Goal: Task Accomplishment & Management: Use online tool/utility

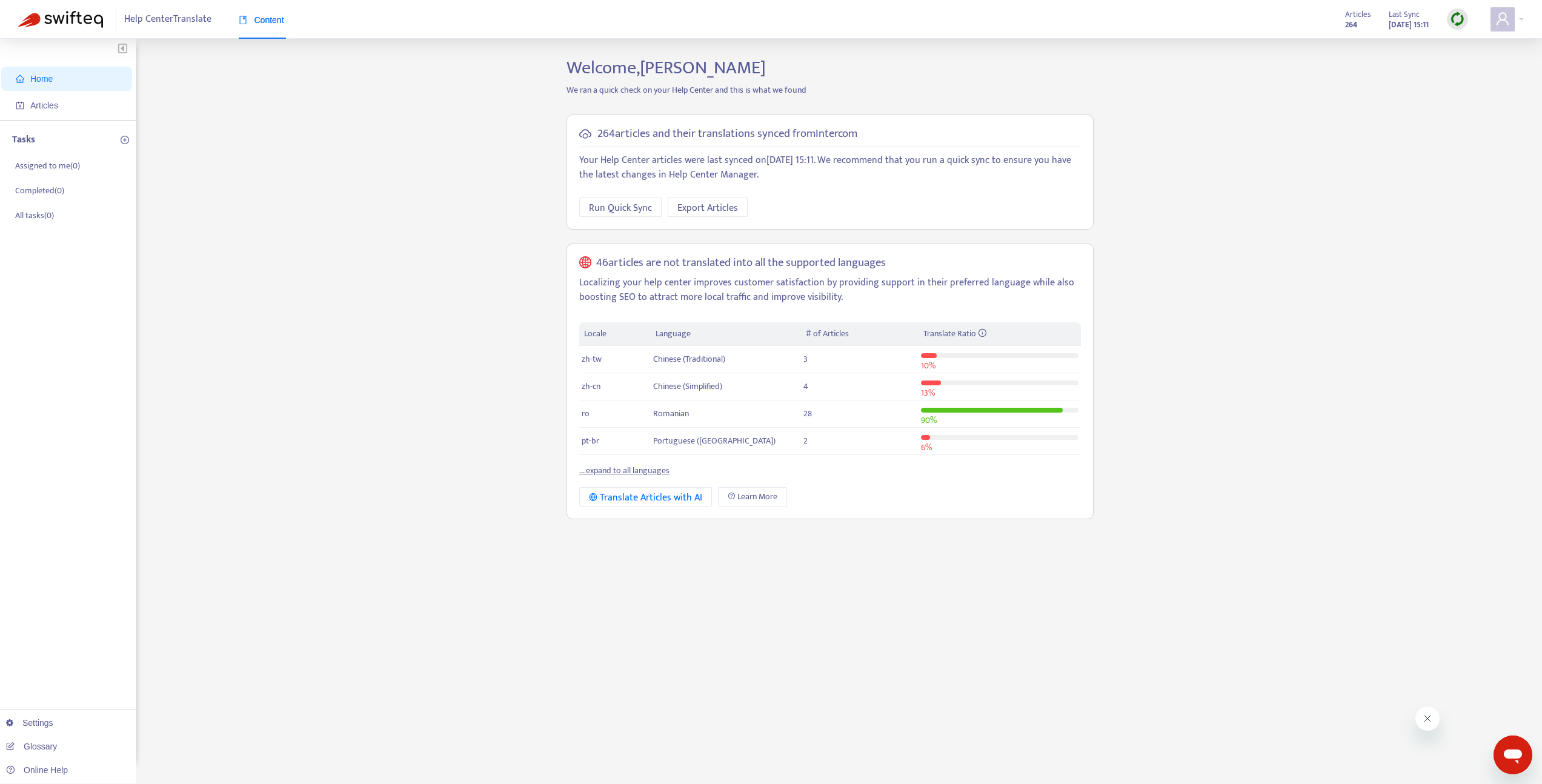
click at [227, 141] on div "Home Articles Tasks Assigned to me ( 0 ) Completed ( 0 ) All tasks ( 0 ) Settin…" at bounding box center [771, 411] width 1505 height 709
click at [64, 105] on span "Articles" at bounding box center [69, 106] width 106 height 25
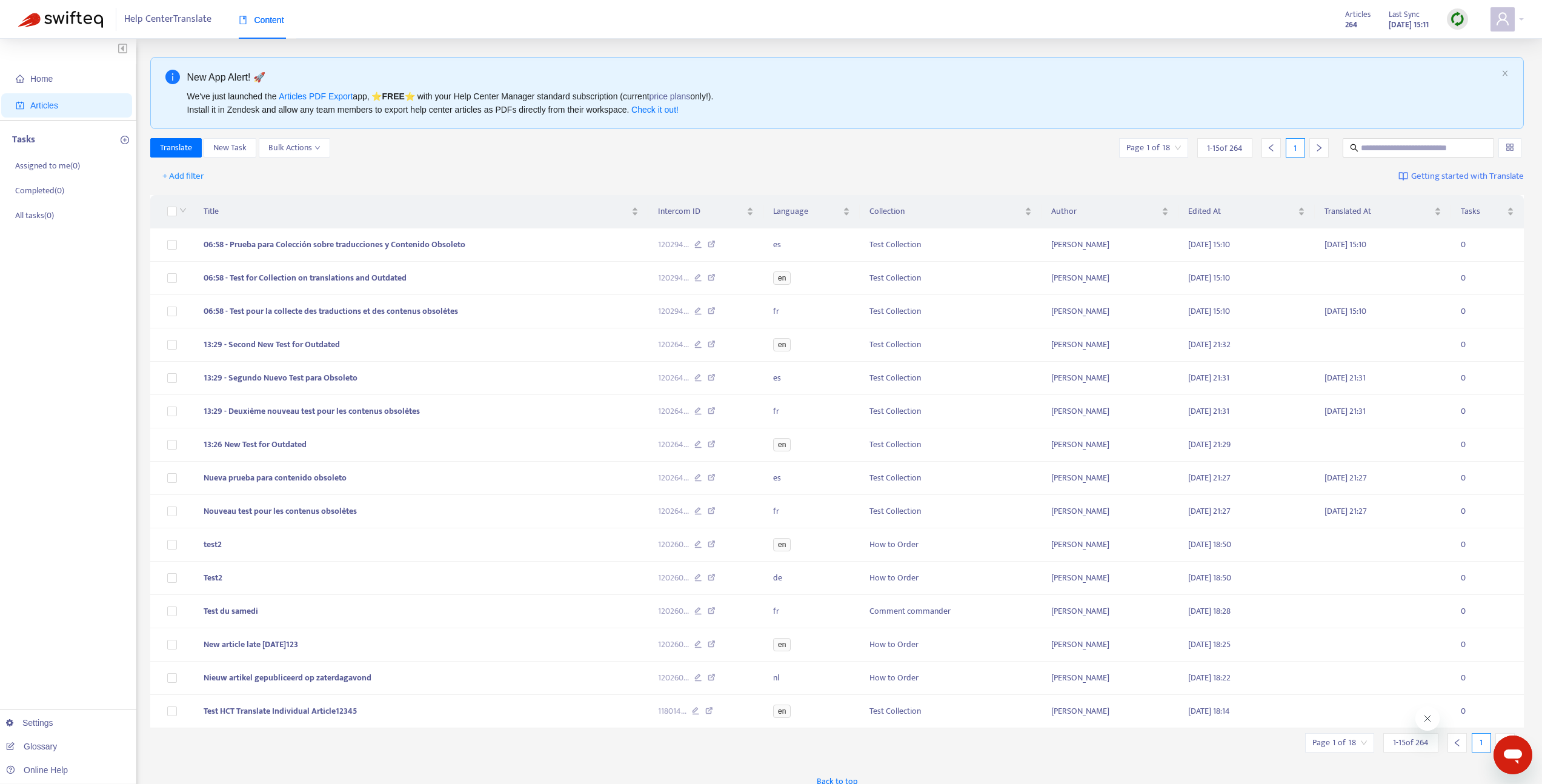
click at [1464, 19] on img at bounding box center [1457, 19] width 15 height 15
click at [1460, 17] on img at bounding box center [1457, 19] width 15 height 15
click at [1463, 24] on img at bounding box center [1457, 19] width 15 height 15
click at [1469, 47] on link "Quick Sync" at bounding box center [1482, 44] width 52 height 14
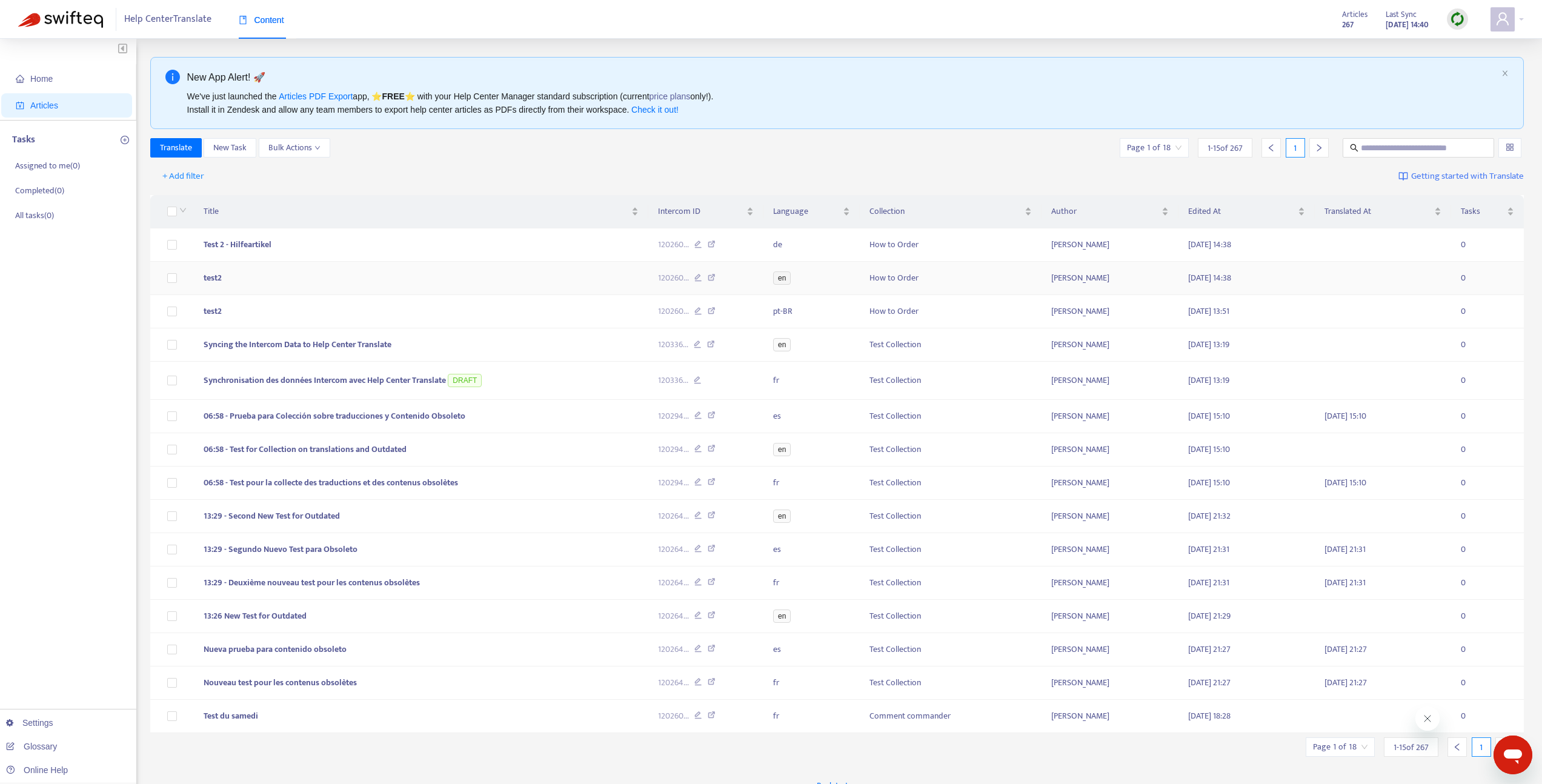
click at [357, 271] on td "test2" at bounding box center [421, 279] width 455 height 33
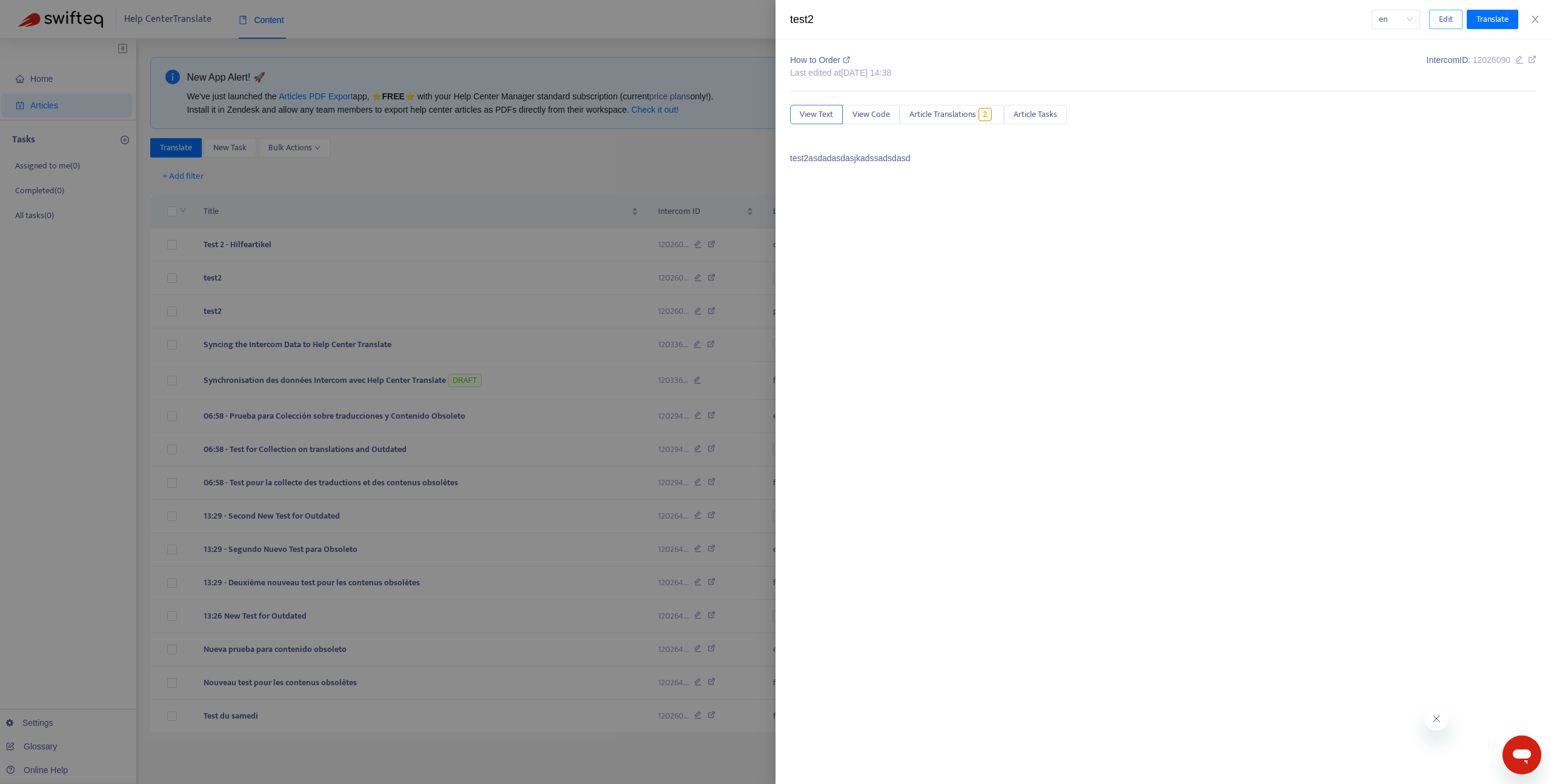
click at [1439, 19] on span "Edit" at bounding box center [1446, 19] width 14 height 13
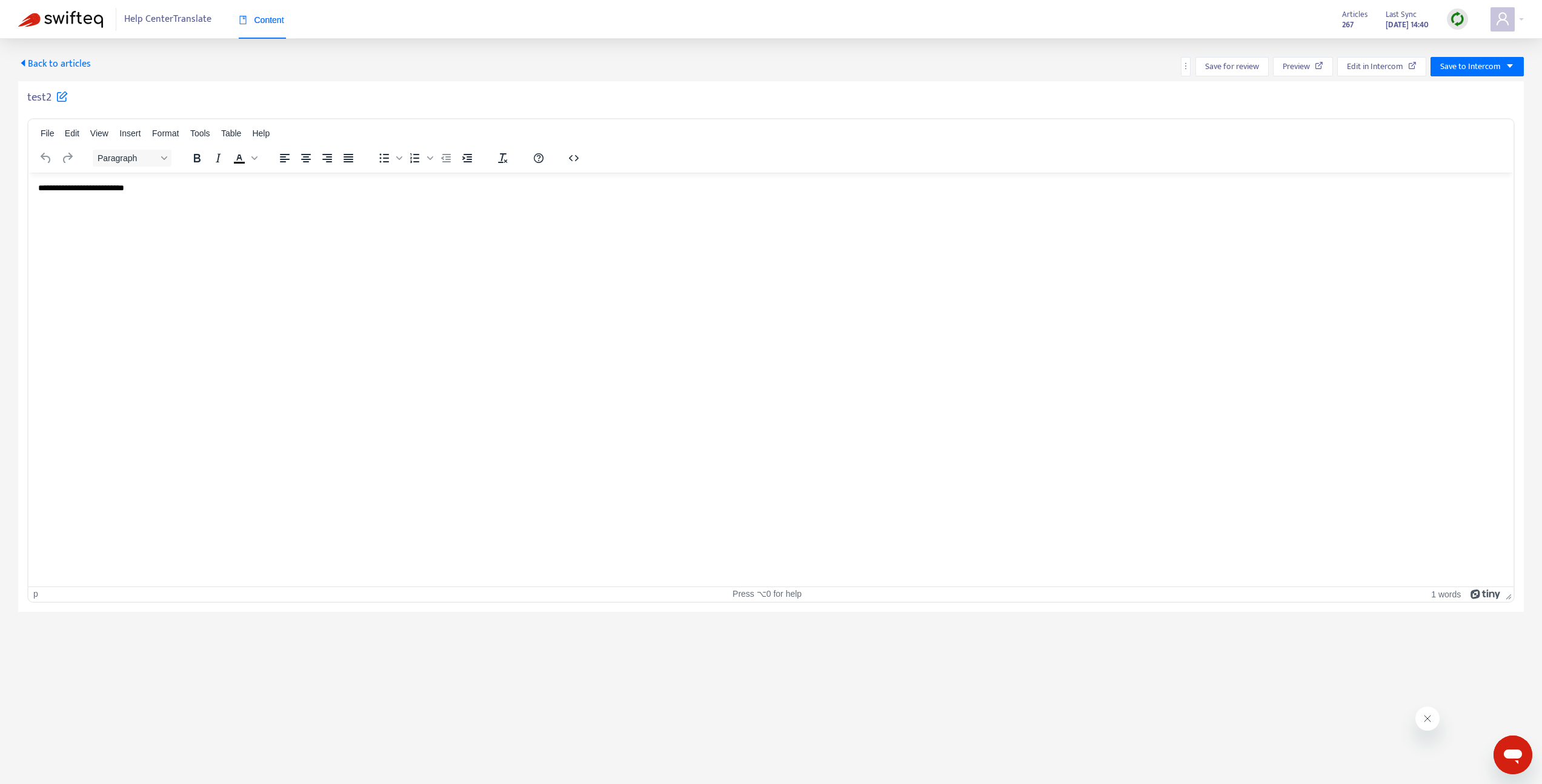
click at [323, 204] on html "**********" at bounding box center [771, 188] width 1485 height 32
click at [1460, 66] on span "Save to Intercom" at bounding box center [1471, 67] width 60 height 13
click at [1454, 87] on span "Publish" at bounding box center [1464, 90] width 46 height 13
click at [64, 63] on span "Back to articles" at bounding box center [55, 63] width 73 height 17
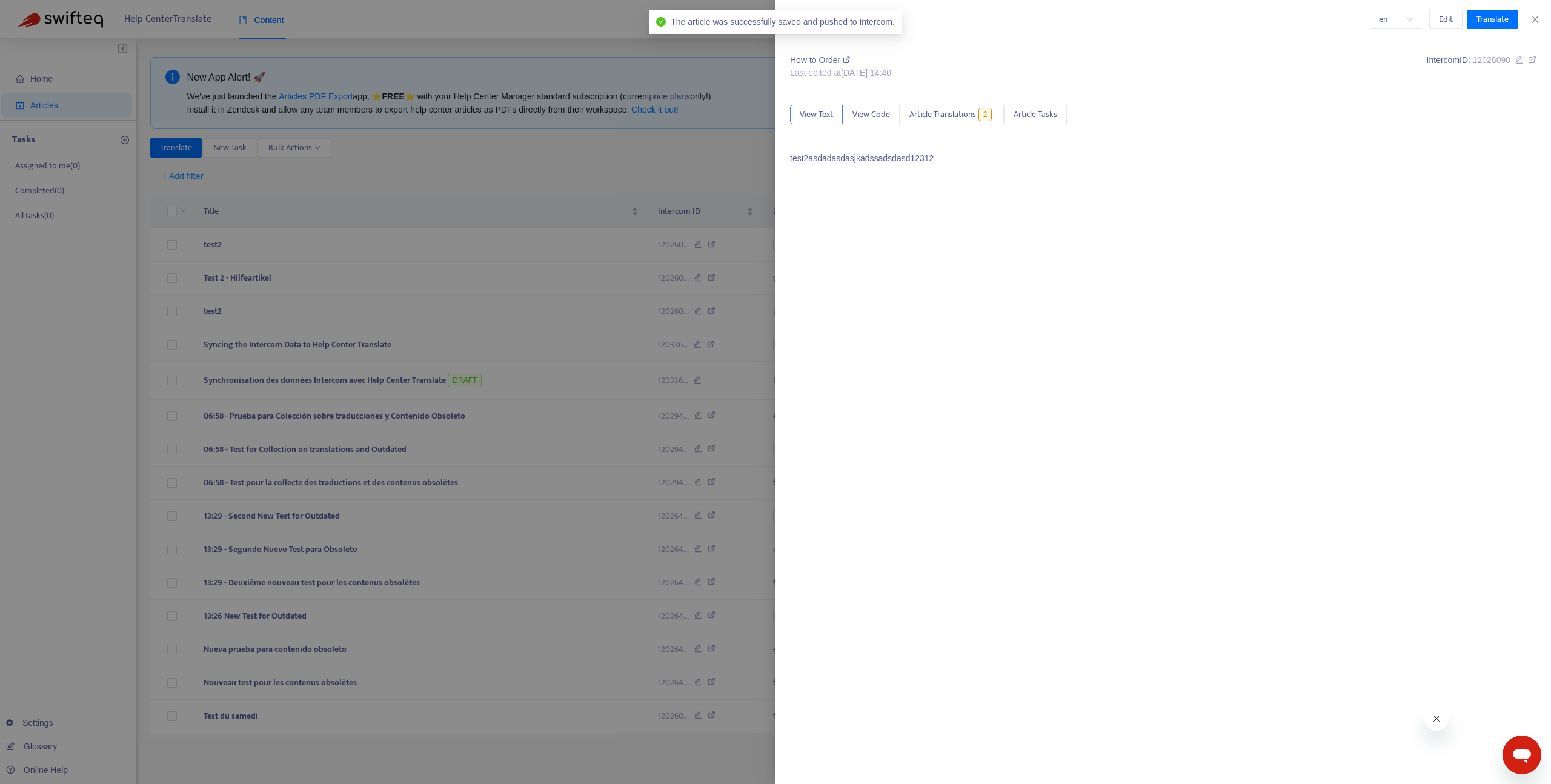
click at [332, 220] on div at bounding box center [776, 392] width 1551 height 784
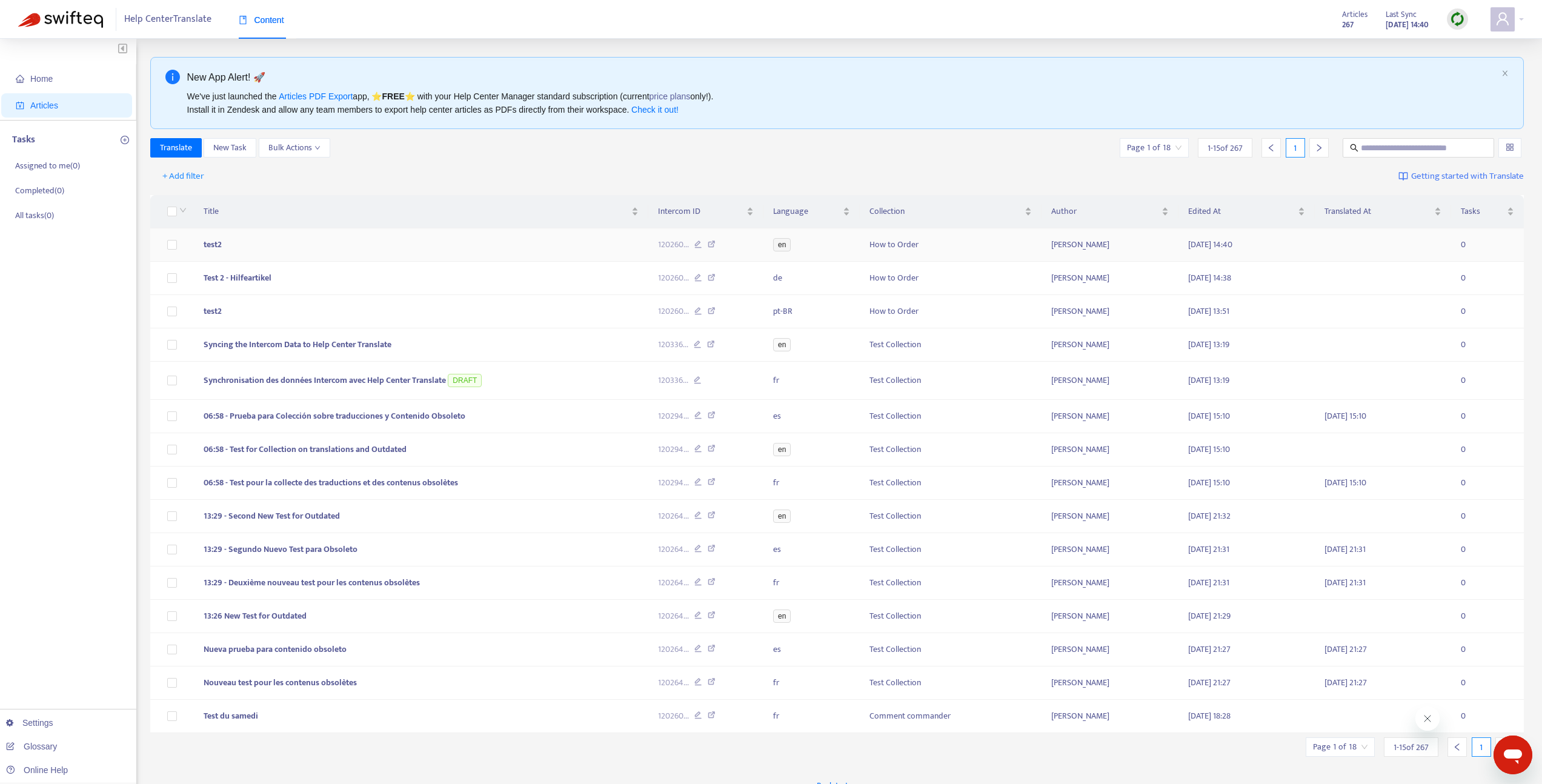
click at [293, 240] on td "test2" at bounding box center [421, 245] width 455 height 33
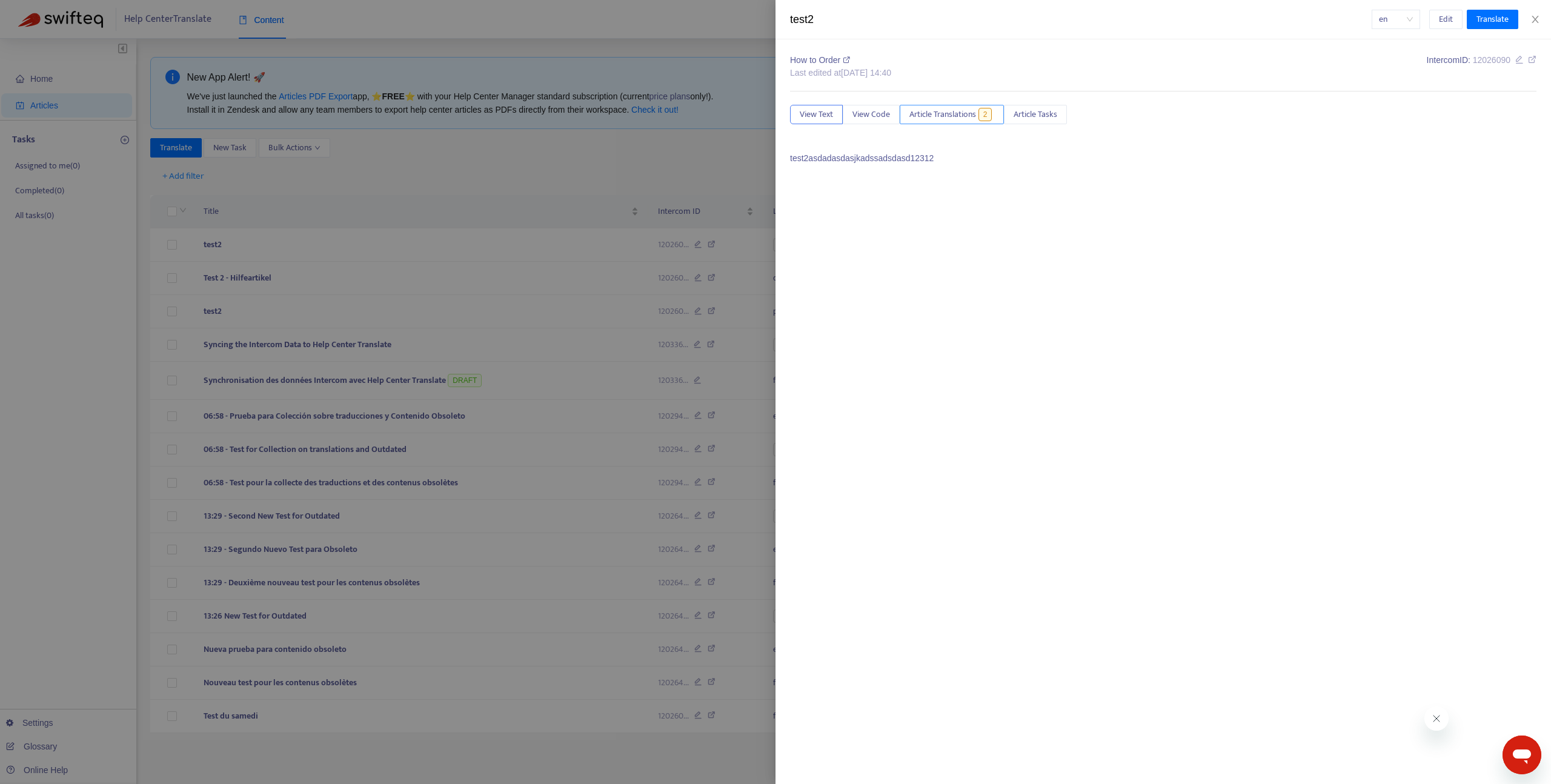
click at [943, 115] on span "Article Translations" at bounding box center [943, 114] width 67 height 13
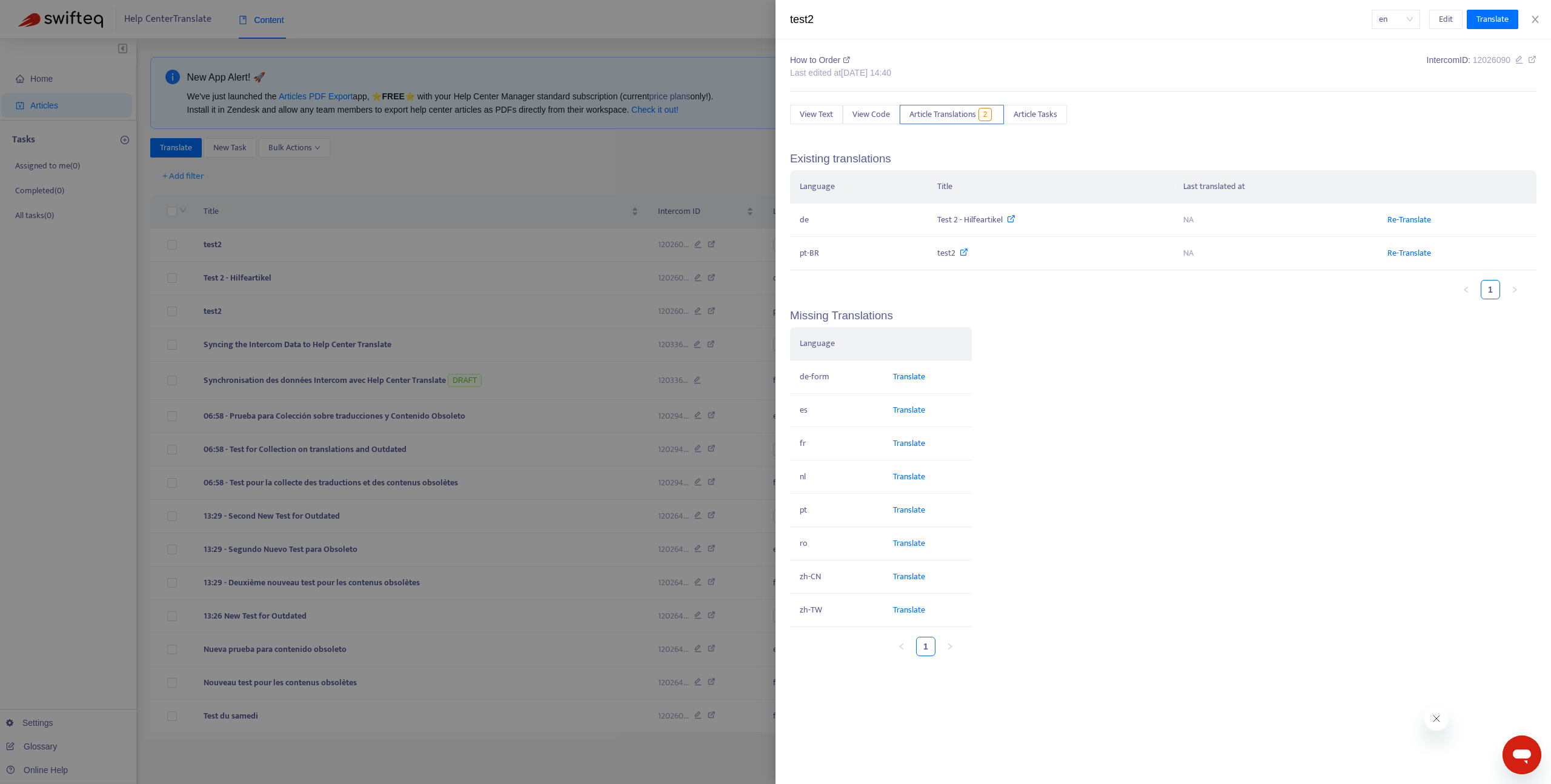
click at [394, 144] on div at bounding box center [776, 392] width 1551 height 784
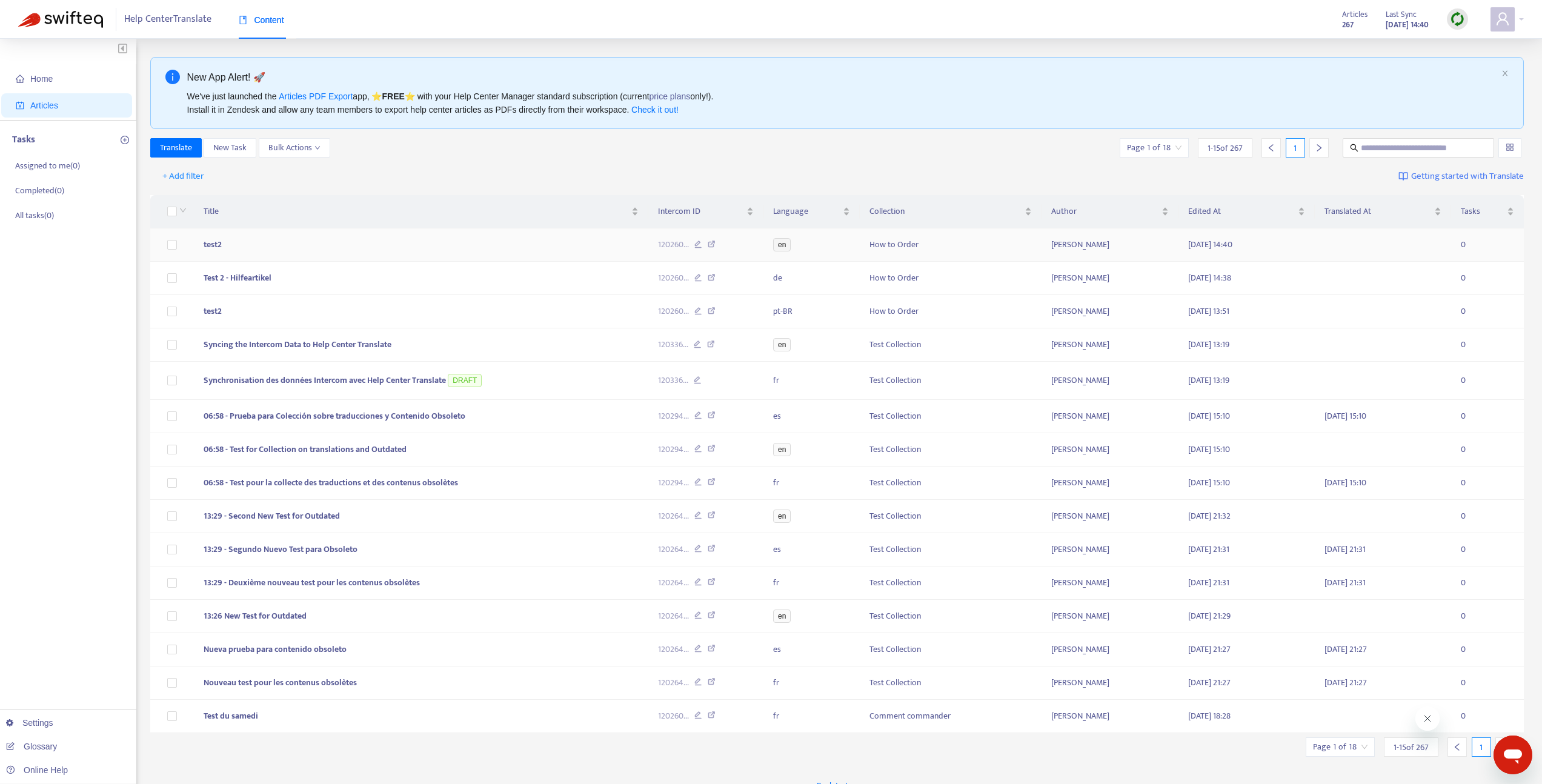
click at [340, 244] on td "test2" at bounding box center [421, 245] width 455 height 33
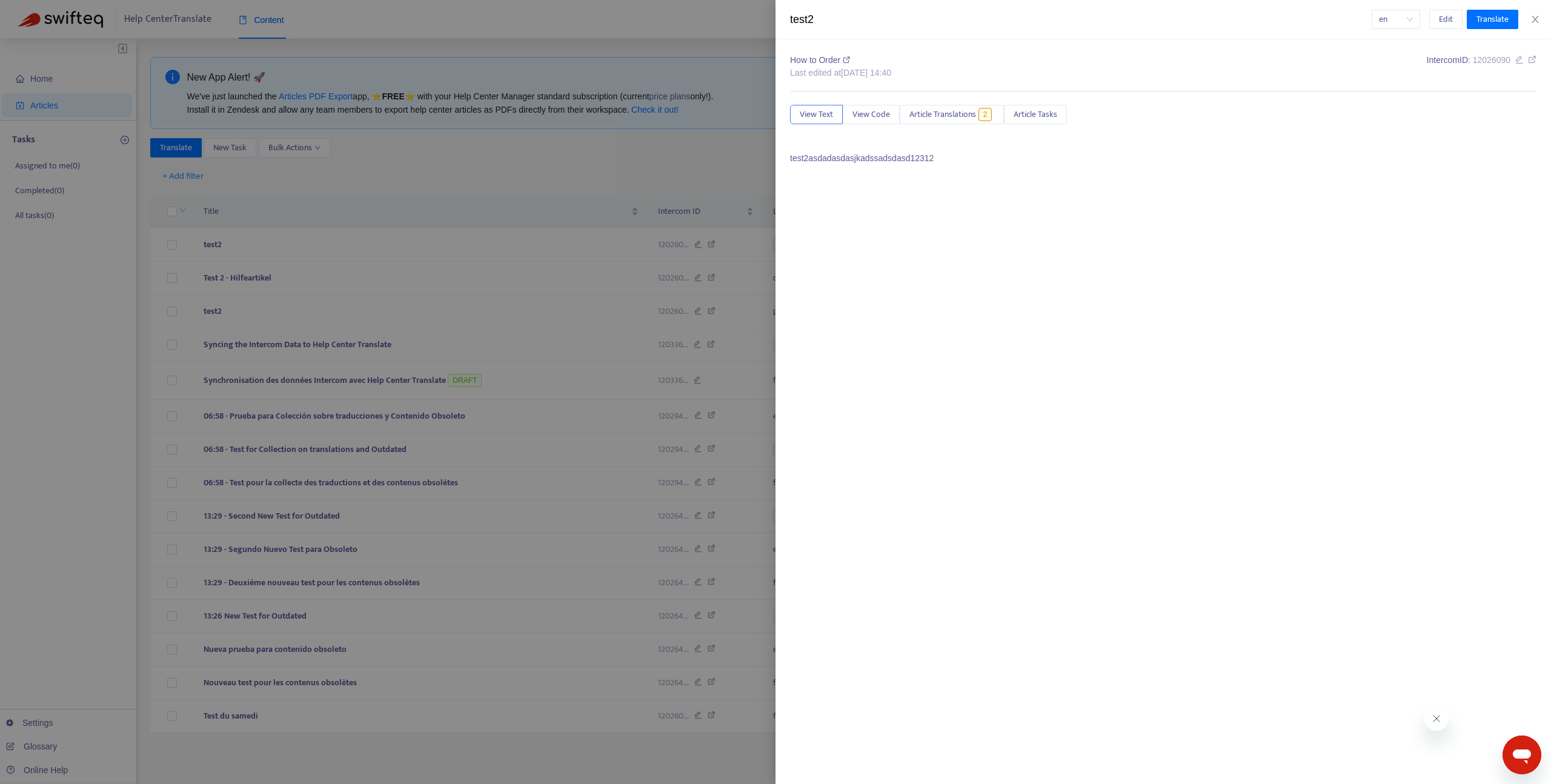
click at [629, 144] on div at bounding box center [776, 392] width 1551 height 784
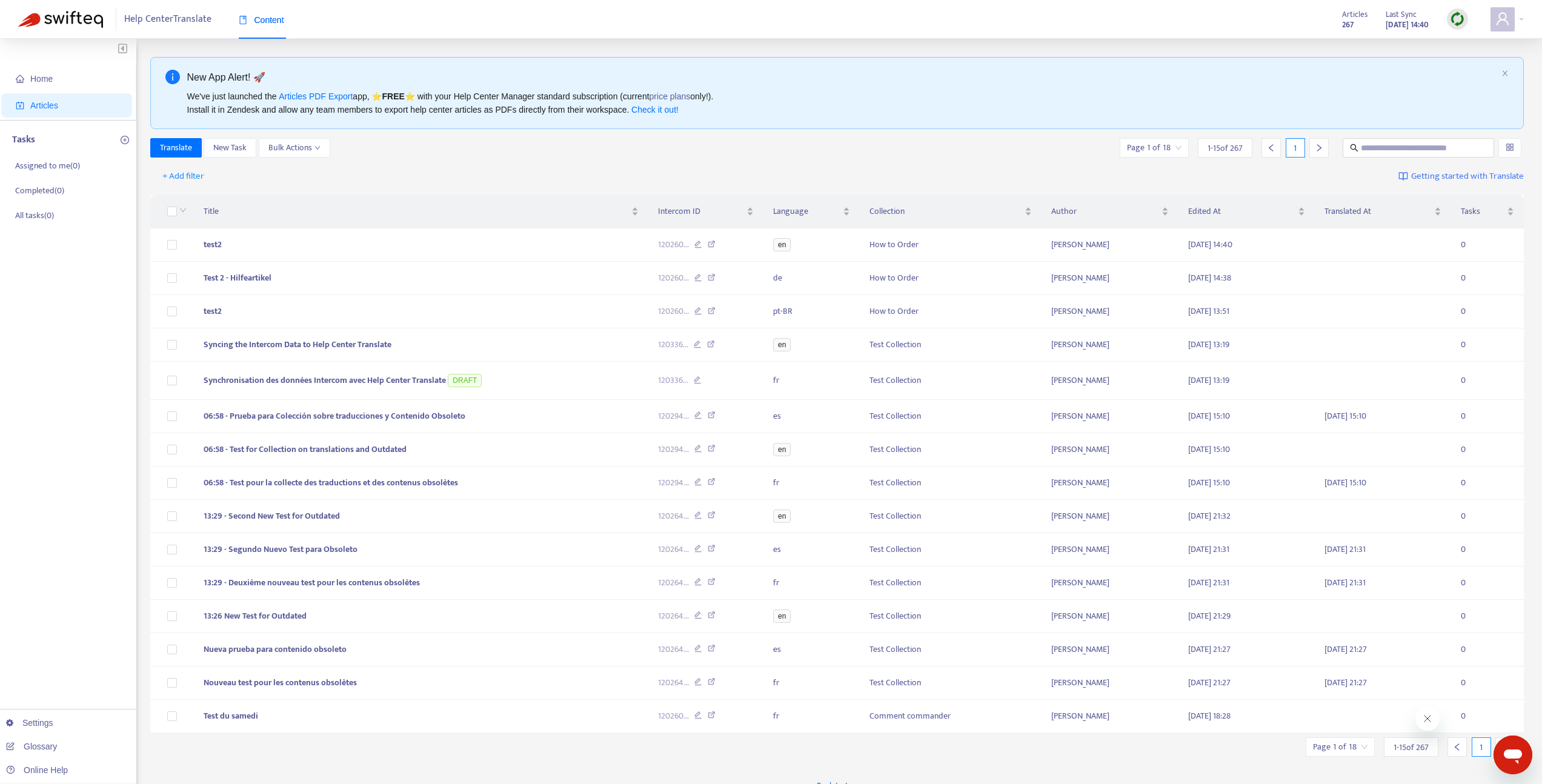
click at [1468, 23] on div "Articles 267 Last Sync Aug 18, 2025 14:40" at bounding box center [1405, 19] width 144 height 25
click at [1464, 21] on img at bounding box center [1457, 19] width 15 height 15
click at [1467, 63] on link "Full Sync" at bounding box center [1478, 63] width 44 height 14
click at [424, 234] on td "test2" at bounding box center [421, 245] width 455 height 33
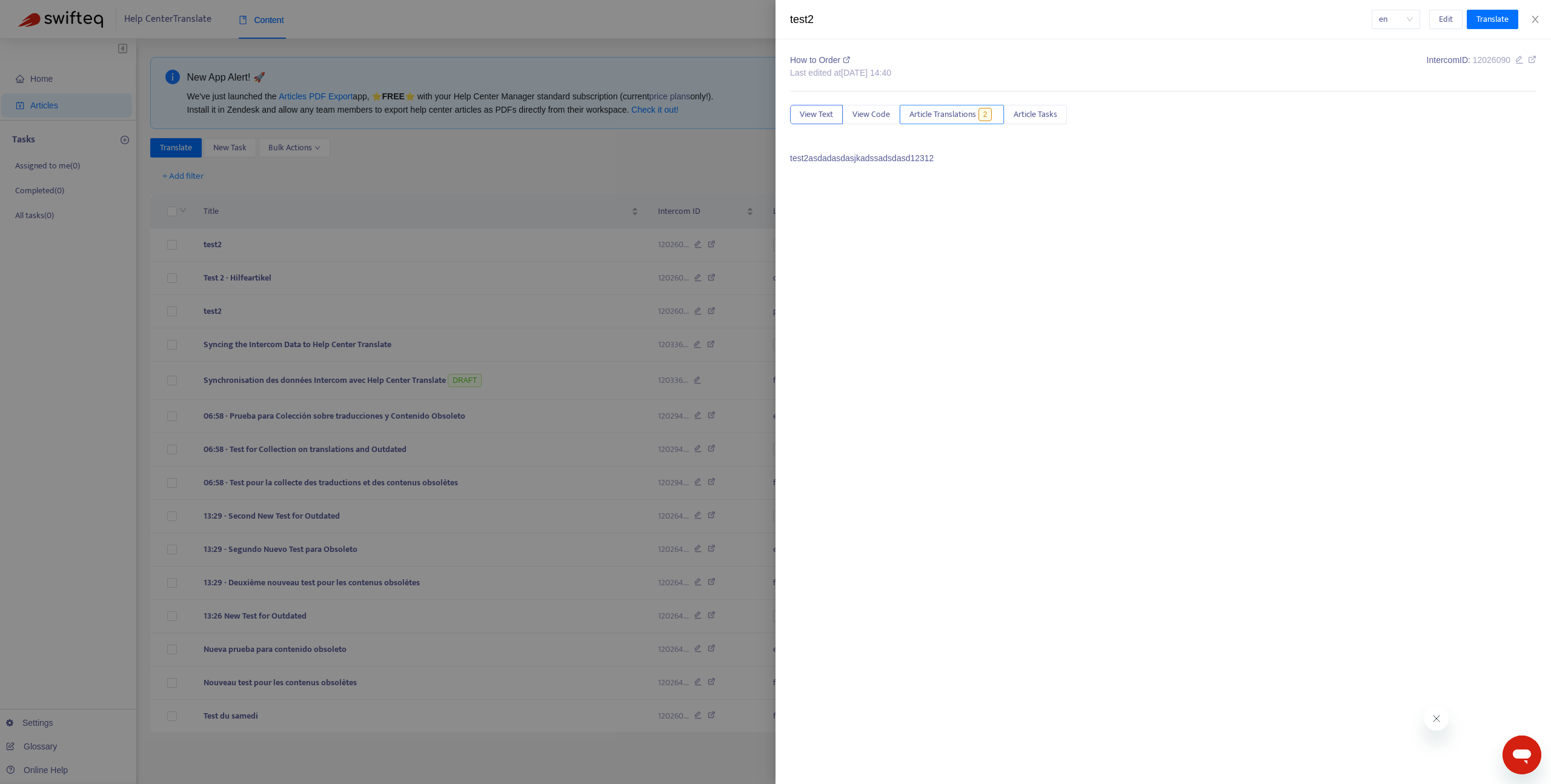
click at [943, 108] on span "Article Translations" at bounding box center [943, 114] width 67 height 13
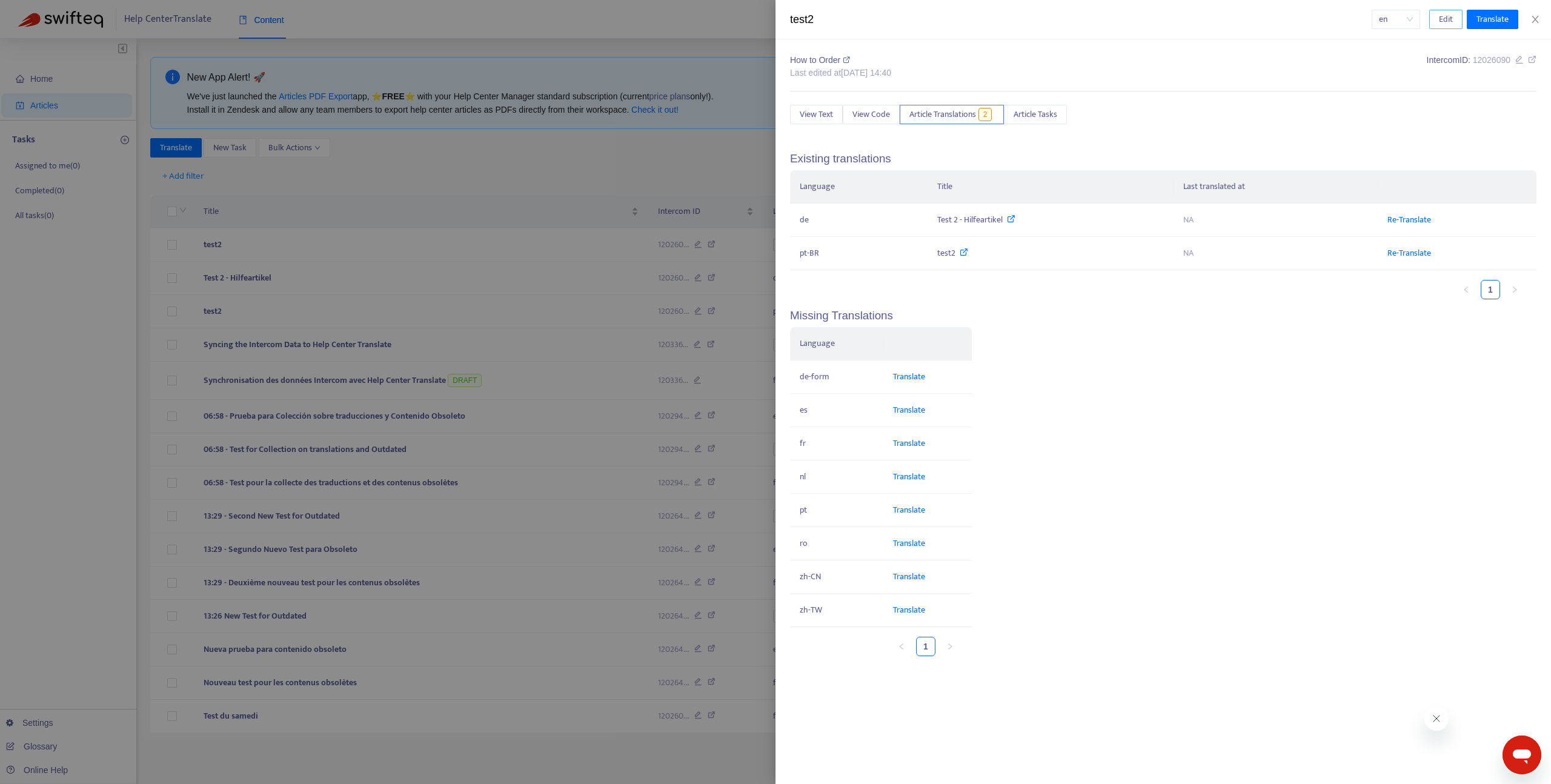
click at [1435, 14] on button "Edit" at bounding box center [1446, 19] width 33 height 19
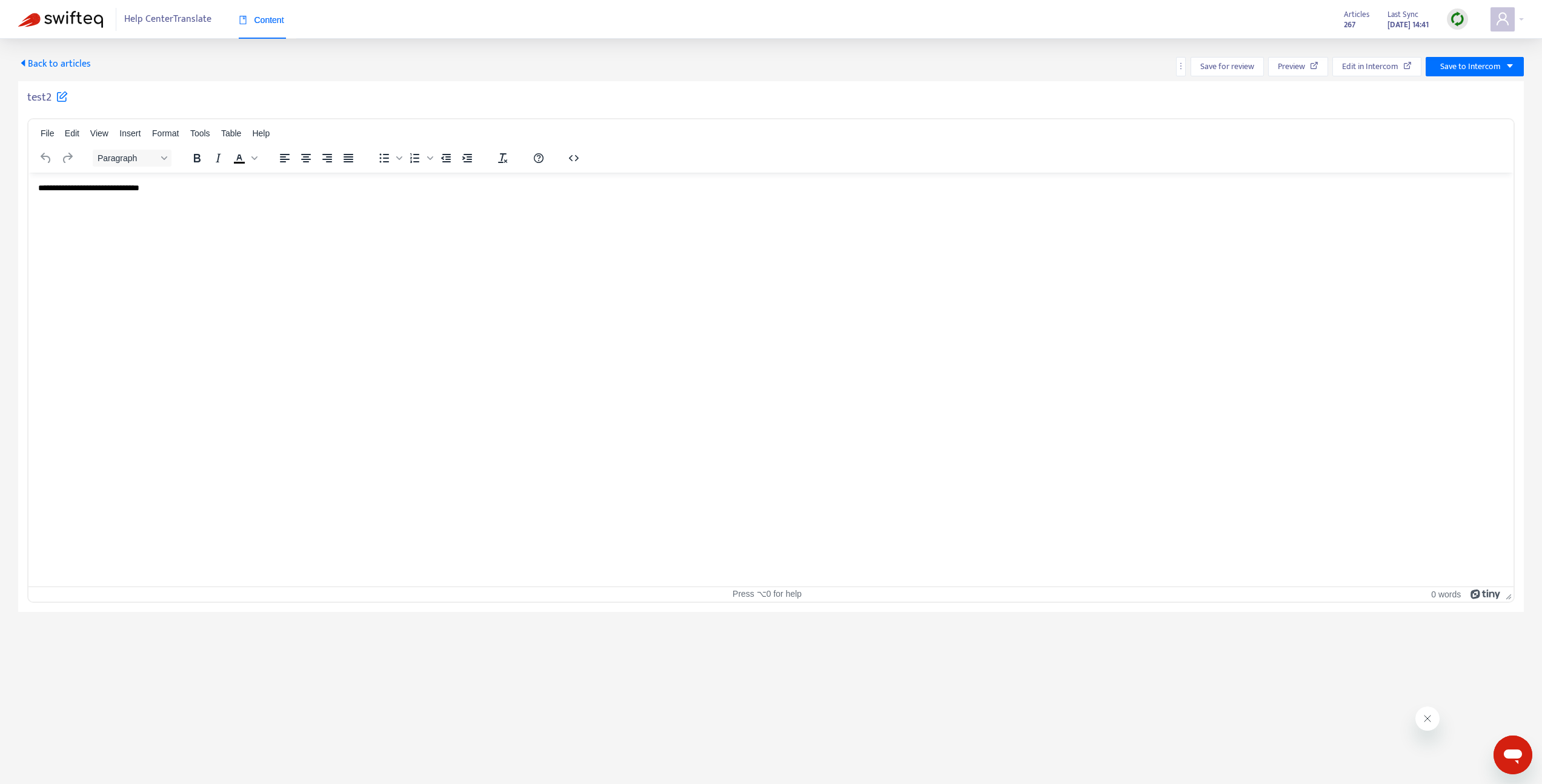
click at [386, 185] on p "**********" at bounding box center [771, 187] width 1466 height 12
click at [1461, 69] on span "Save to Intercom" at bounding box center [1471, 67] width 60 height 13
click at [1444, 95] on span "Publish" at bounding box center [1459, 90] width 46 height 13
click at [52, 56] on span "Back to articles" at bounding box center [55, 63] width 73 height 17
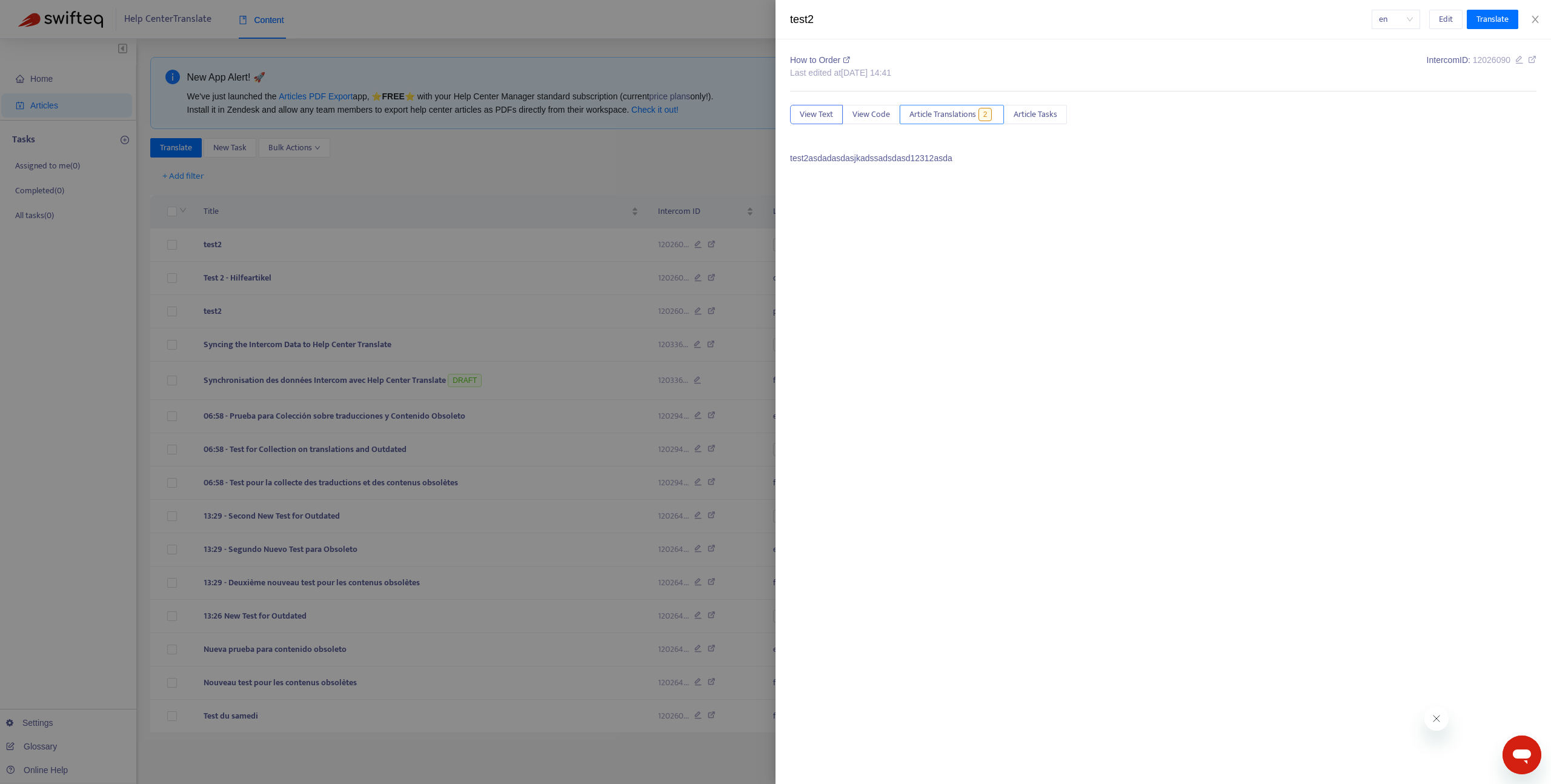
click at [932, 117] on span "Article Translations" at bounding box center [943, 114] width 67 height 13
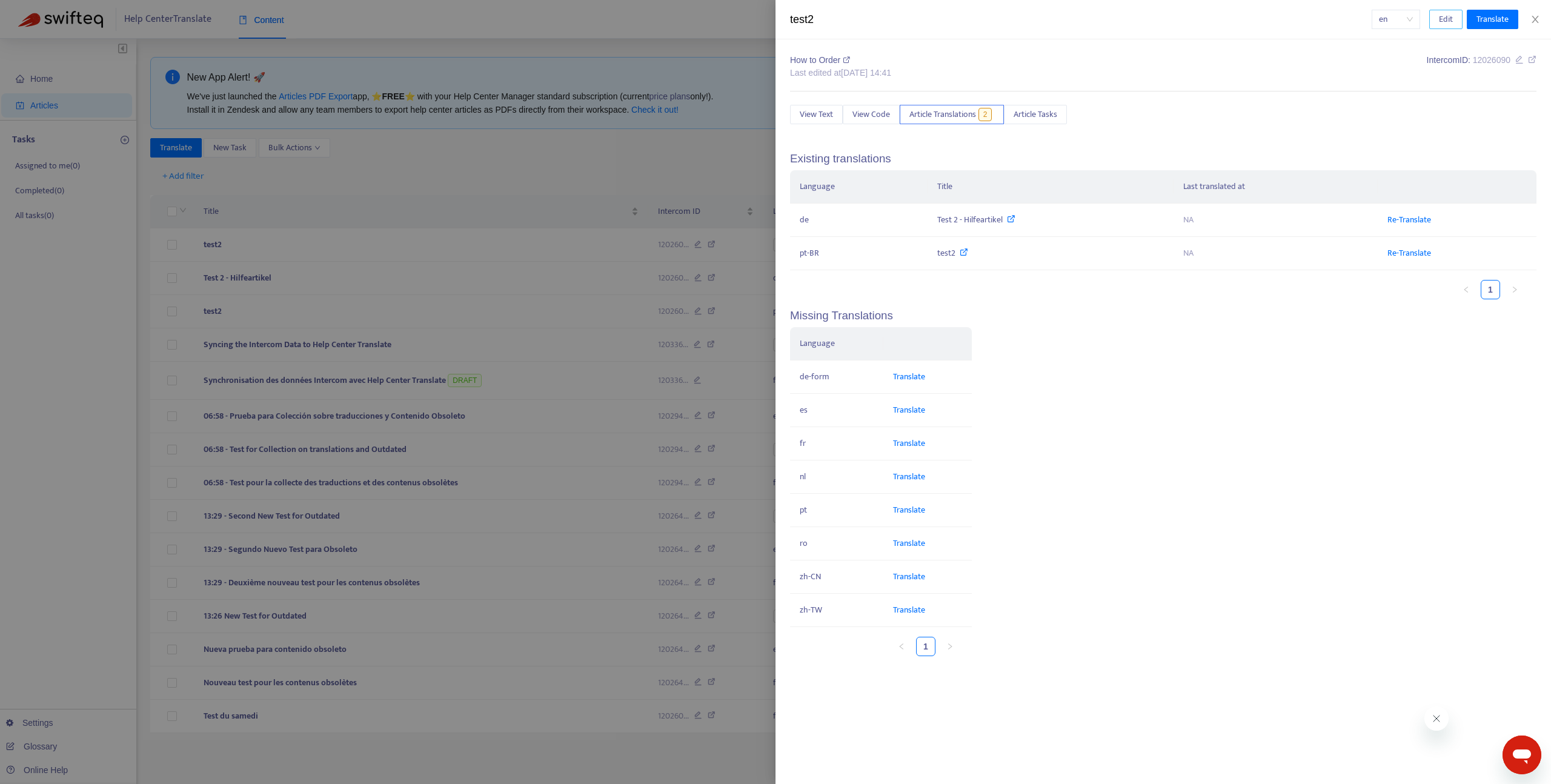
click at [1447, 21] on span "Edit" at bounding box center [1446, 19] width 14 height 13
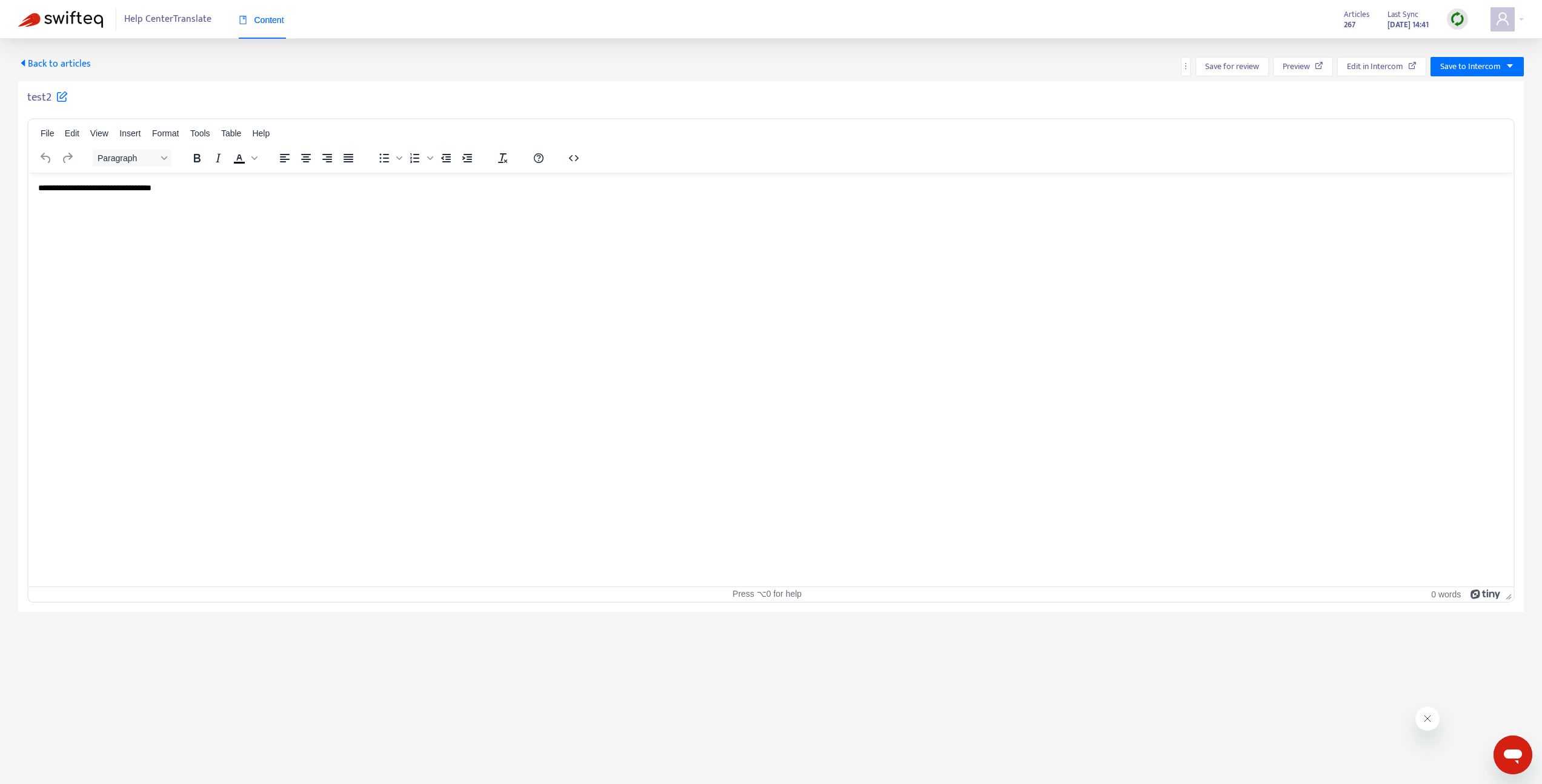
click at [496, 204] on html "**********" at bounding box center [771, 188] width 1485 height 32
click at [1477, 69] on span "Save to Intercom" at bounding box center [1471, 67] width 60 height 13
click at [1460, 89] on span "Publish" at bounding box center [1464, 90] width 46 height 13
click at [60, 63] on span "Back to articles" at bounding box center [55, 63] width 73 height 17
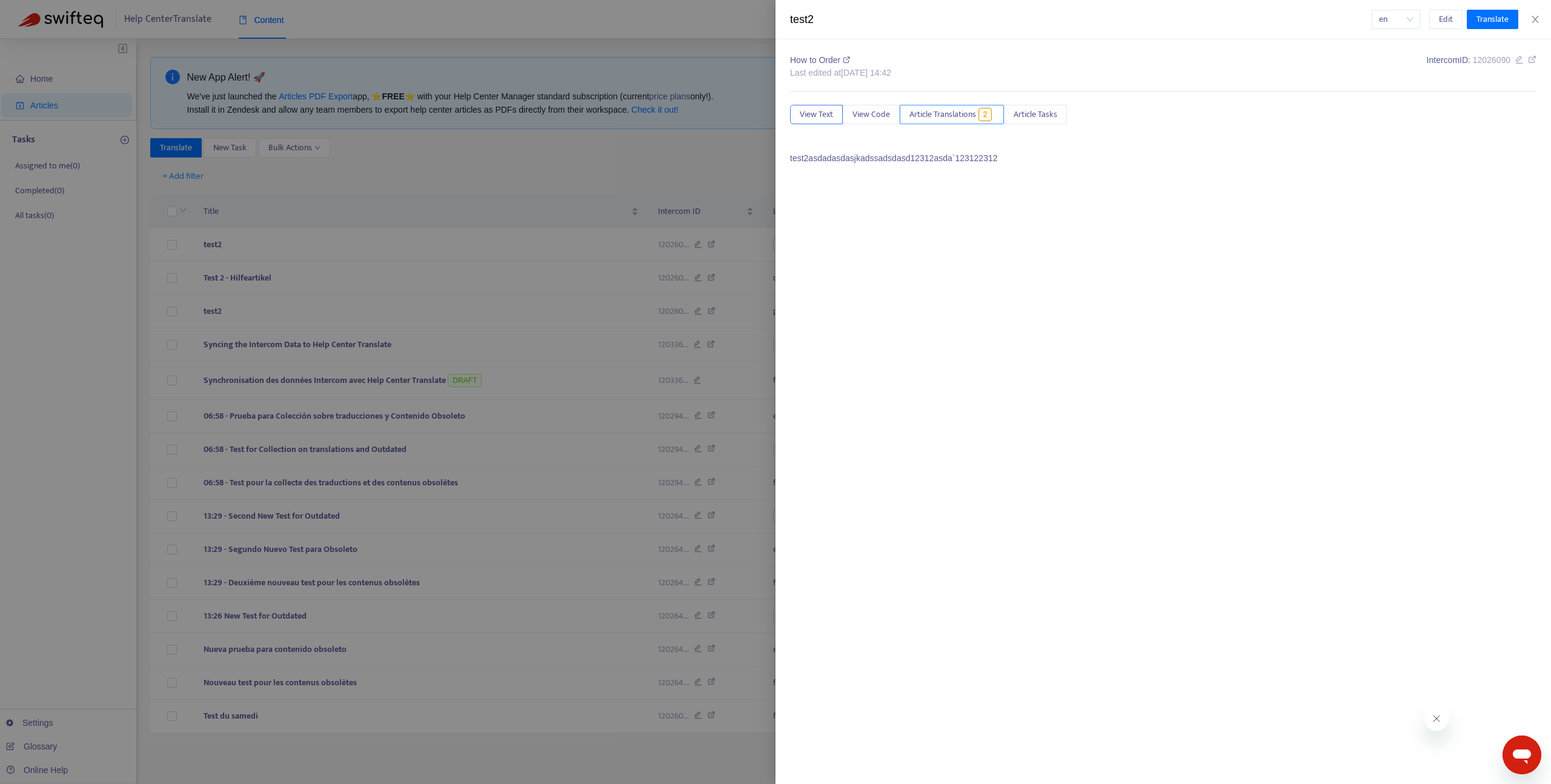
click at [952, 111] on span "Article Translations" at bounding box center [943, 114] width 67 height 13
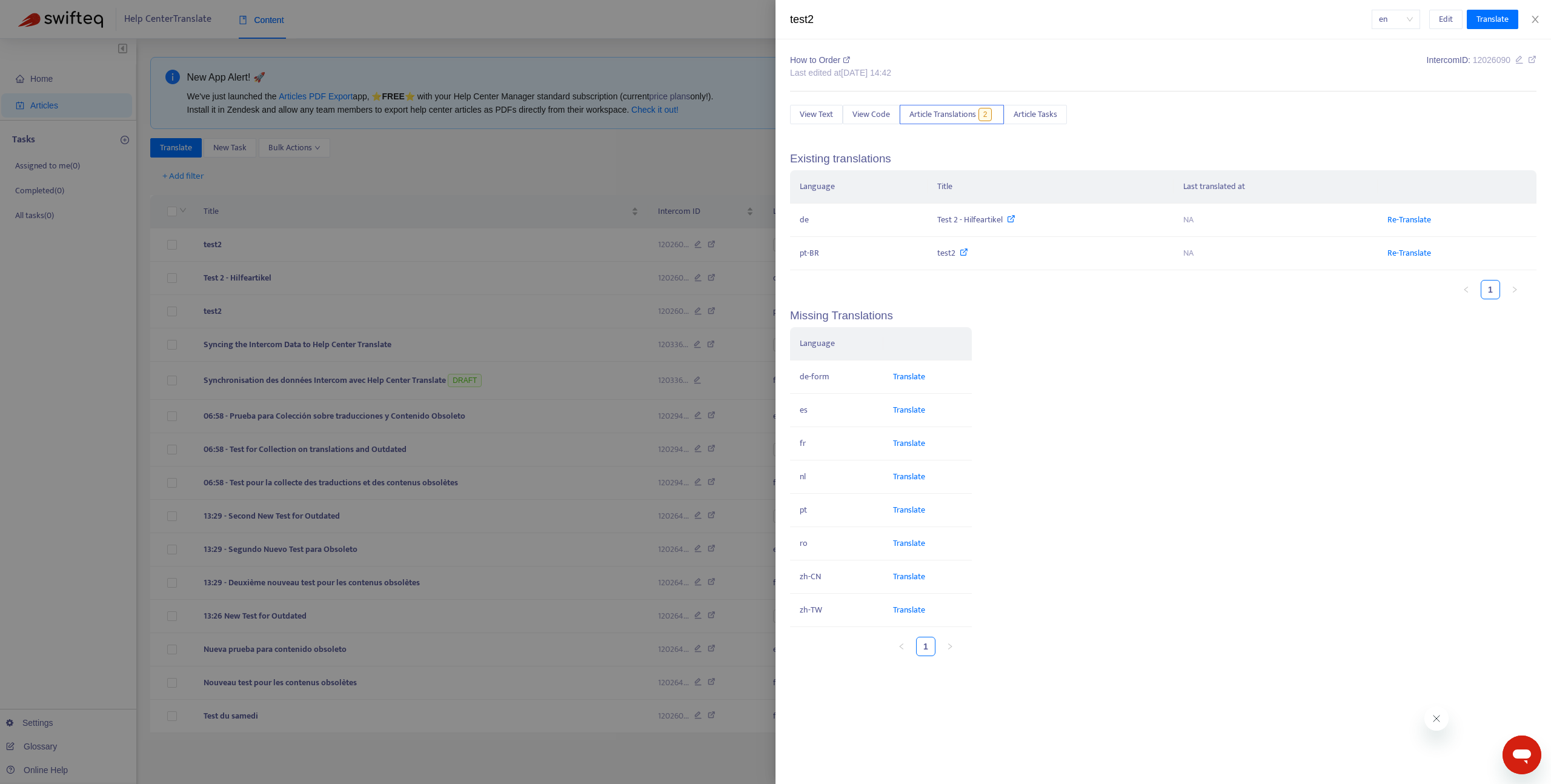
click at [487, 173] on div at bounding box center [776, 392] width 1551 height 784
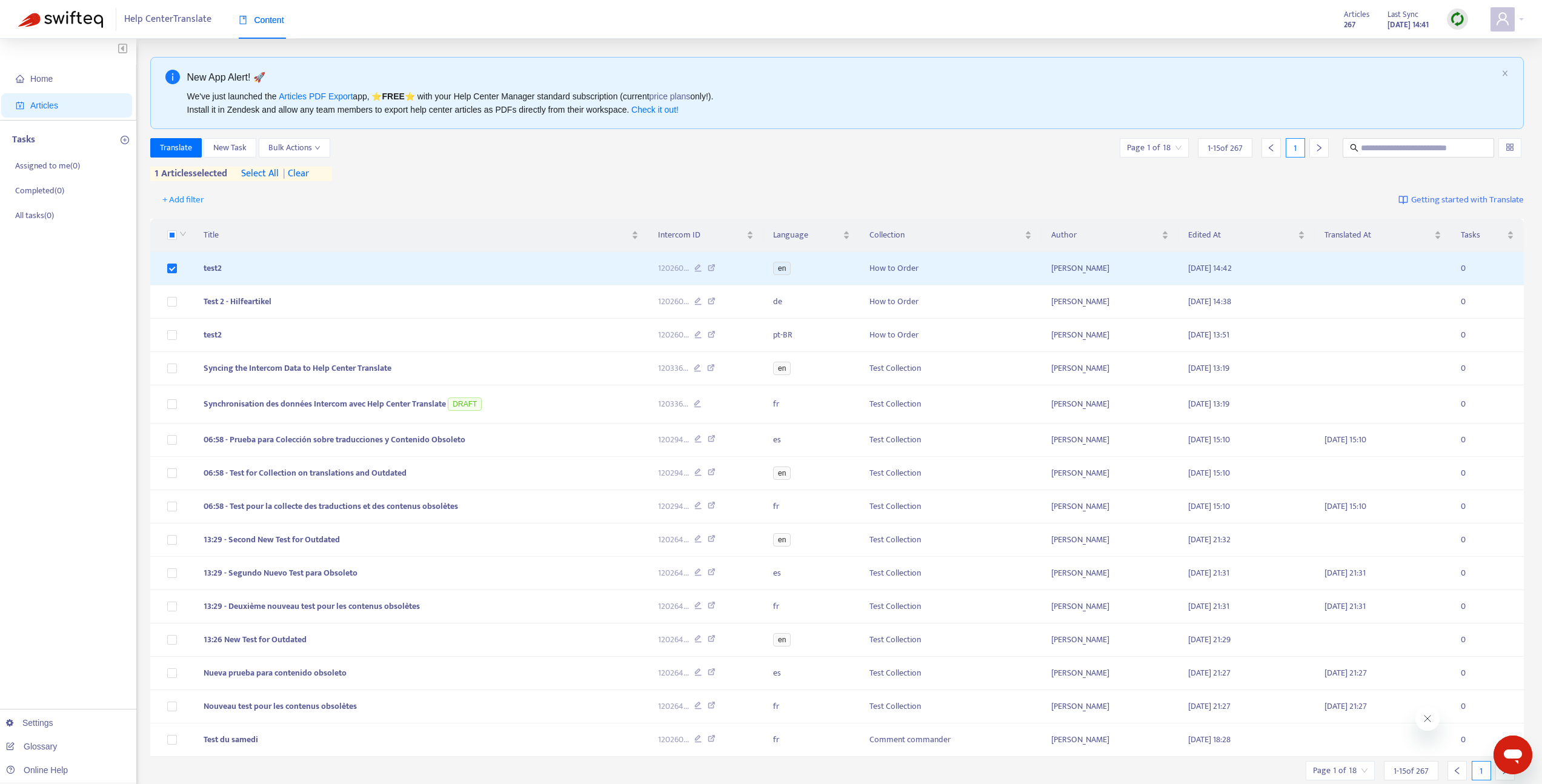
click at [190, 134] on div "New App Alert! 🚀 We've just launched the Articles PDF Export app, ⭐ FREE ⭐️ wit…" at bounding box center [837, 440] width 1375 height 767
click at [183, 142] on span "Translate" at bounding box center [176, 148] width 32 height 13
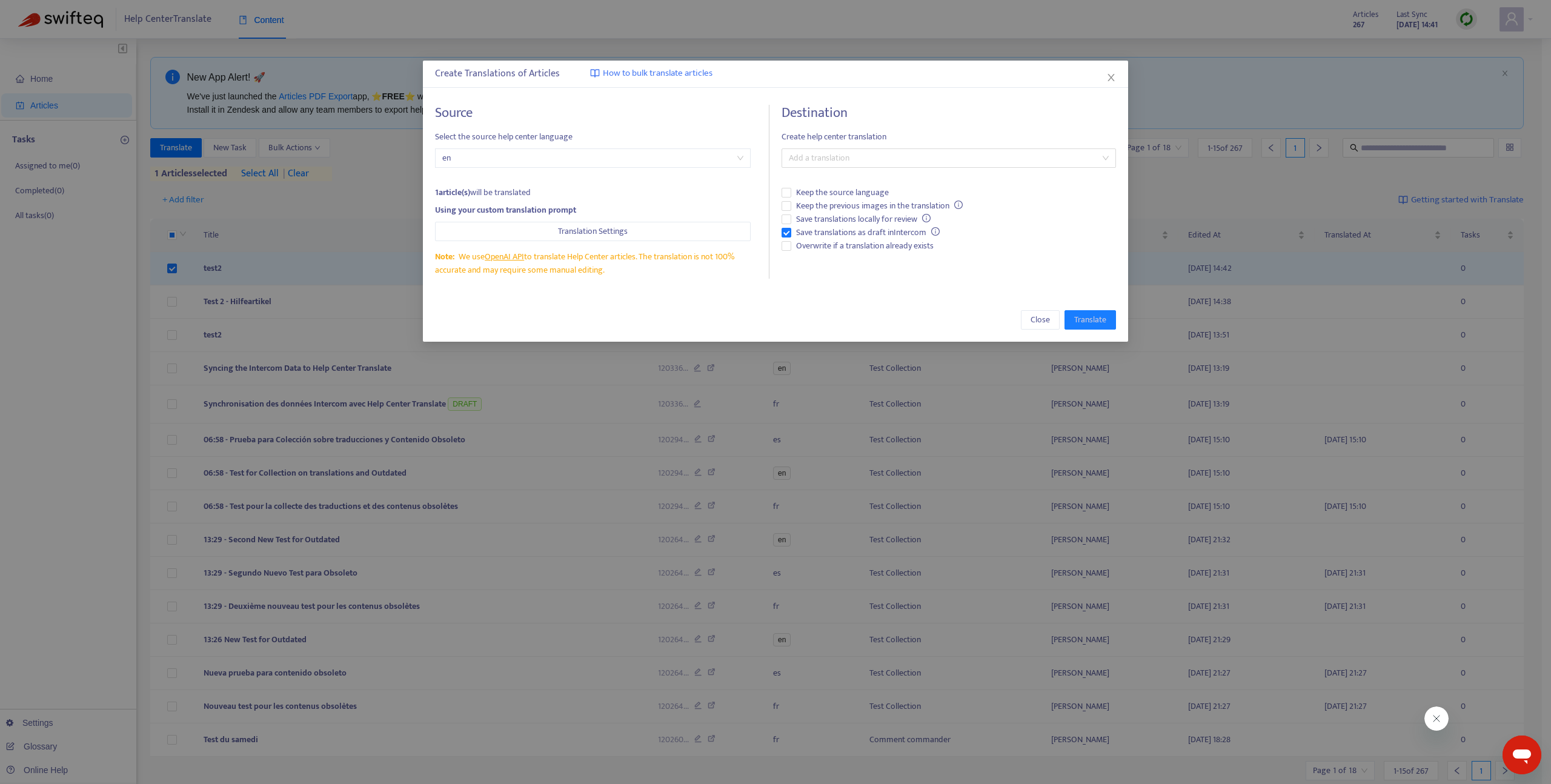
click at [473, 151] on span "en" at bounding box center [593, 158] width 302 height 18
click at [294, 247] on div "Create Translations of Articles How to bulk translate articles Source Select th…" at bounding box center [776, 392] width 1551 height 784
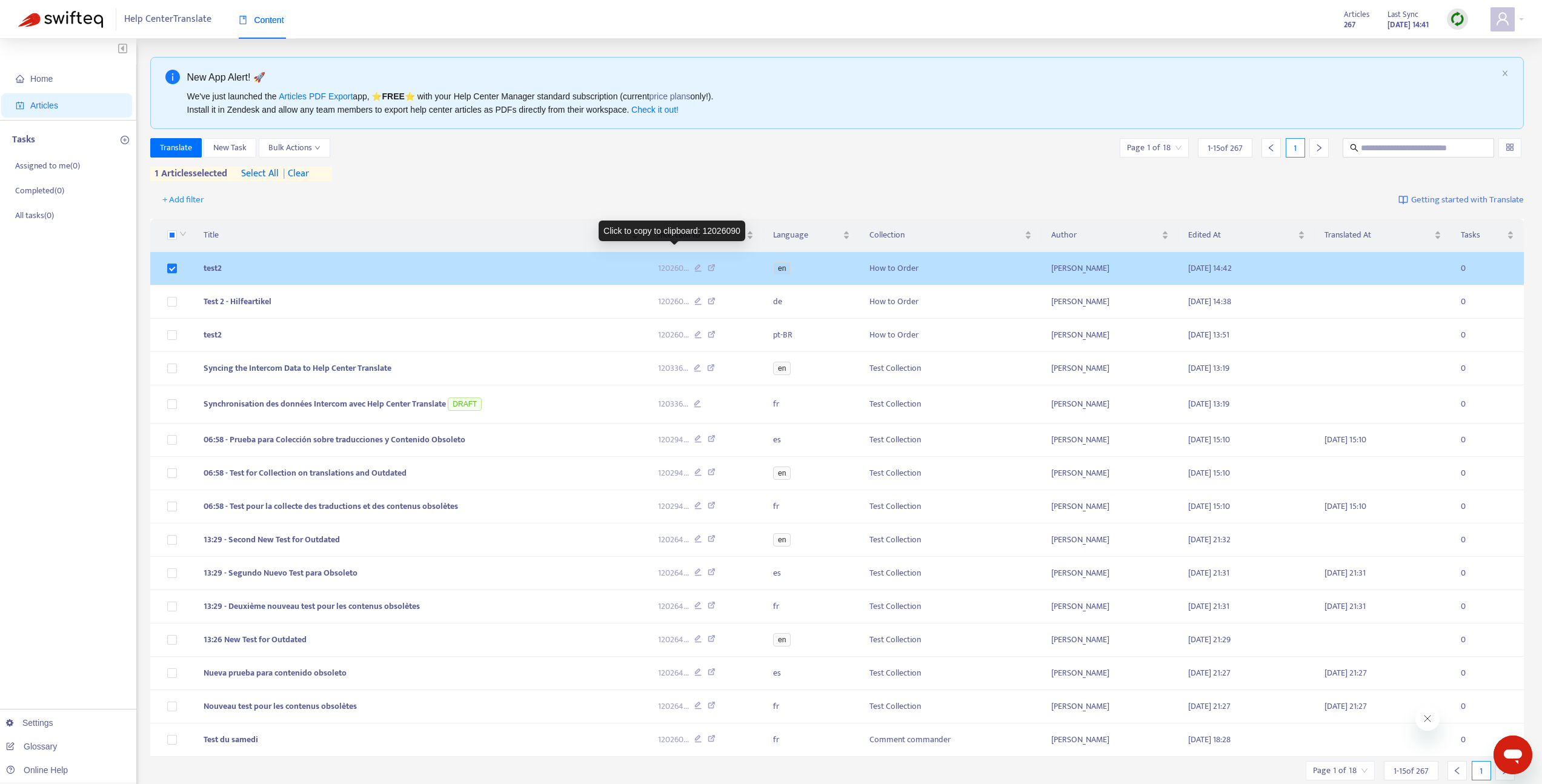
click at [667, 273] on span "120260 ..." at bounding box center [673, 268] width 31 height 13
click at [667, 268] on span "120260 ..." at bounding box center [673, 268] width 31 height 13
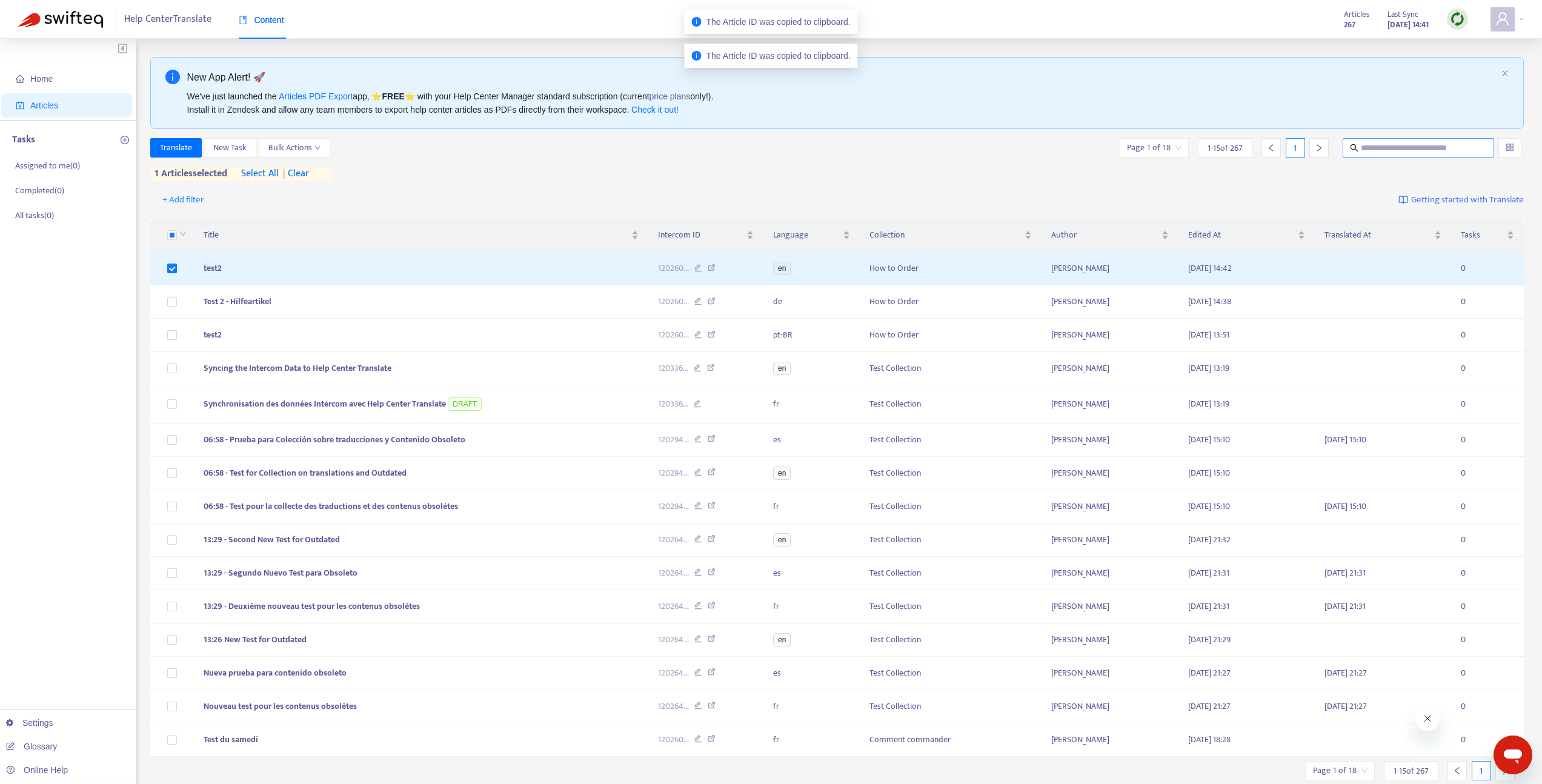
click at [1408, 142] on span at bounding box center [1418, 148] width 152 height 19
paste input "********"
type input "********"
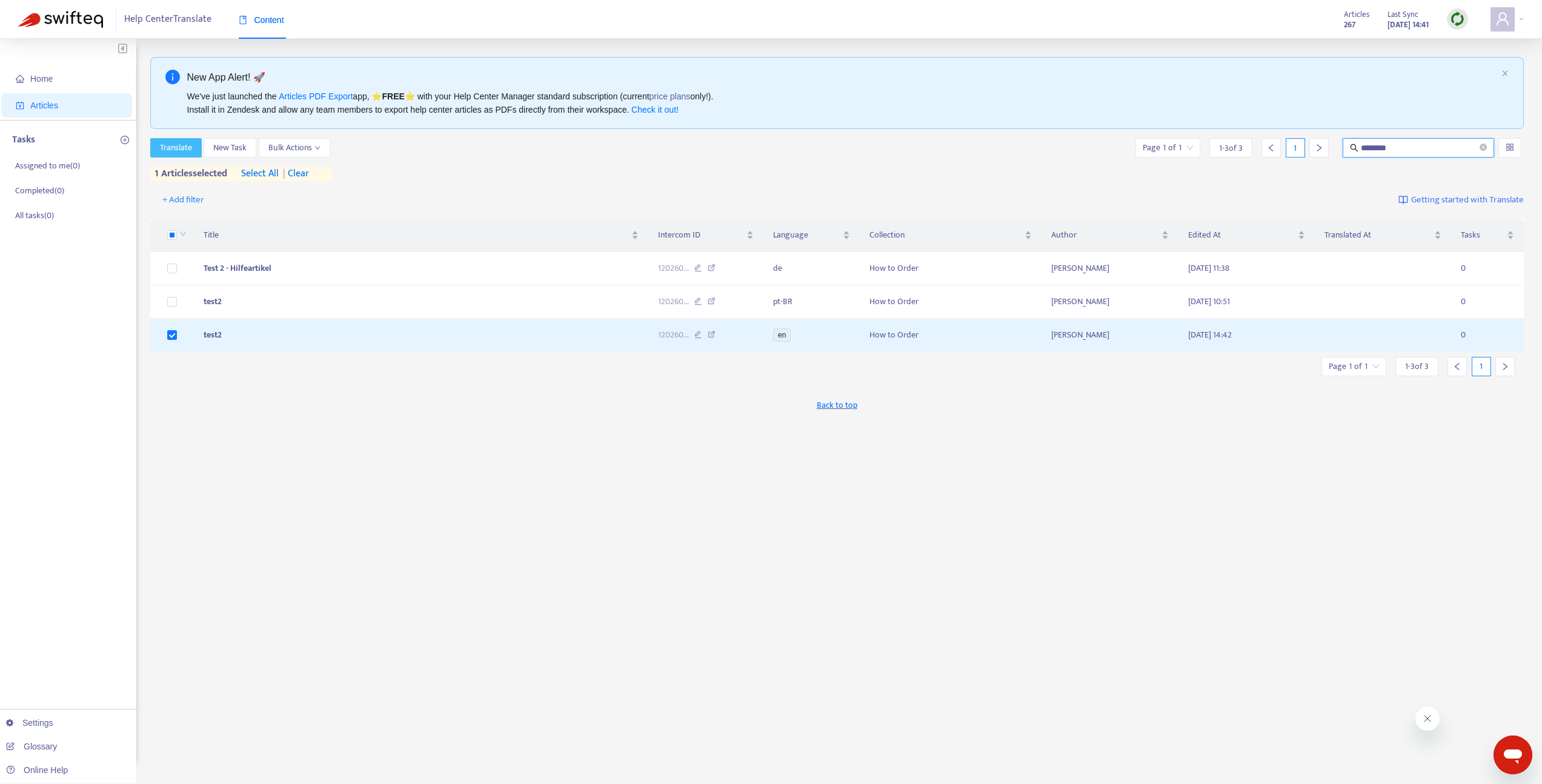
click at [175, 151] on span "Translate" at bounding box center [176, 148] width 32 height 13
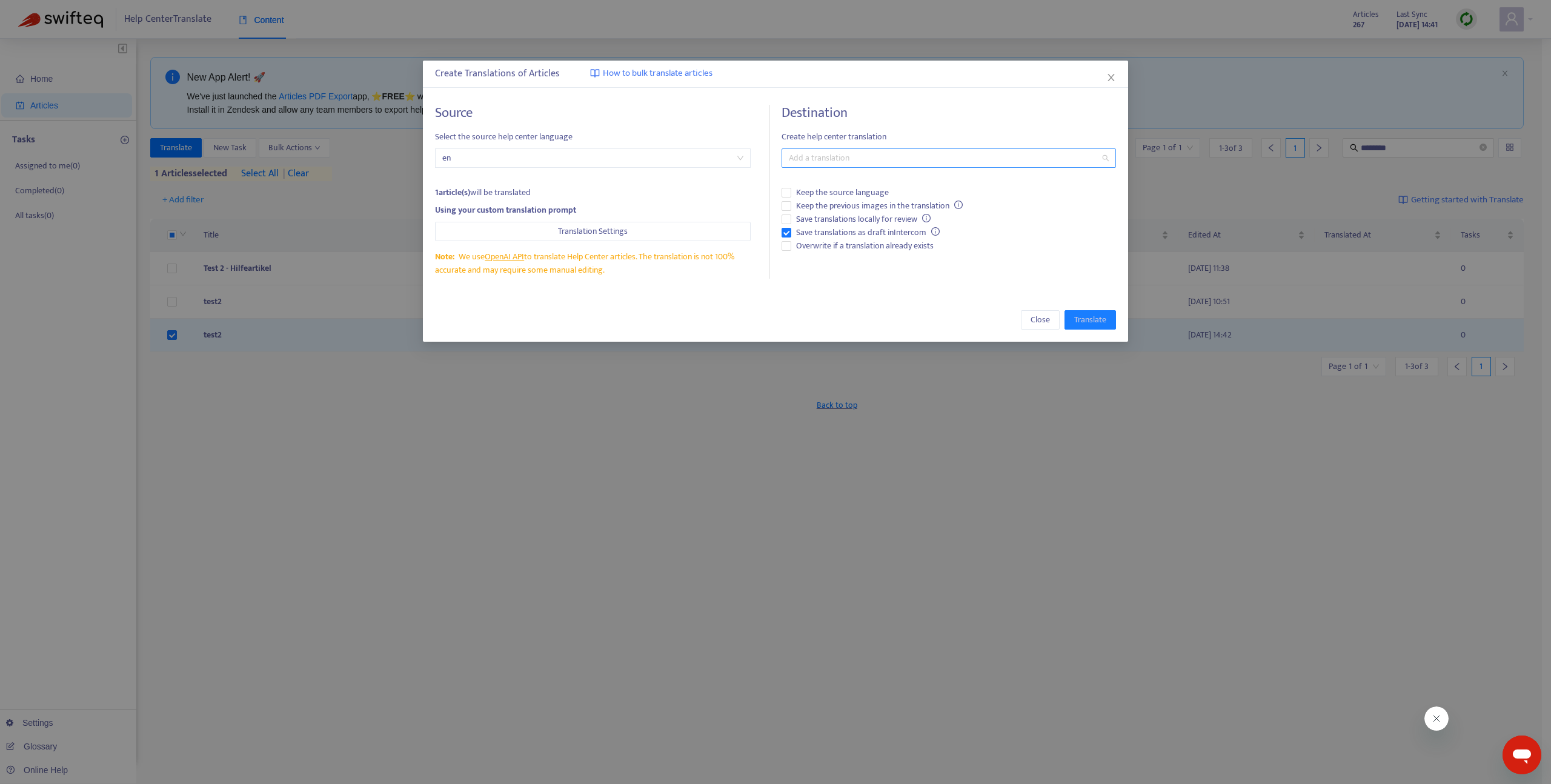
click at [826, 152] on div at bounding box center [943, 158] width 317 height 14
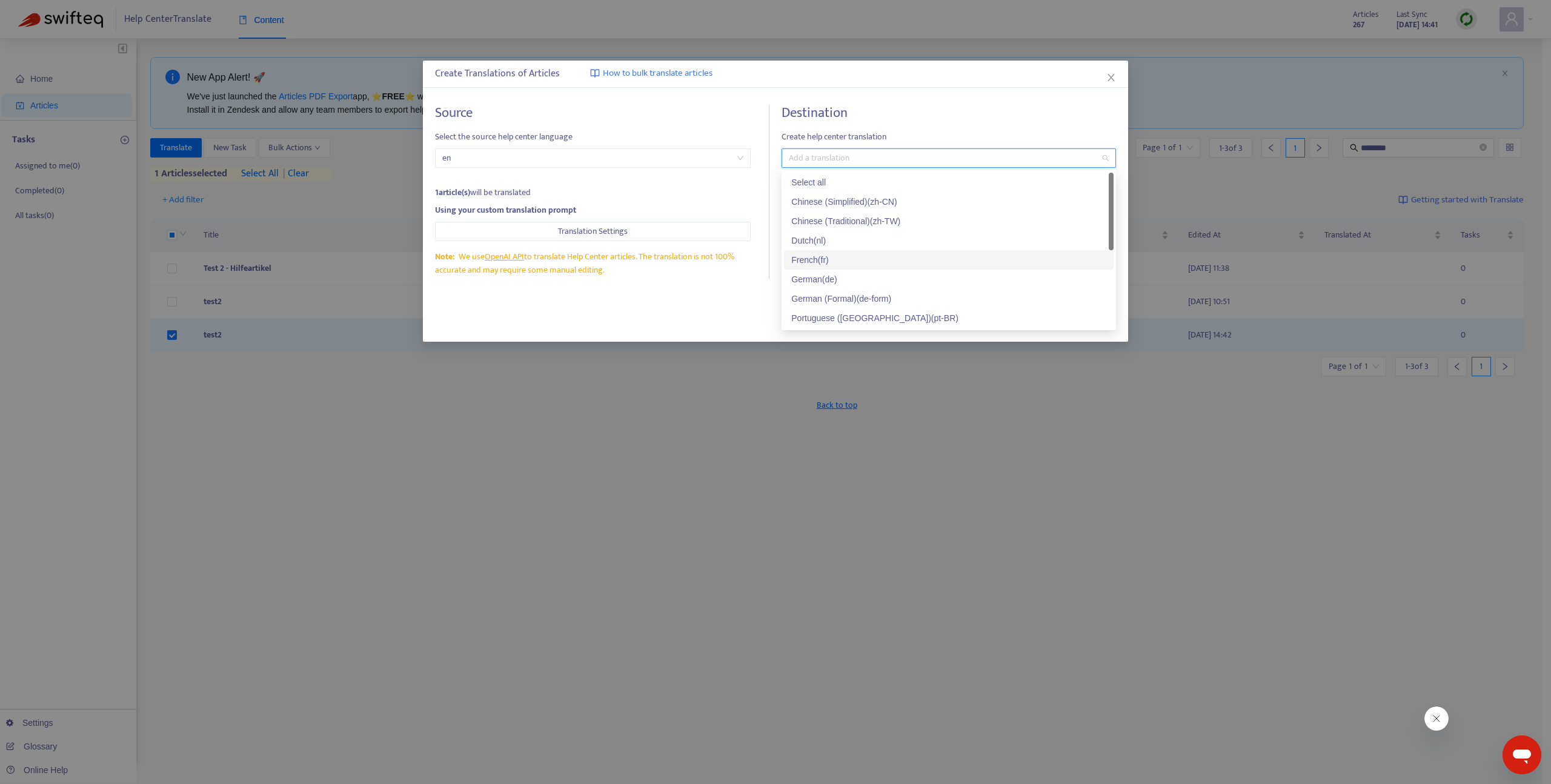
scroll to position [58, 0]
click at [829, 224] on div "German ( de )" at bounding box center [949, 221] width 315 height 13
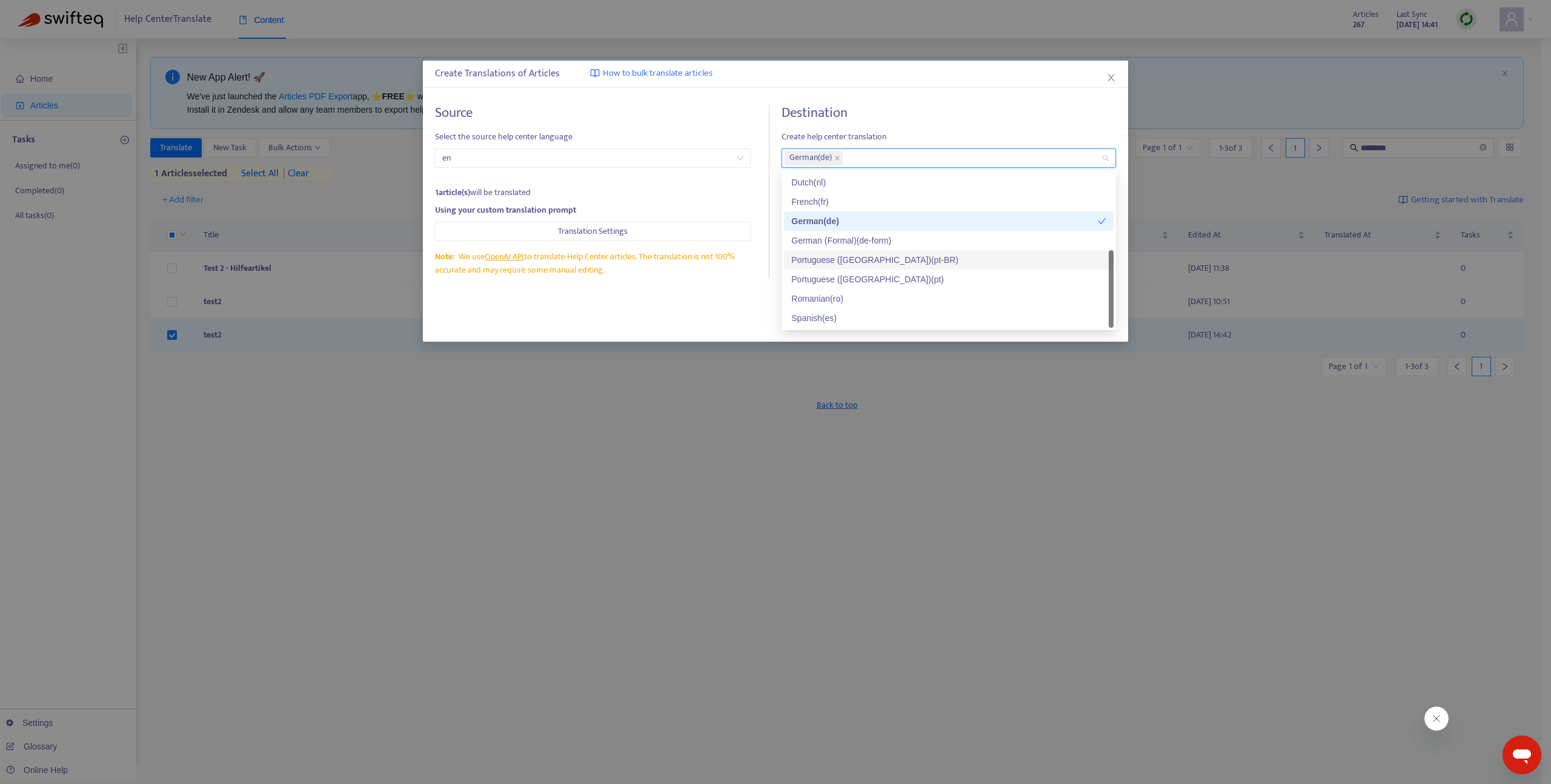
click at [837, 259] on div "Portuguese (Brazil) ( pt-BR )" at bounding box center [949, 259] width 315 height 13
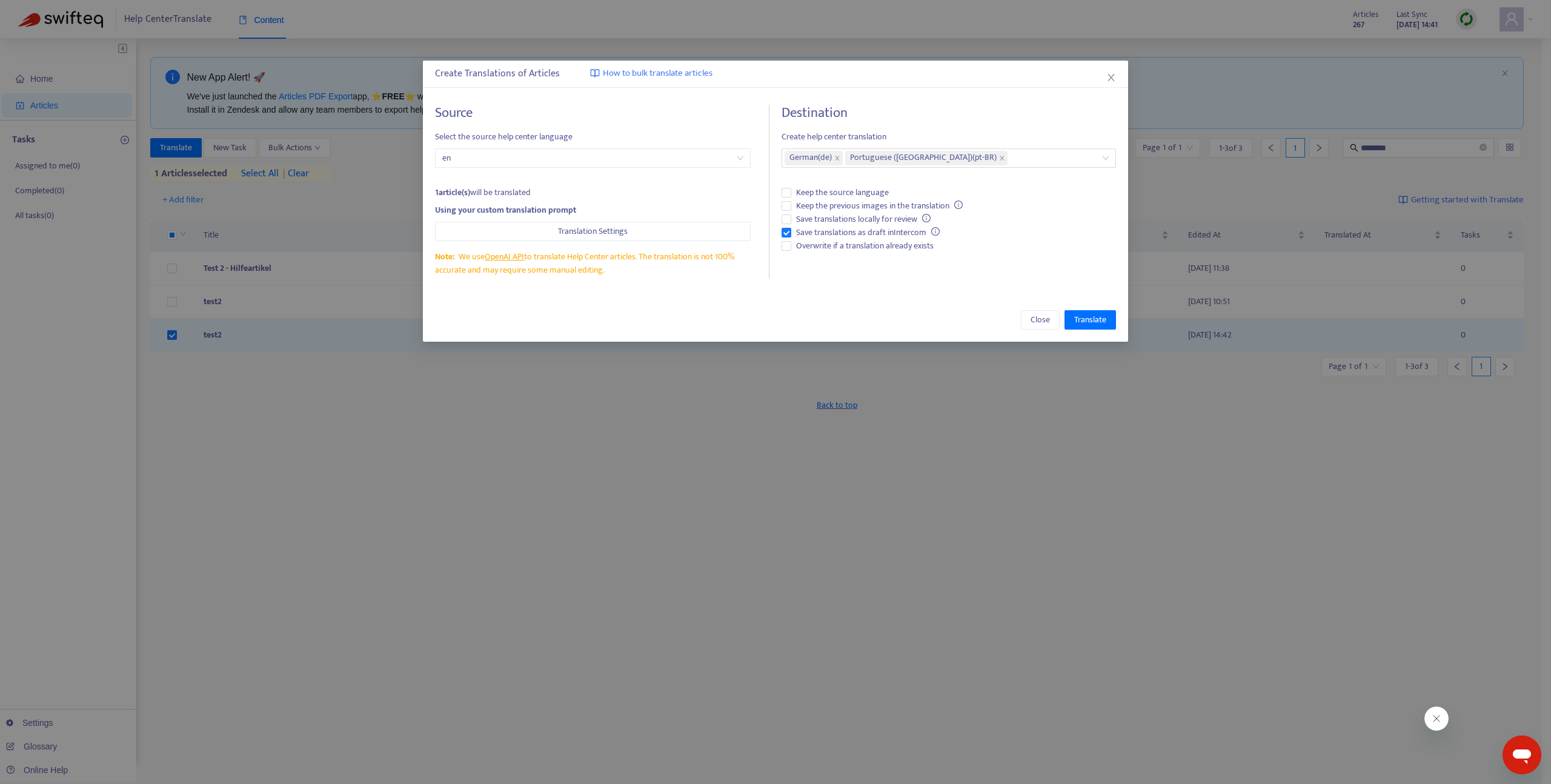
click at [722, 306] on div "Close Translate" at bounding box center [776, 320] width 706 height 44
click at [822, 233] on span "Save translations as draft in Intercom" at bounding box center [868, 233] width 153 height 13
click at [818, 244] on span "Overwrite if a translation already exists" at bounding box center [865, 246] width 148 height 13
click at [1090, 316] on span "Translate" at bounding box center [1091, 320] width 32 height 13
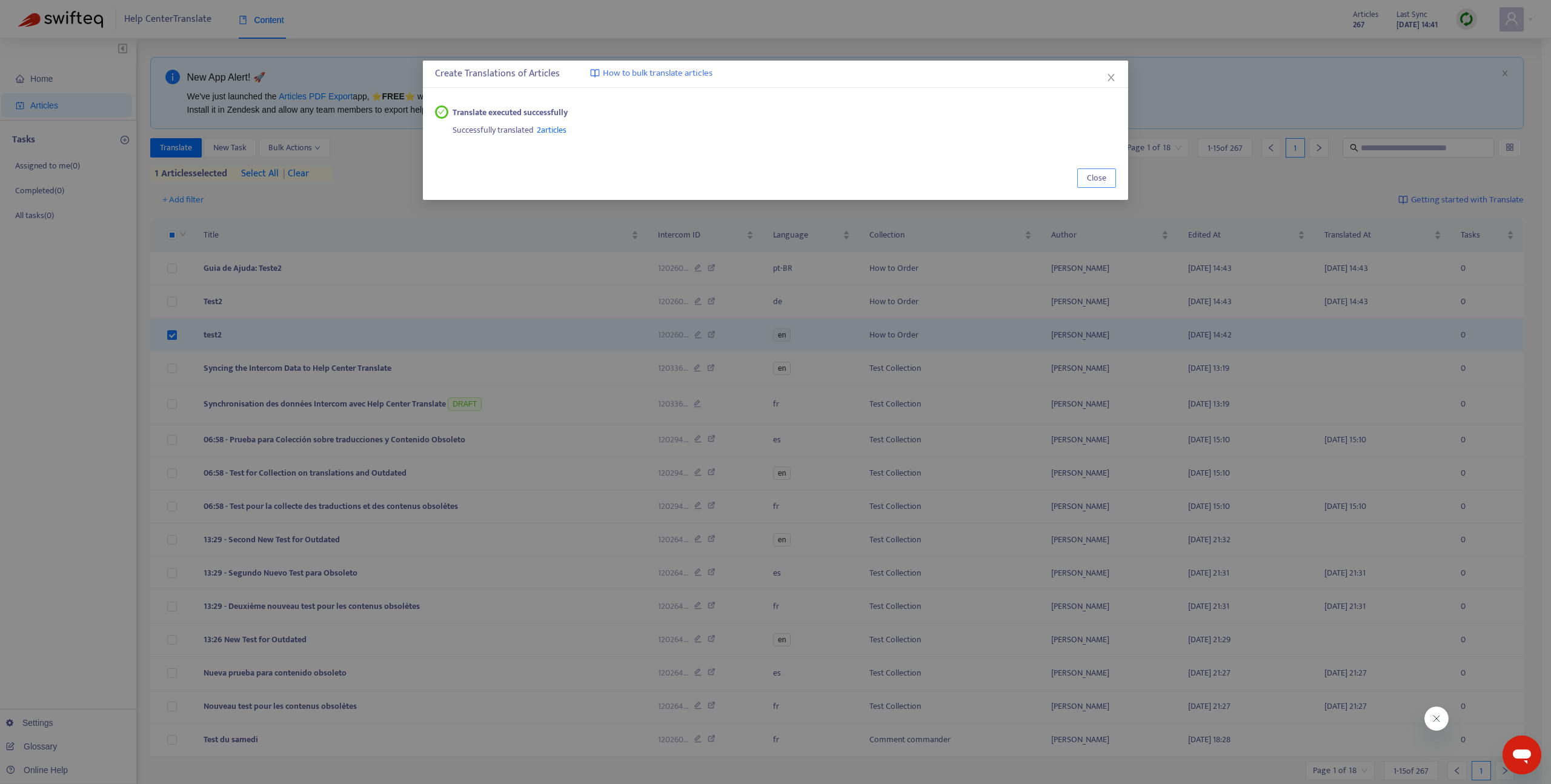
click at [1105, 178] on span "Close" at bounding box center [1097, 178] width 19 height 13
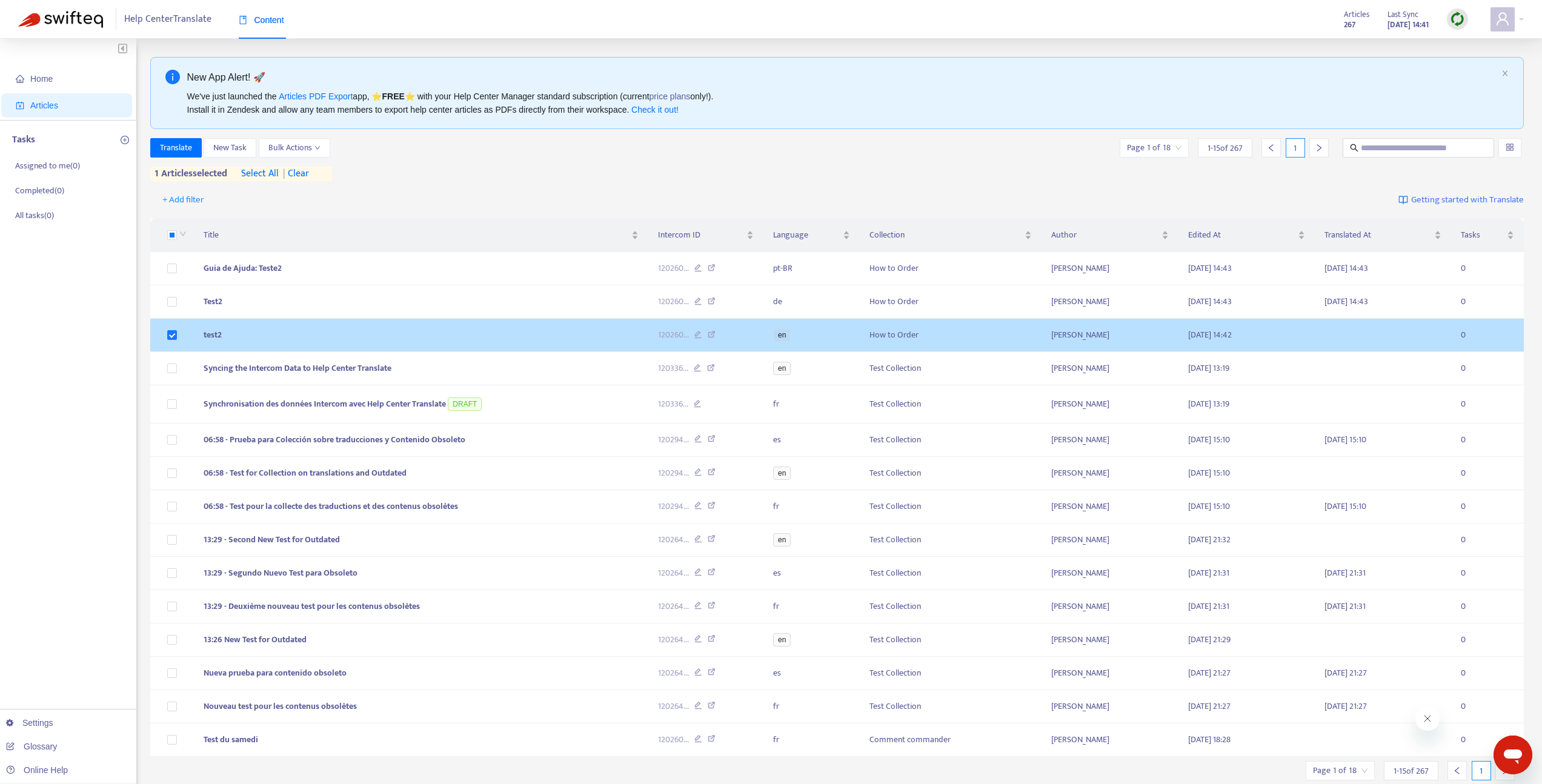
click at [442, 336] on td "test2" at bounding box center [421, 336] width 455 height 33
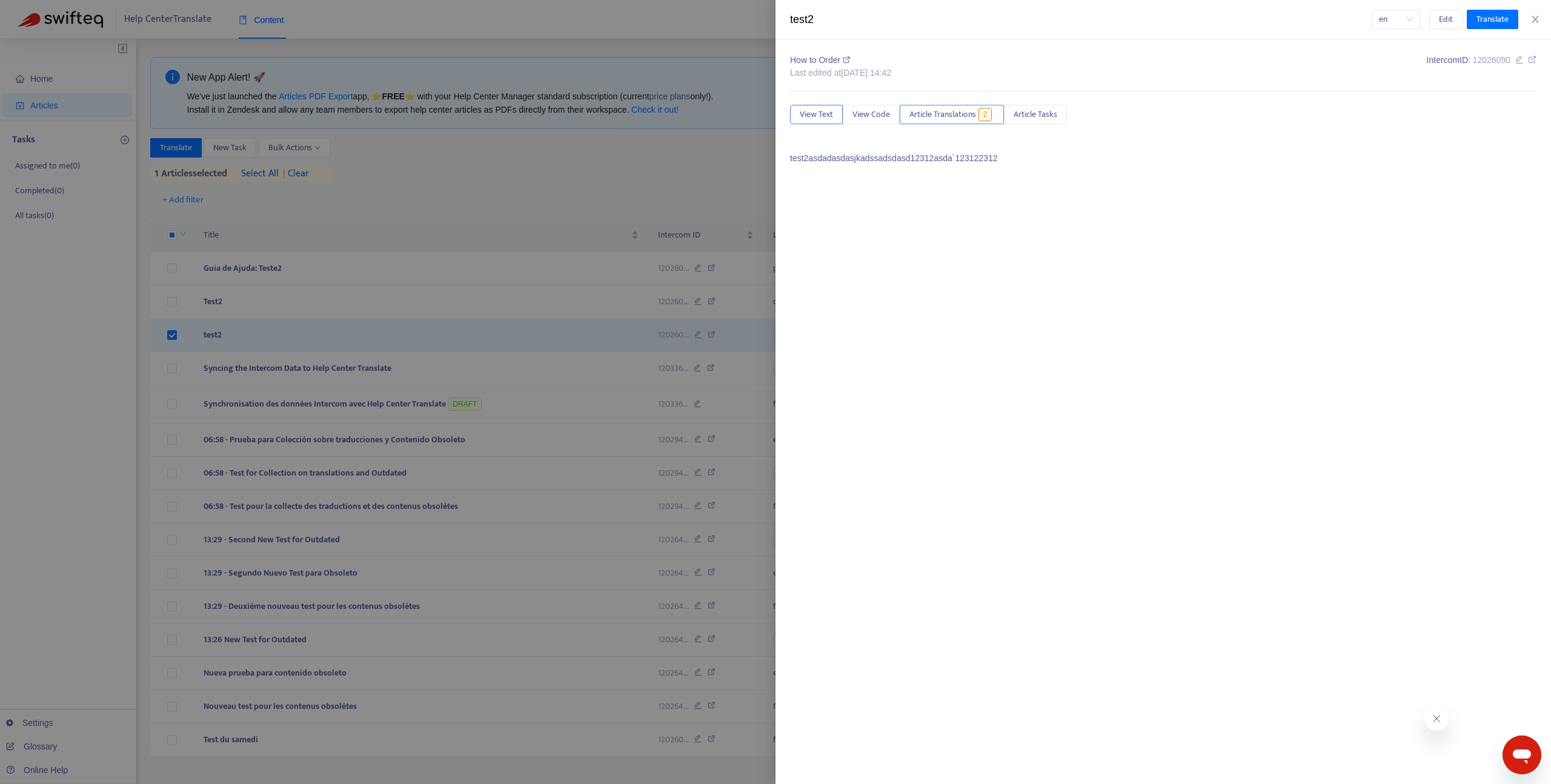
click at [975, 117] on span "Article Translations" at bounding box center [943, 114] width 67 height 13
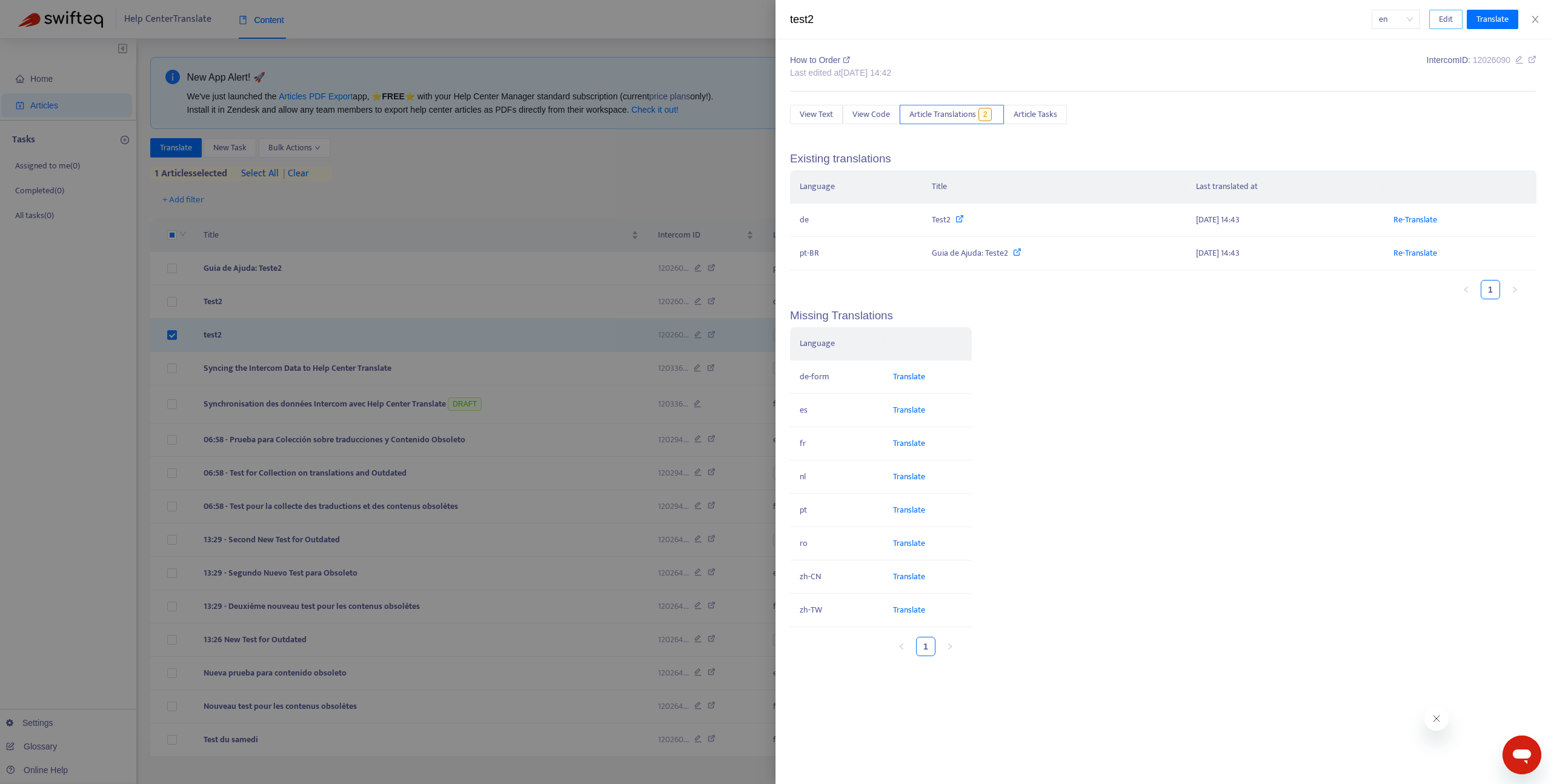
click at [1431, 22] on button "Edit" at bounding box center [1446, 19] width 33 height 19
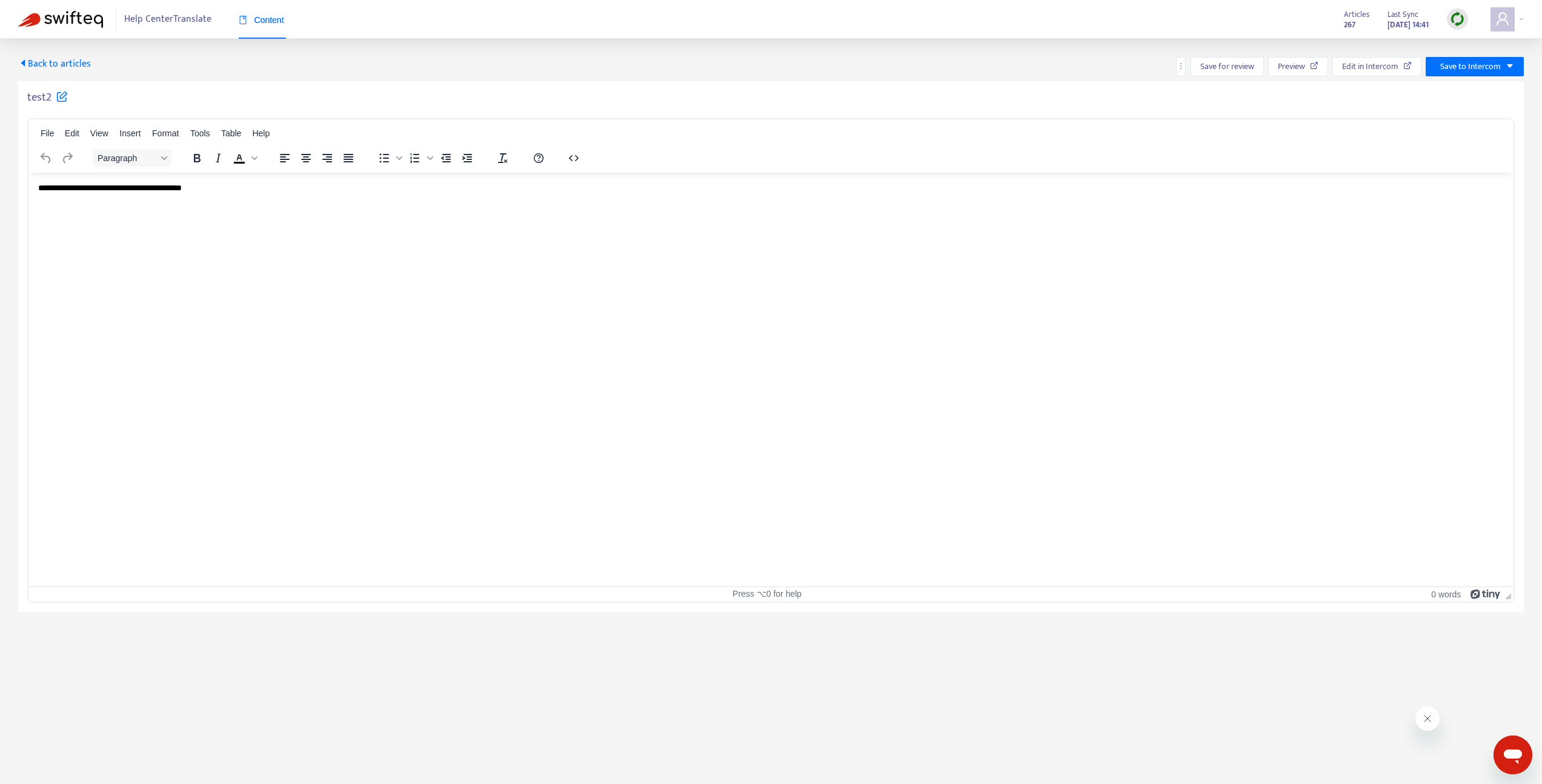
click at [464, 204] on html "**********" at bounding box center [771, 188] width 1485 height 32
click at [1454, 67] on span "Save to Intercom" at bounding box center [1471, 67] width 60 height 13
click at [1440, 86] on span "Publish" at bounding box center [1459, 90] width 46 height 13
click at [60, 60] on span "Back to articles" at bounding box center [55, 63] width 73 height 17
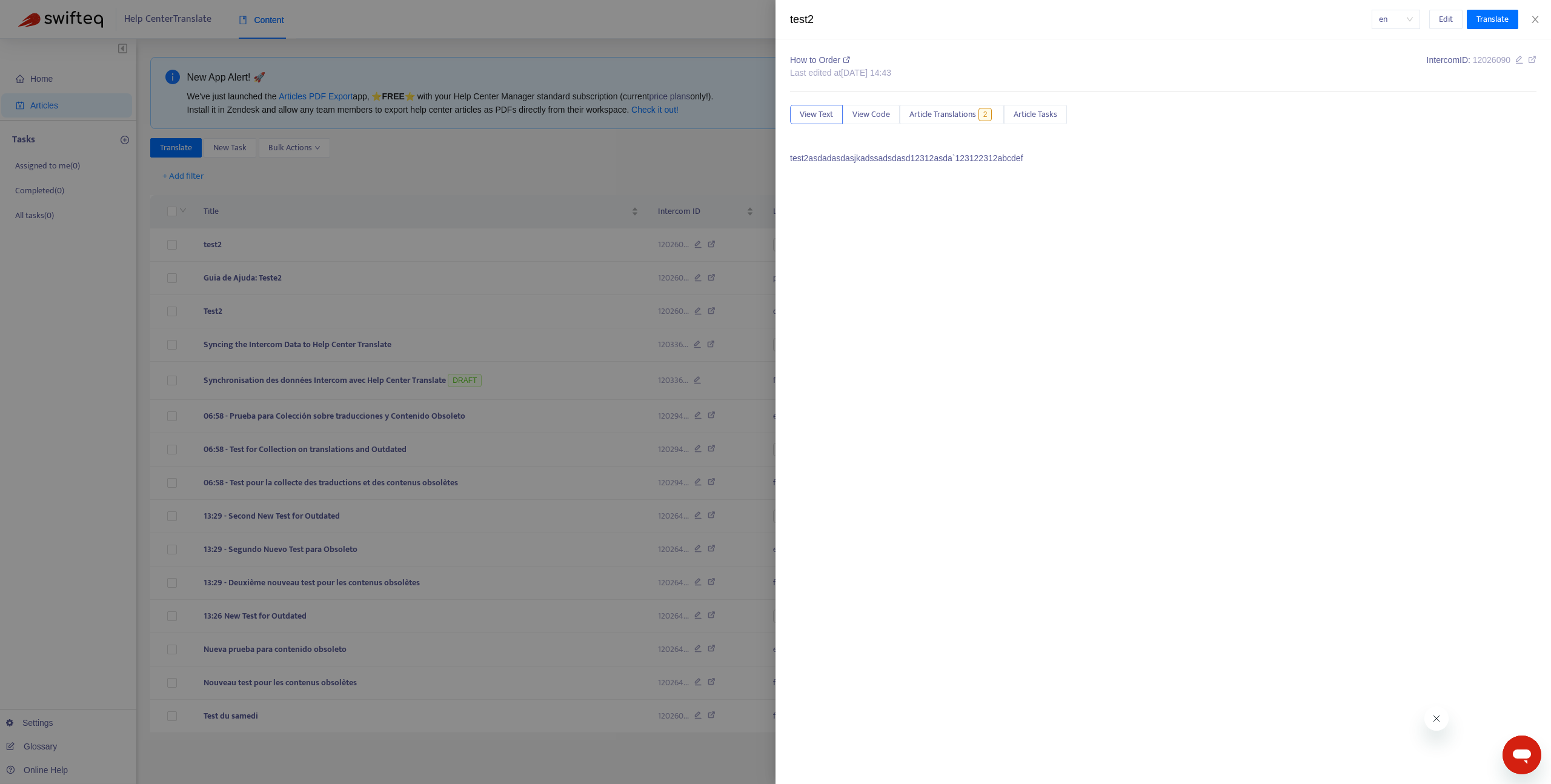
click at [312, 201] on div at bounding box center [776, 392] width 1551 height 784
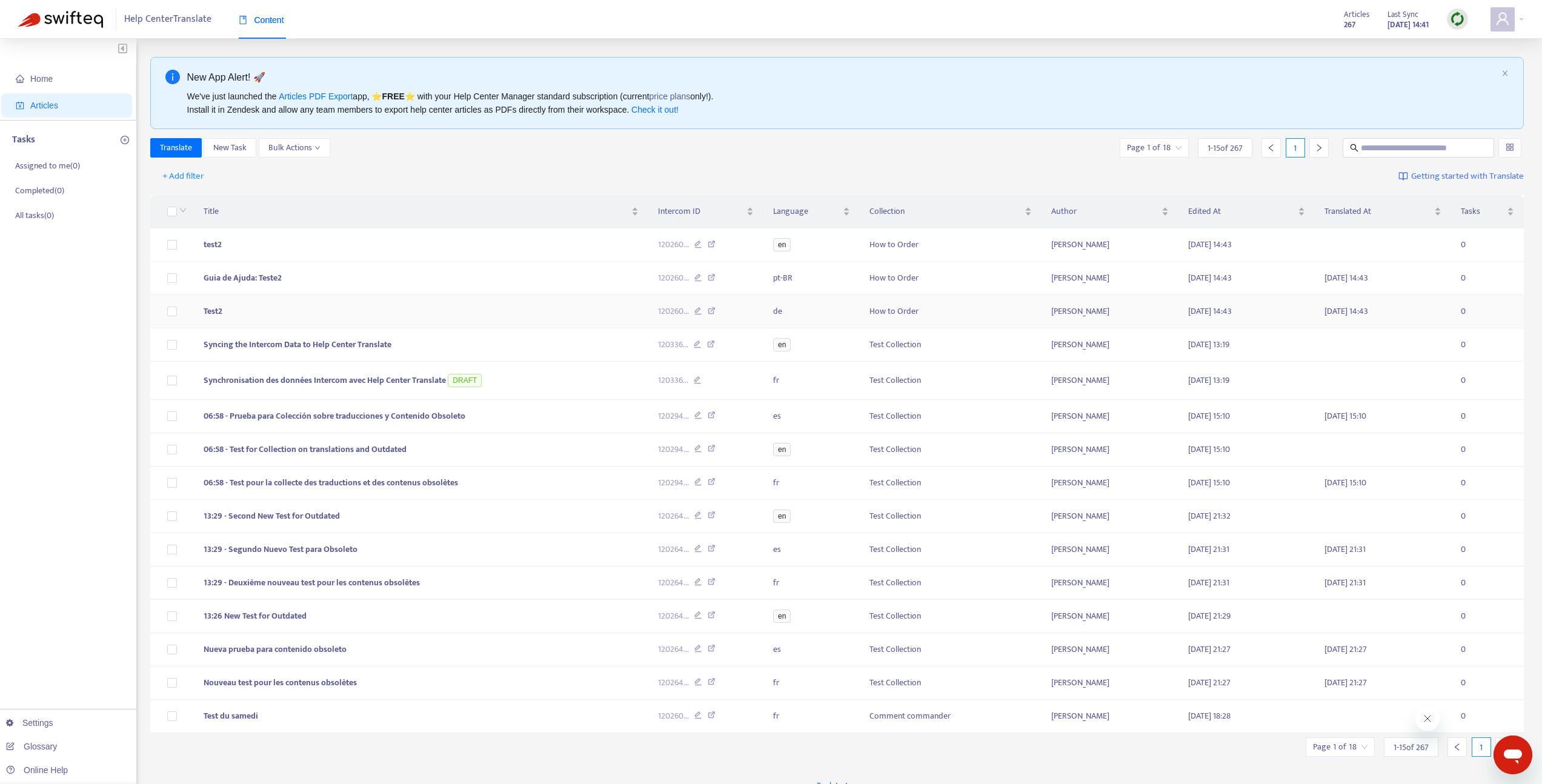
click at [278, 316] on td "Test2" at bounding box center [421, 312] width 455 height 33
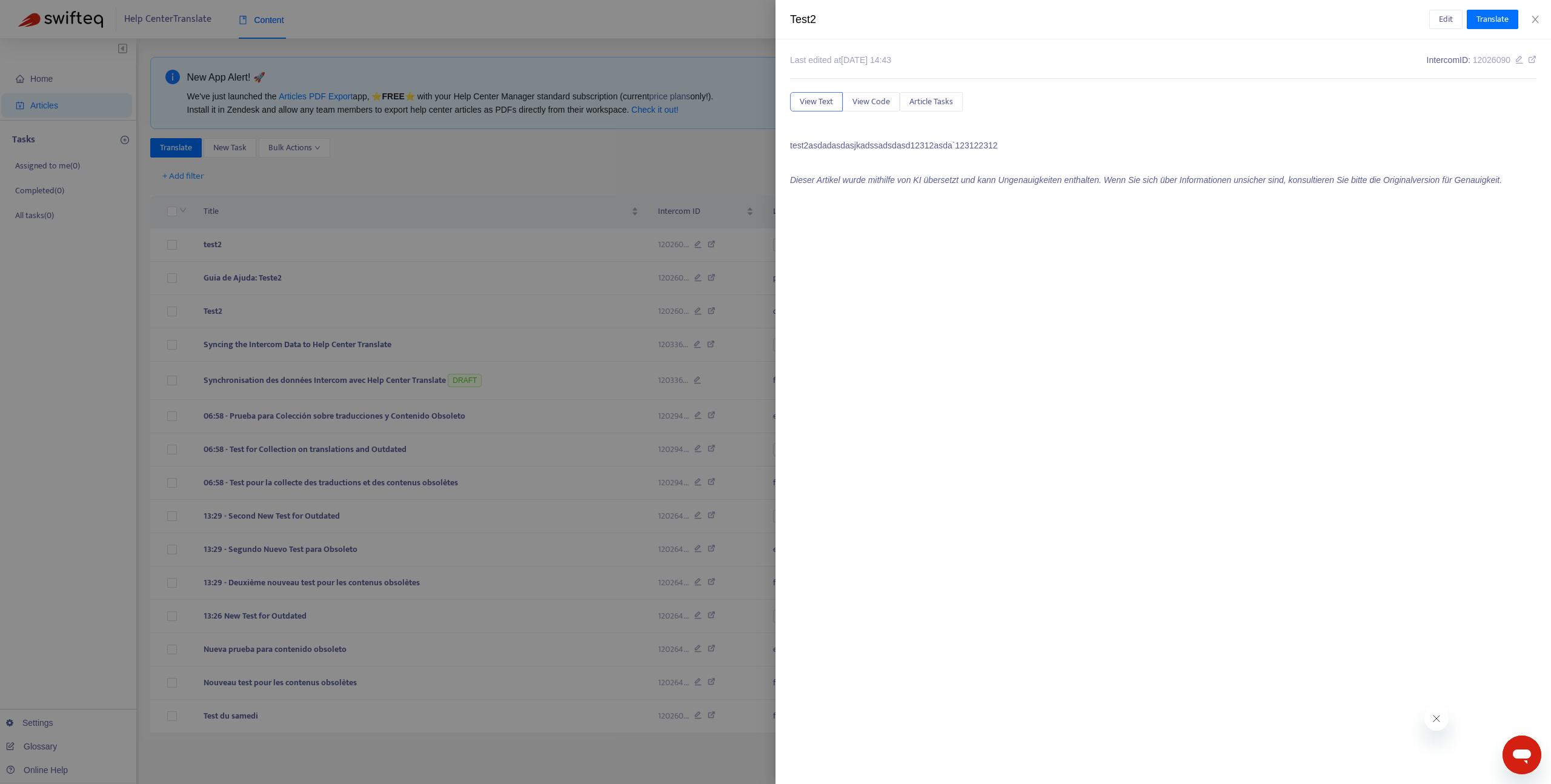
click at [329, 253] on div at bounding box center [776, 392] width 1551 height 784
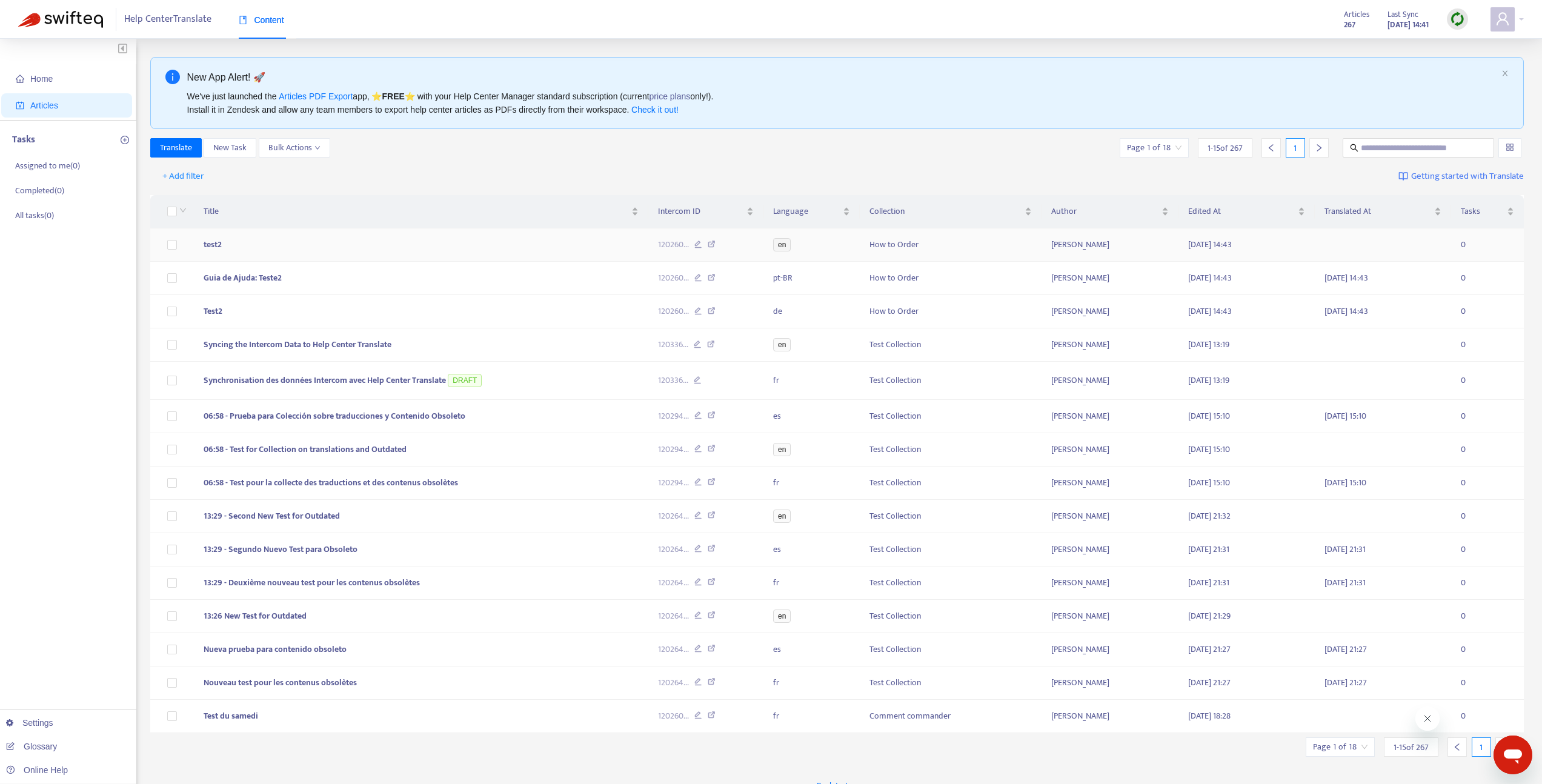
click at [317, 243] on td "test2" at bounding box center [421, 245] width 455 height 33
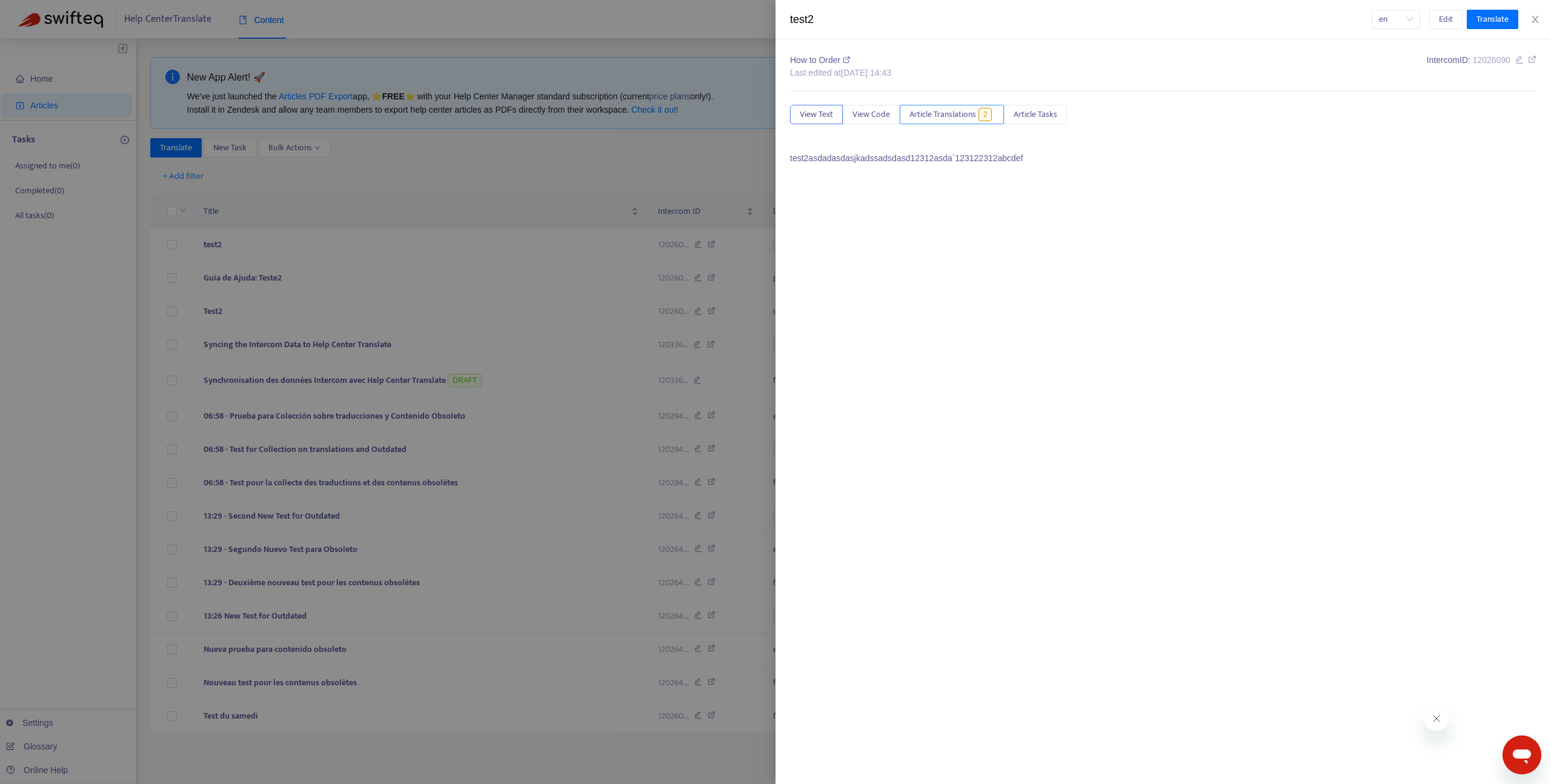
click at [960, 116] on span "Article Translations" at bounding box center [943, 114] width 67 height 13
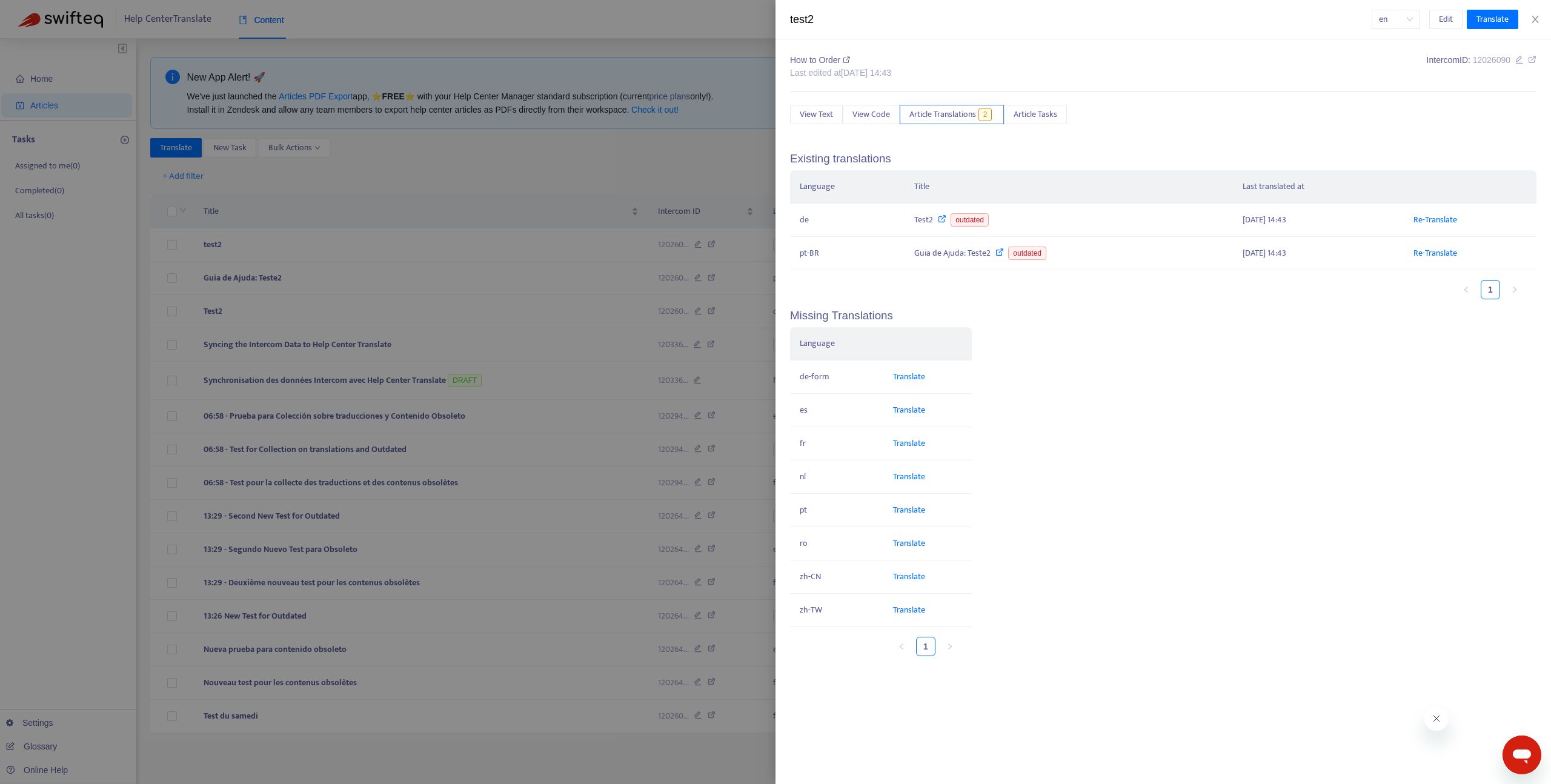
click at [649, 109] on div at bounding box center [776, 392] width 1551 height 784
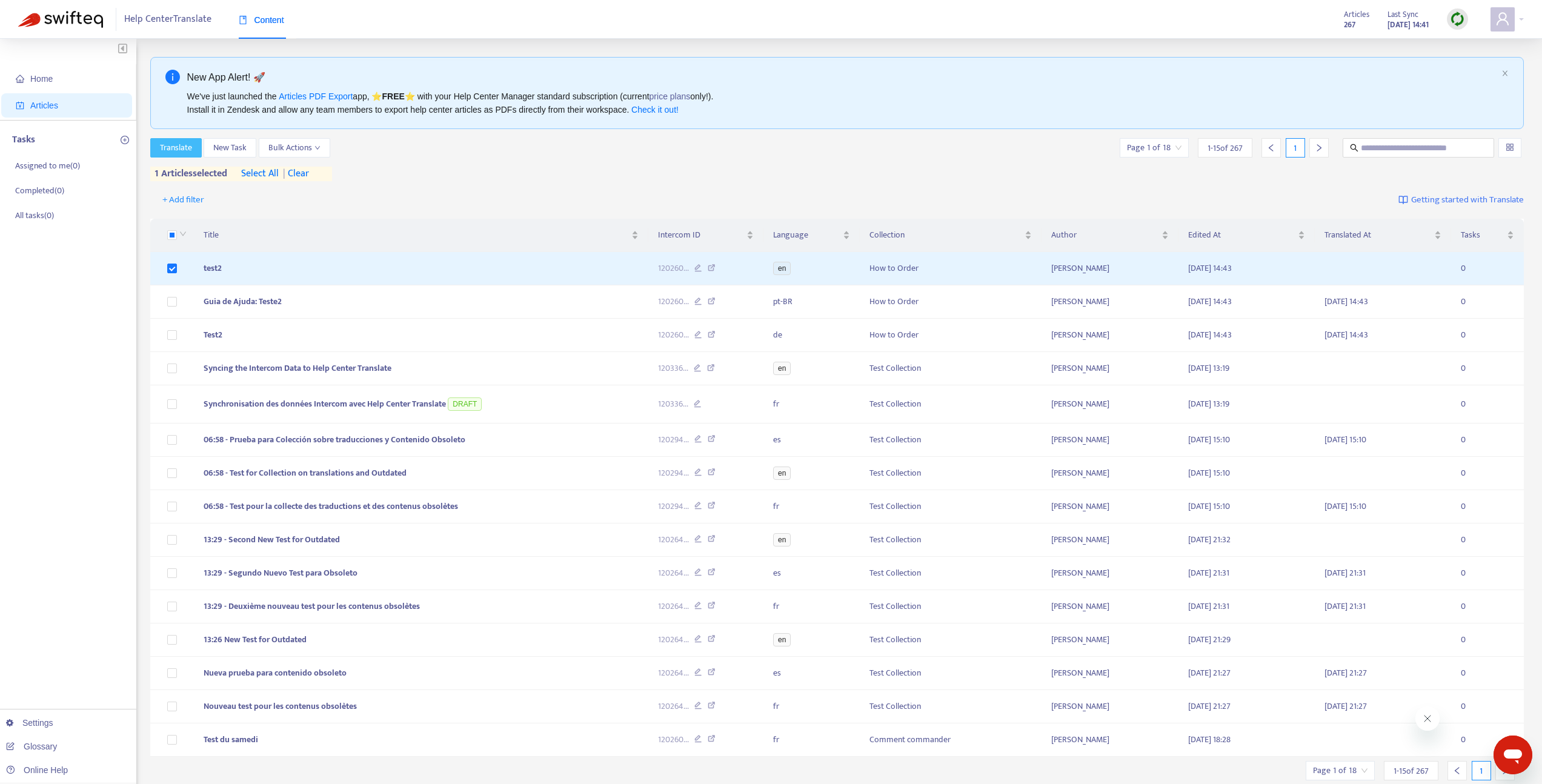
click at [176, 154] on span "Translate" at bounding box center [176, 148] width 32 height 13
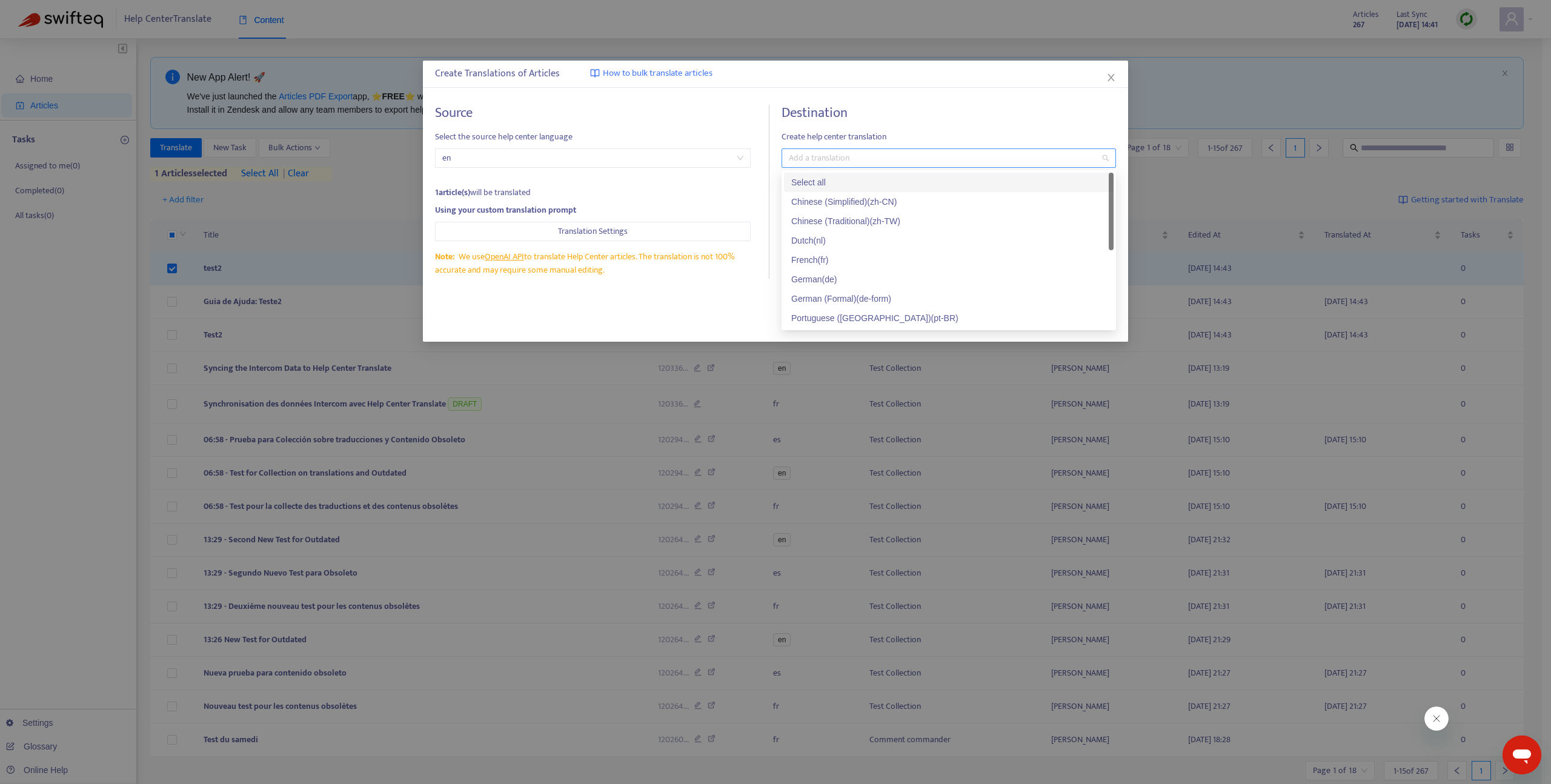
click at [875, 162] on div at bounding box center [943, 158] width 317 height 14
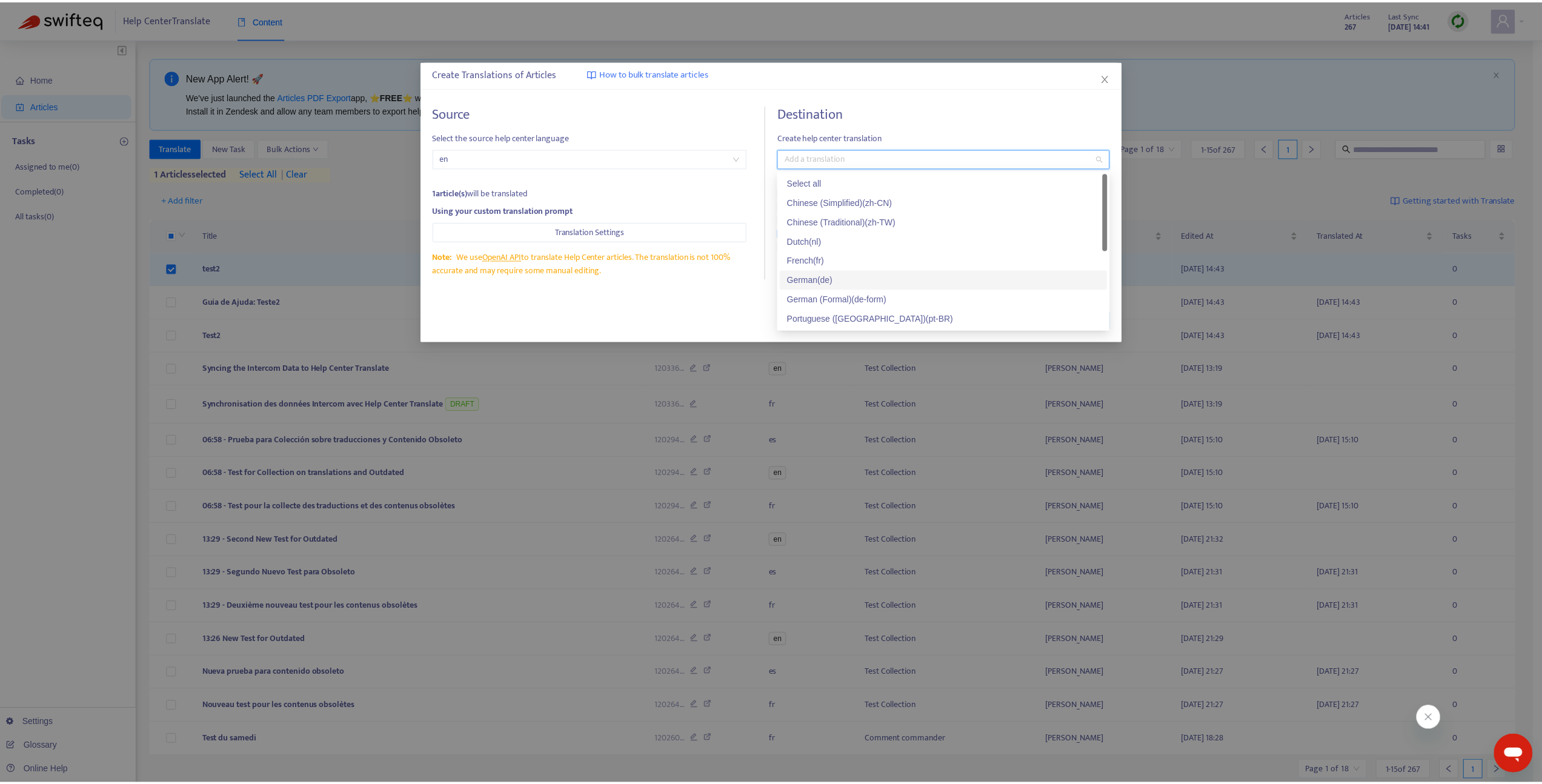
scroll to position [2, 0]
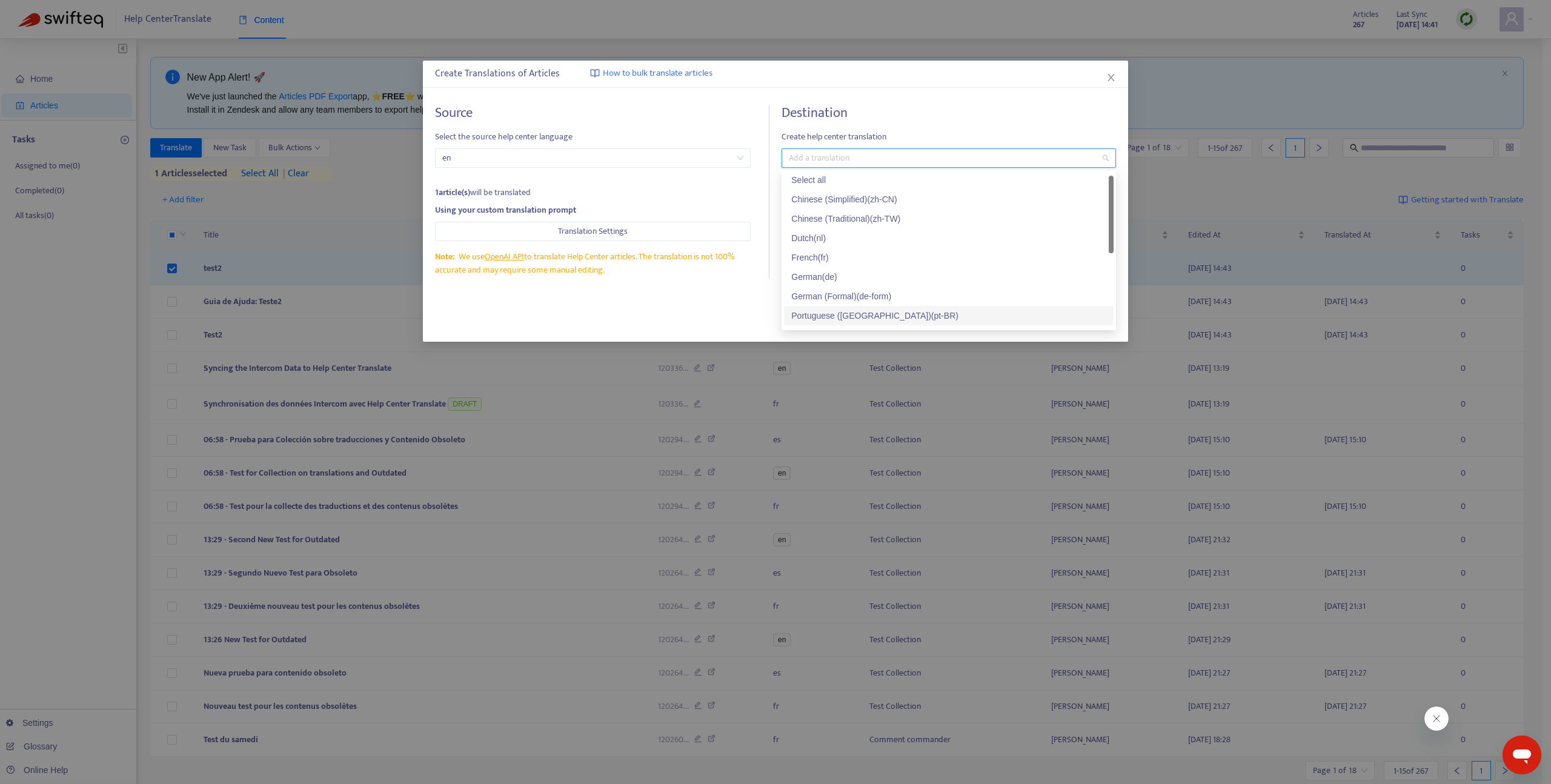
click at [837, 311] on div "Portuguese (Brazil) ( pt-BR )" at bounding box center [949, 315] width 315 height 13
click at [823, 268] on div "German ( de )" at bounding box center [949, 277] width 329 height 19
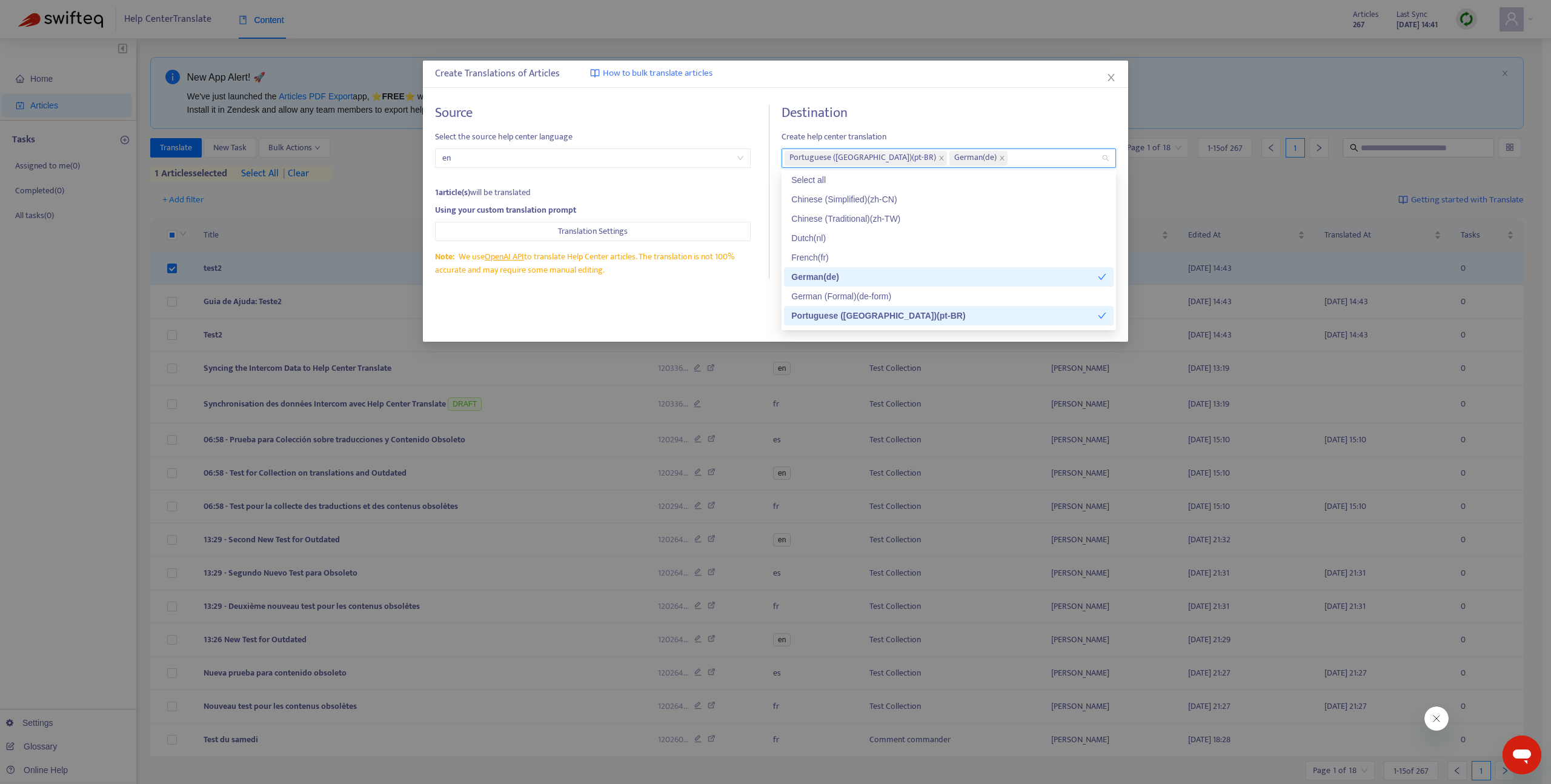
click at [723, 284] on div "Source Select the source help center language en 1 article(s) will be translate…" at bounding box center [776, 192] width 706 height 198
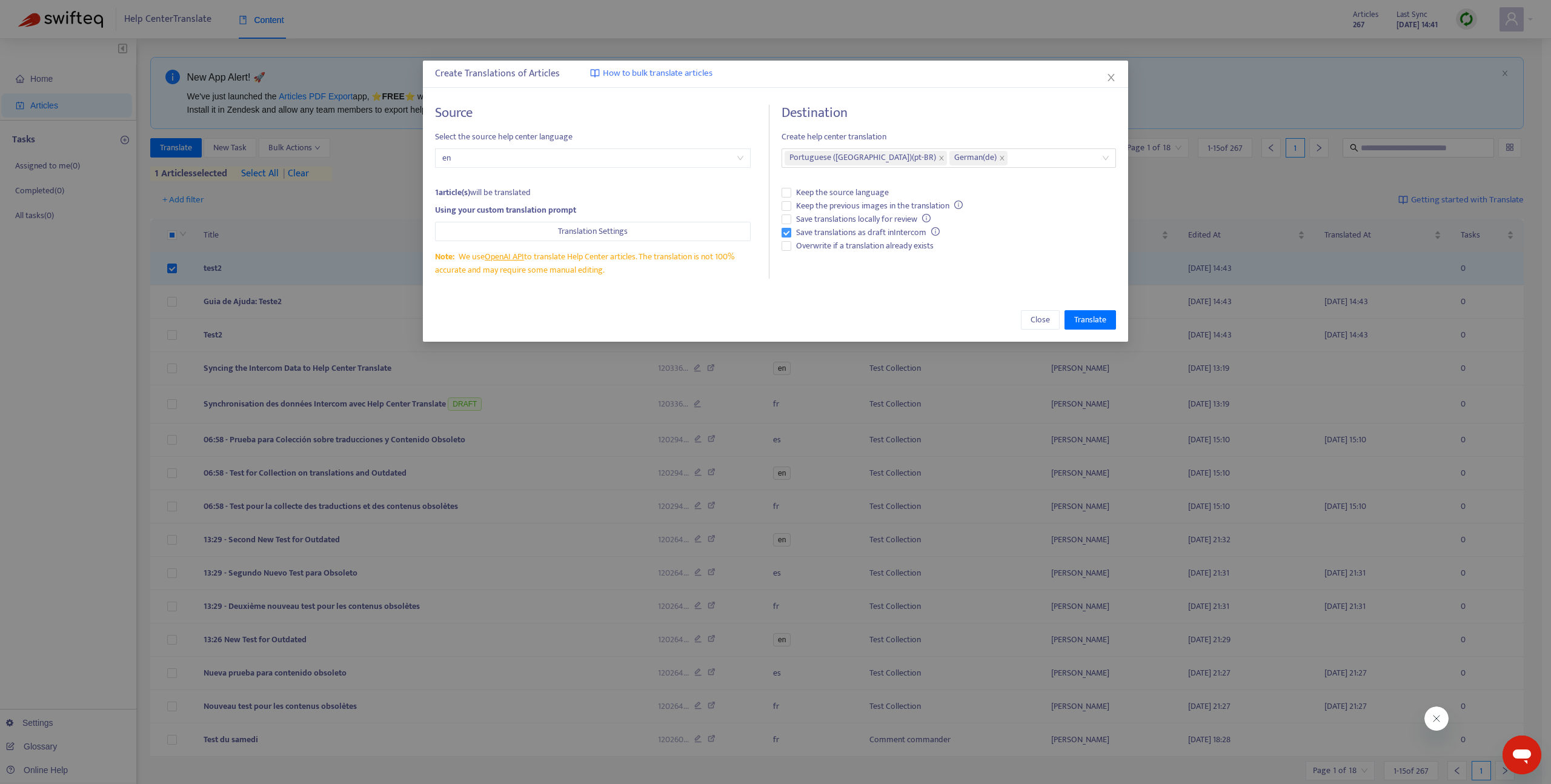
click at [831, 231] on span "Save translations as draft in Intercom" at bounding box center [868, 233] width 153 height 13
click at [824, 244] on span "Overwrite if a translation already exists" at bounding box center [865, 246] width 148 height 13
click at [1081, 313] on span "Translate" at bounding box center [1091, 320] width 32 height 13
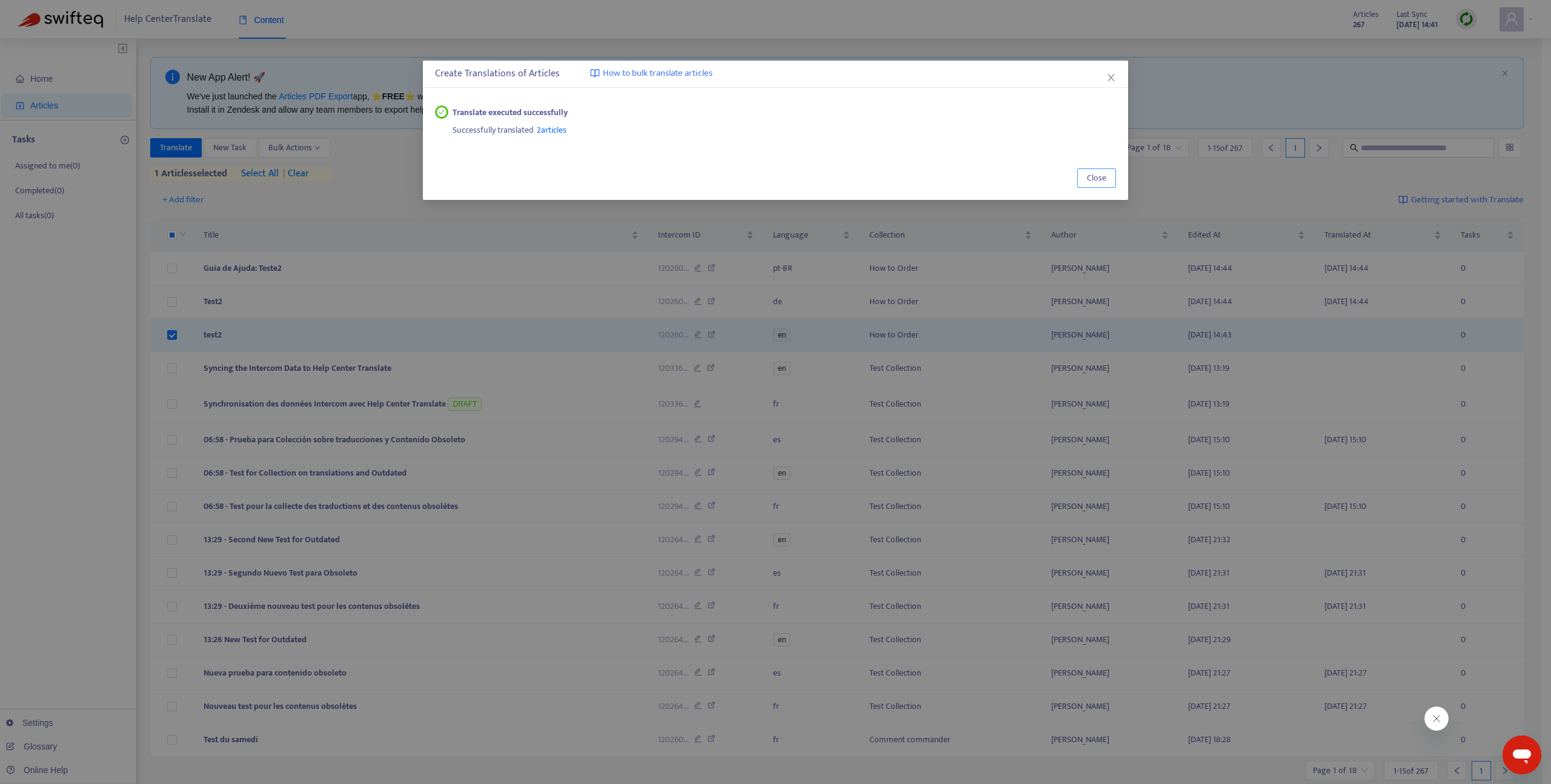
click at [1108, 180] on button "Close" at bounding box center [1096, 178] width 39 height 19
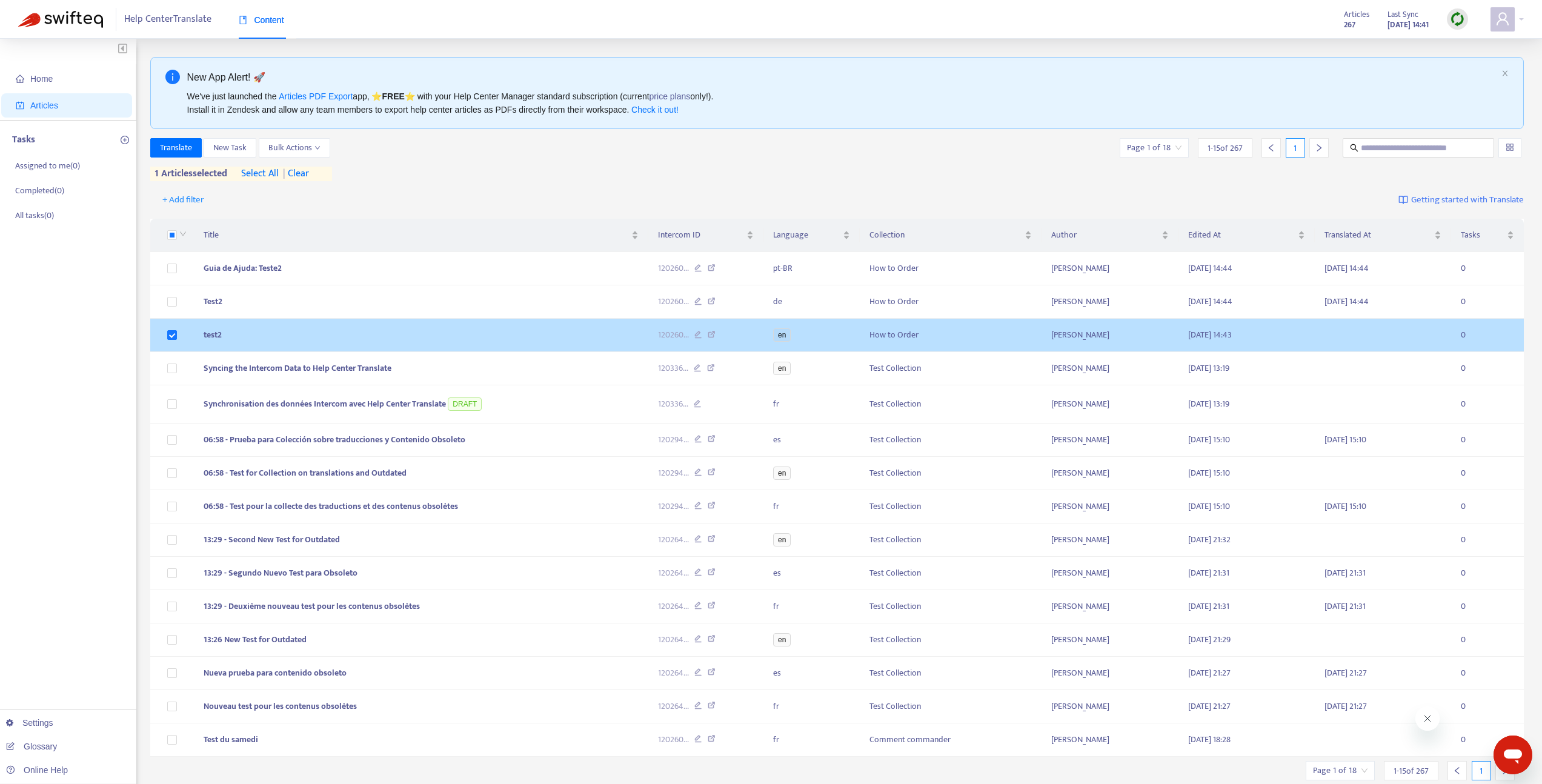
click at [313, 330] on td "test2" at bounding box center [421, 336] width 455 height 33
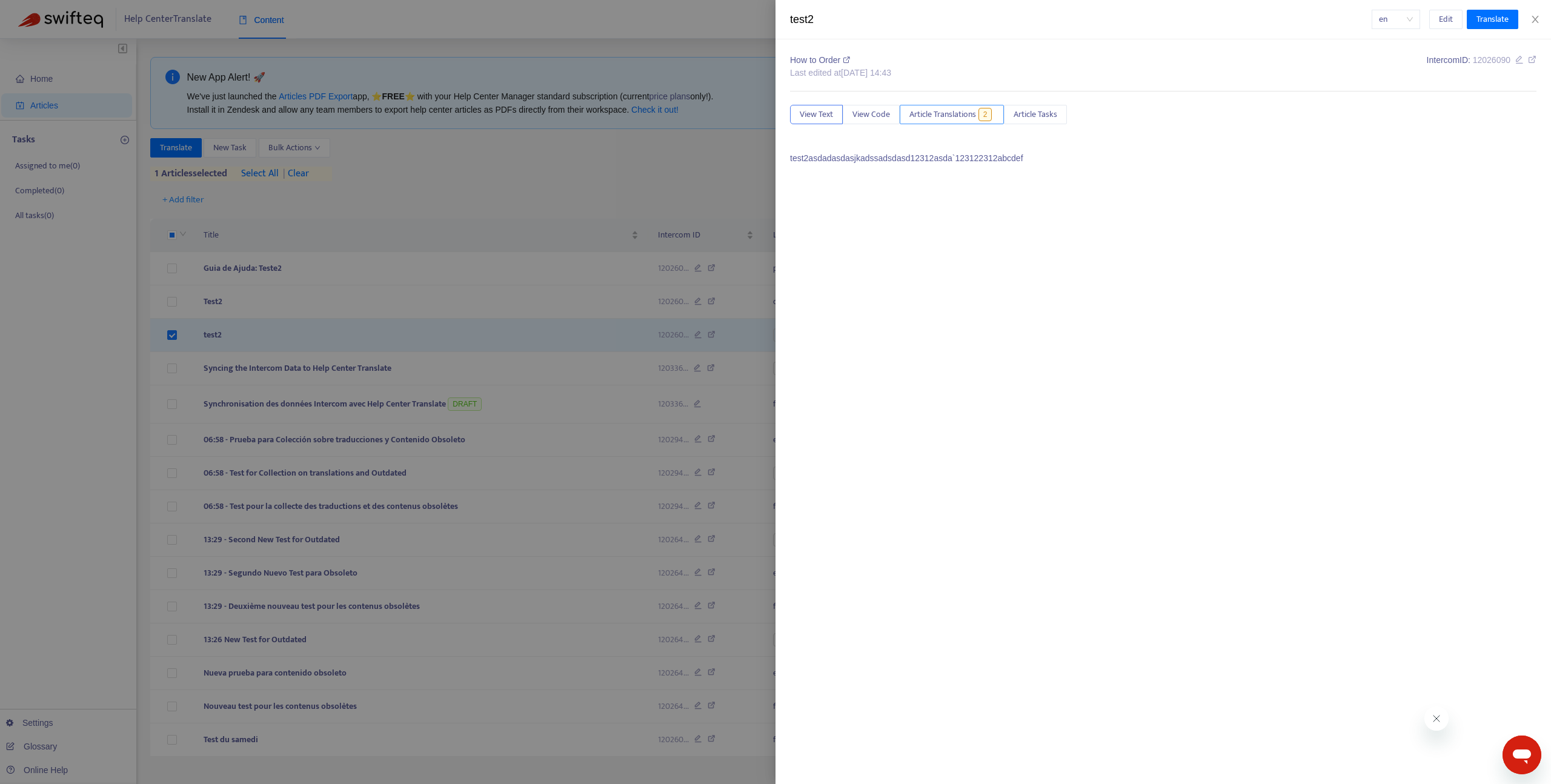
click at [939, 113] on span "Article Translations" at bounding box center [943, 114] width 67 height 13
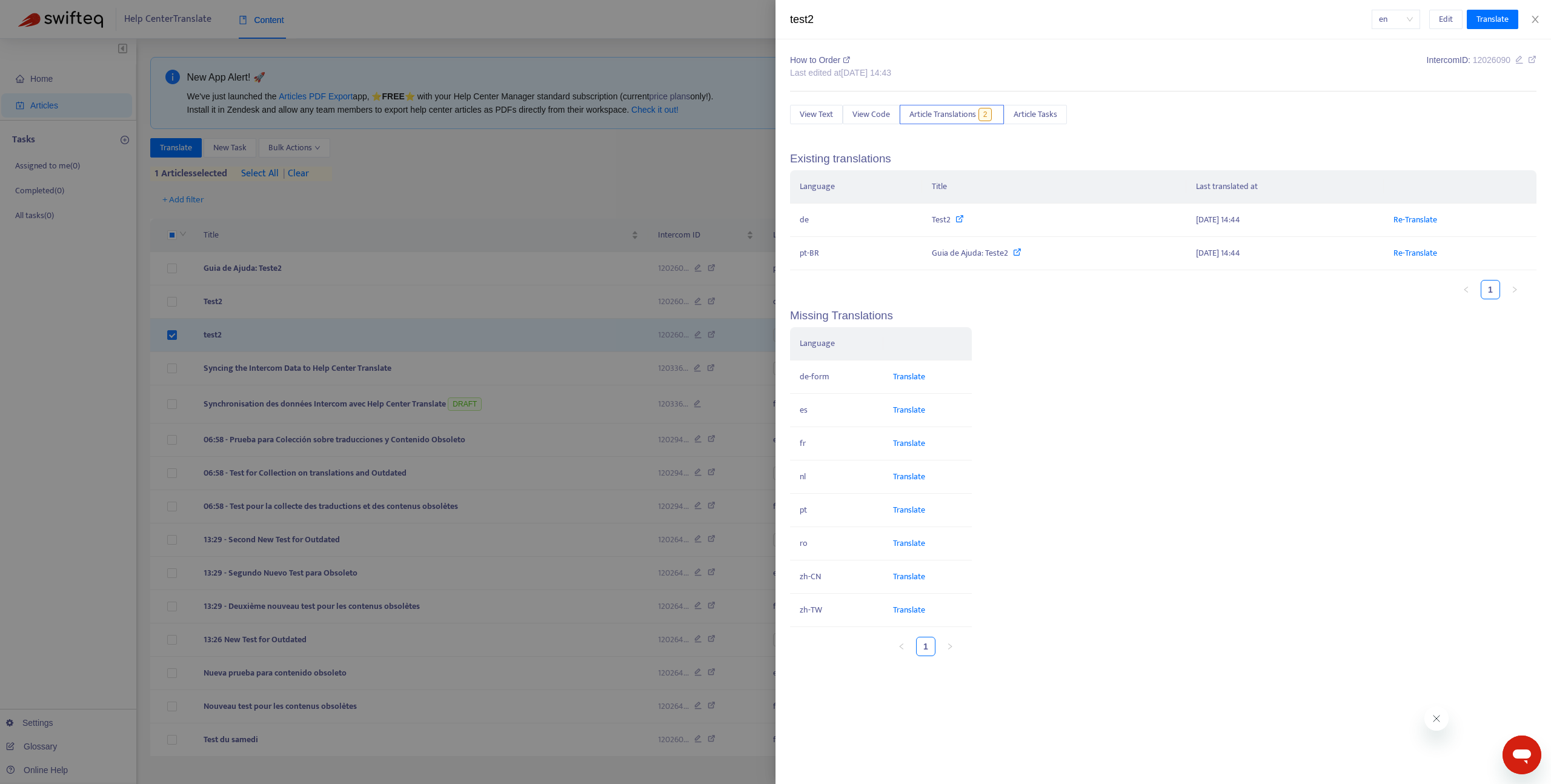
click at [254, 232] on div at bounding box center [776, 392] width 1551 height 784
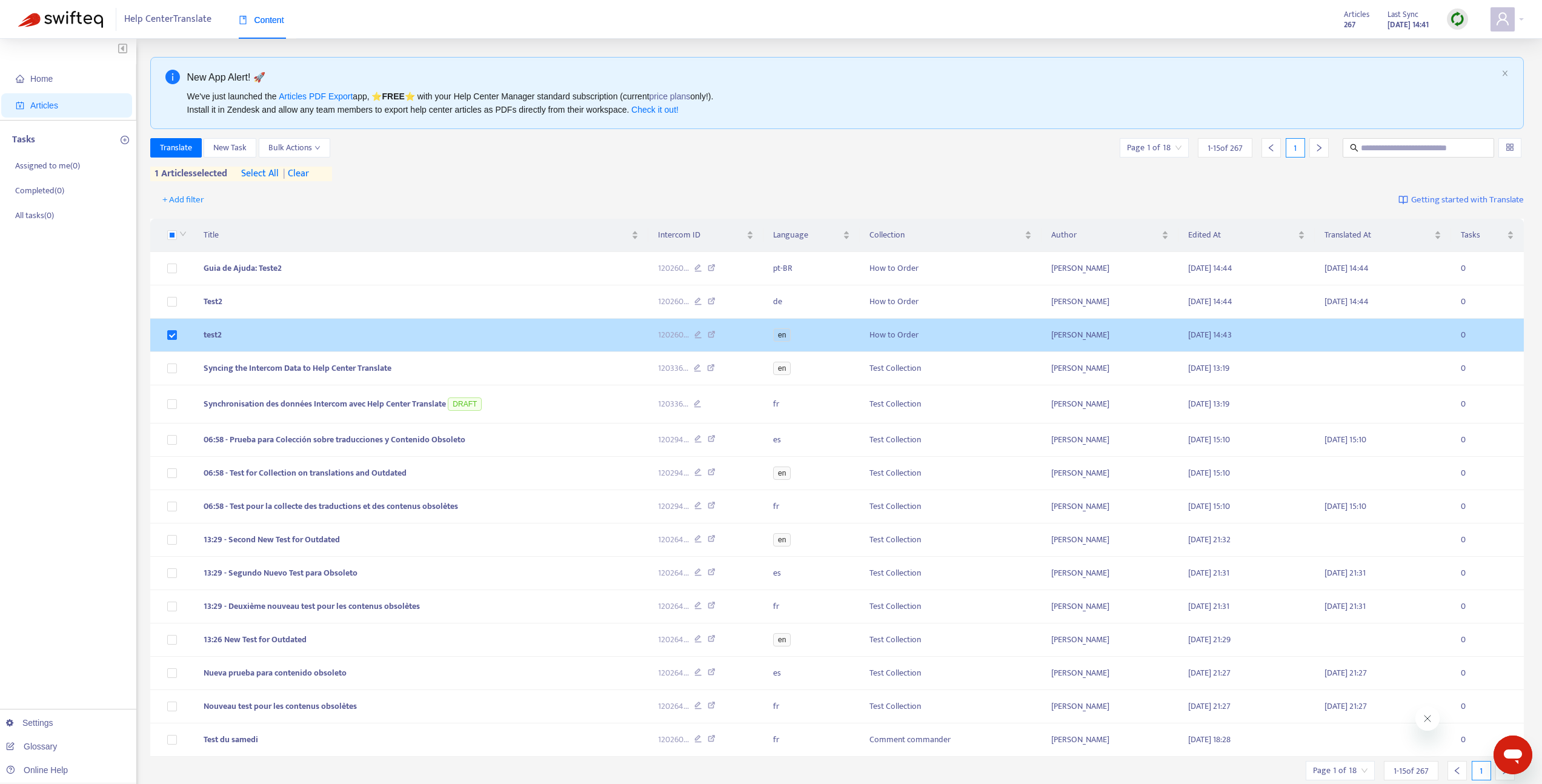
click at [658, 333] on td "120260 ..." at bounding box center [706, 336] width 115 height 33
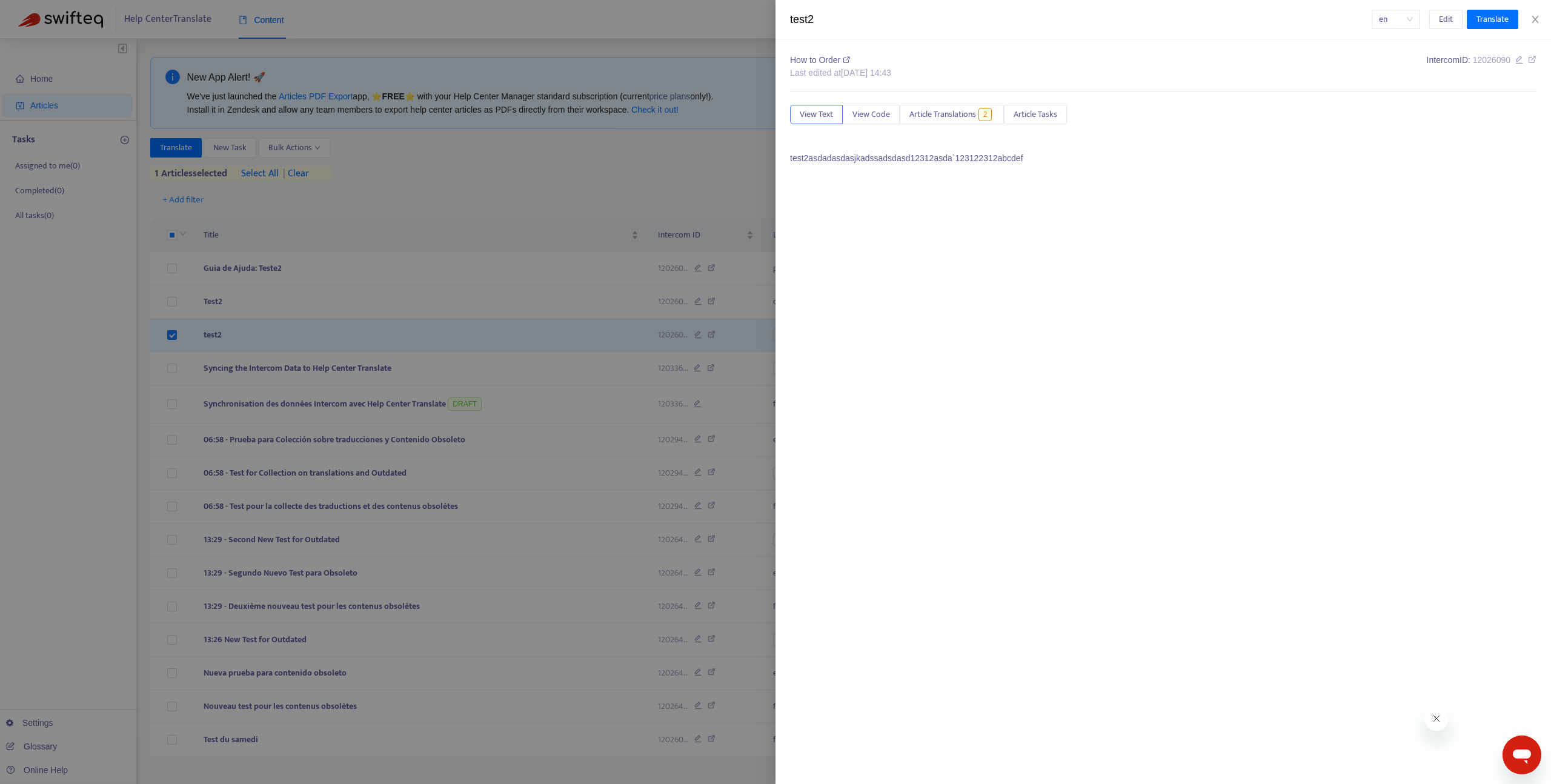
click at [220, 332] on div at bounding box center [776, 392] width 1551 height 784
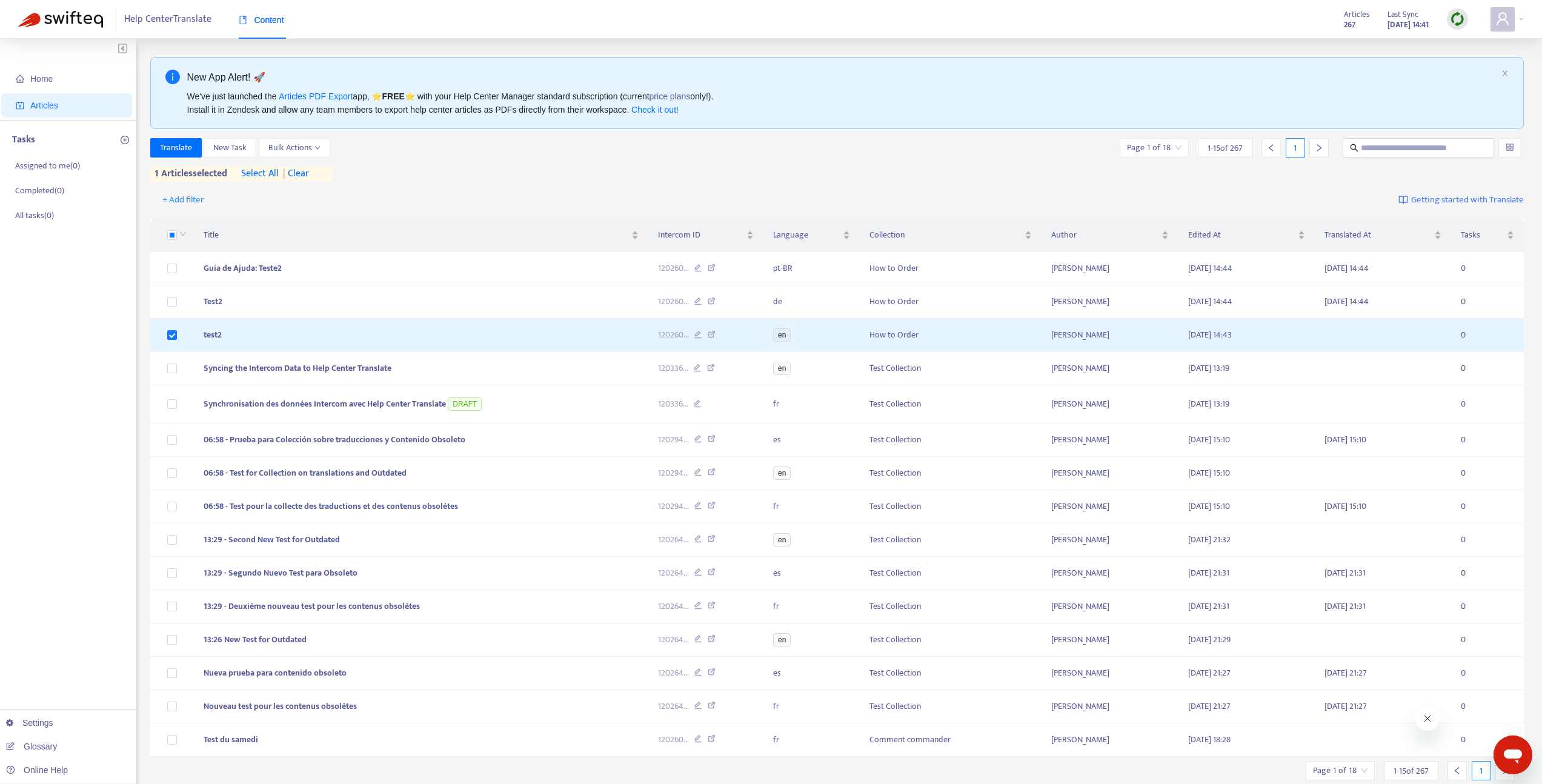
click at [1435, 25] on div "Articles 267 Last Sync Aug 18, 2025 14:41" at bounding box center [1405, 19] width 142 height 25
click at [1450, 22] on img at bounding box center [1457, 19] width 15 height 15
click at [442, 236] on span "Title" at bounding box center [417, 235] width 426 height 13
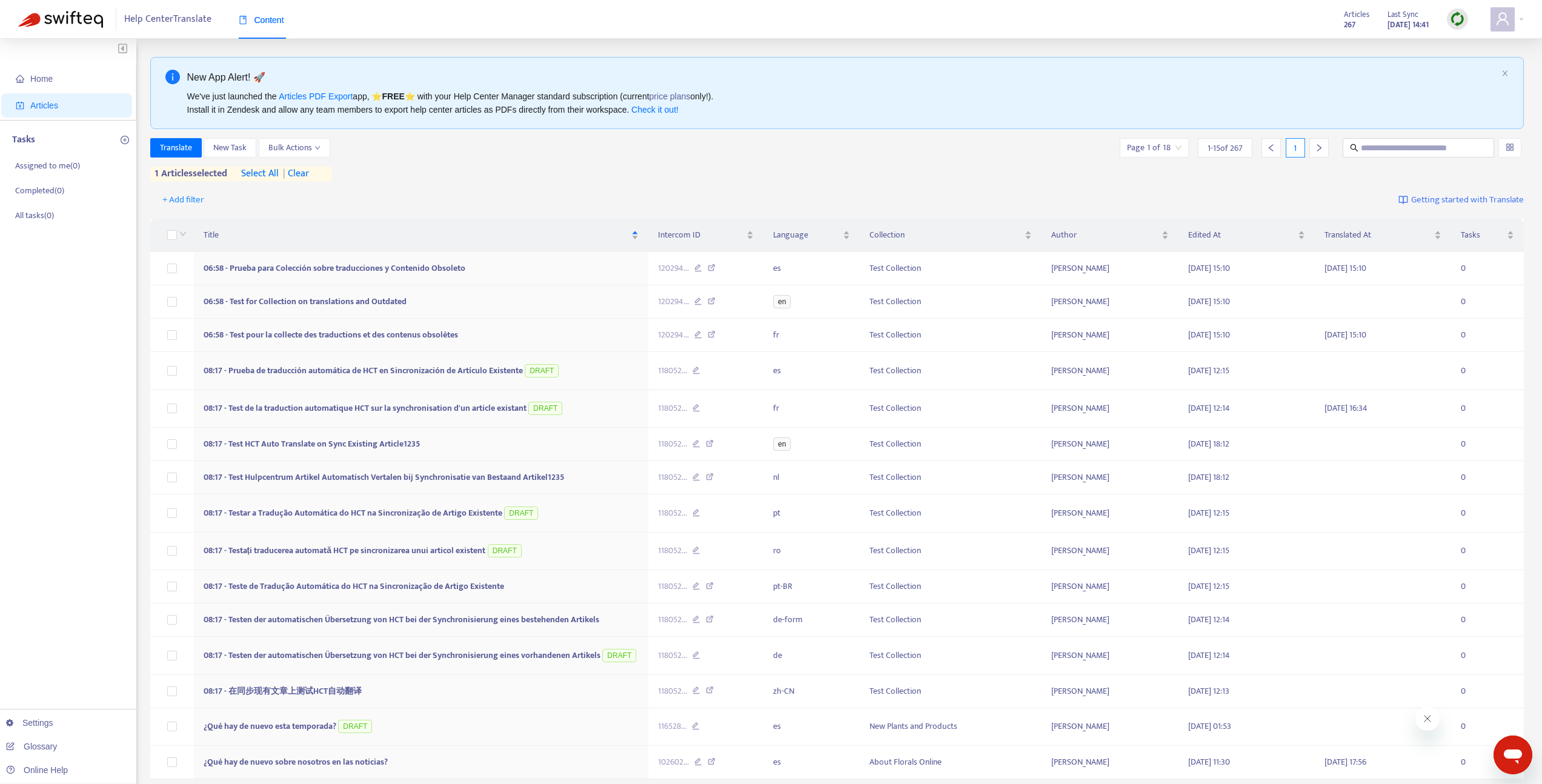
click at [1469, 21] on div "Articles 267 Last Sync Aug 18, 2025 14:41" at bounding box center [1405, 19] width 142 height 25
click at [1456, 17] on img at bounding box center [1457, 19] width 15 height 15
click at [1459, 42] on link "Quick Sync" at bounding box center [1482, 44] width 52 height 14
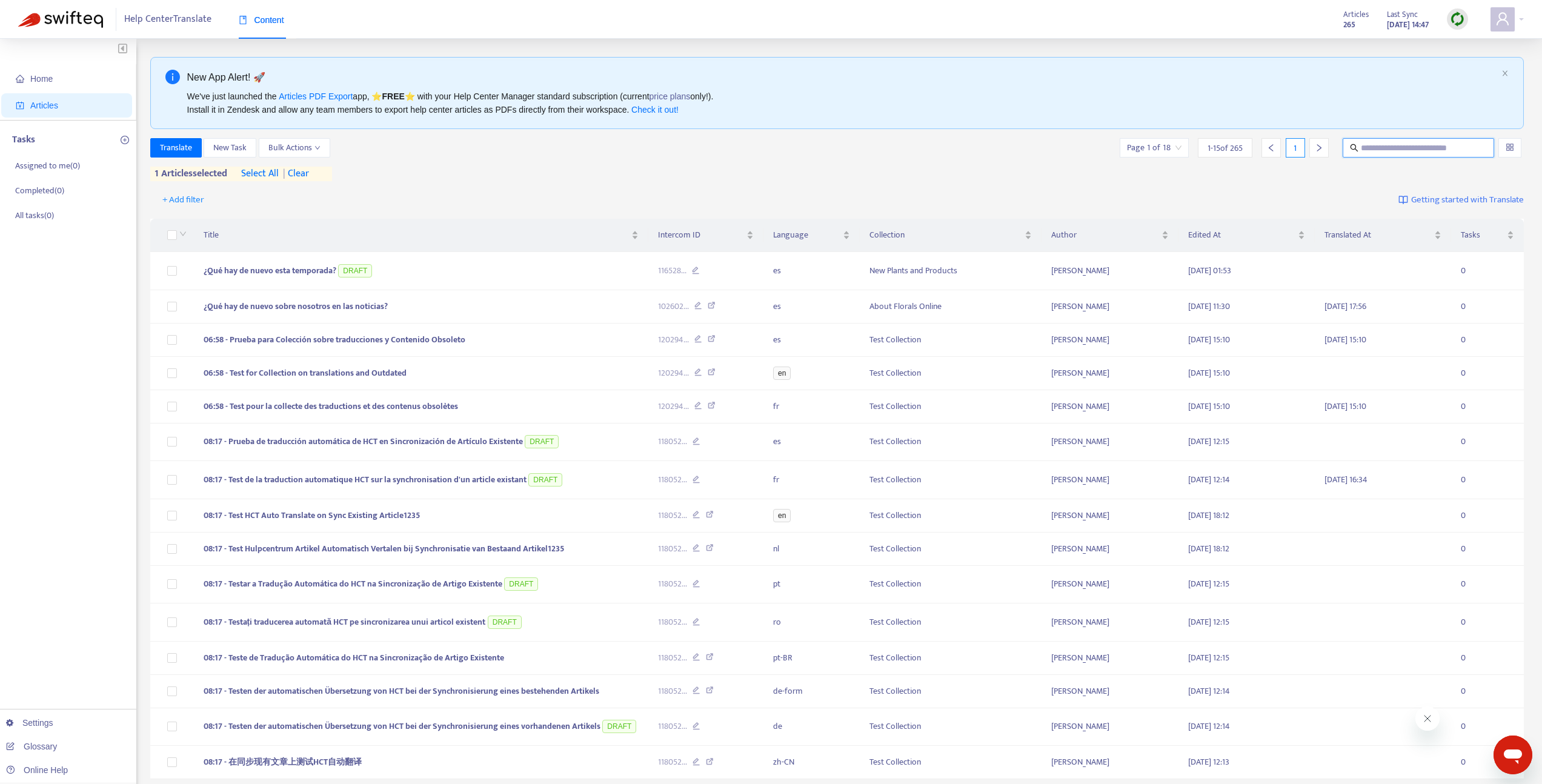
click at [1396, 142] on input "text" at bounding box center [1419, 148] width 117 height 13
paste input "***"
type input "********"
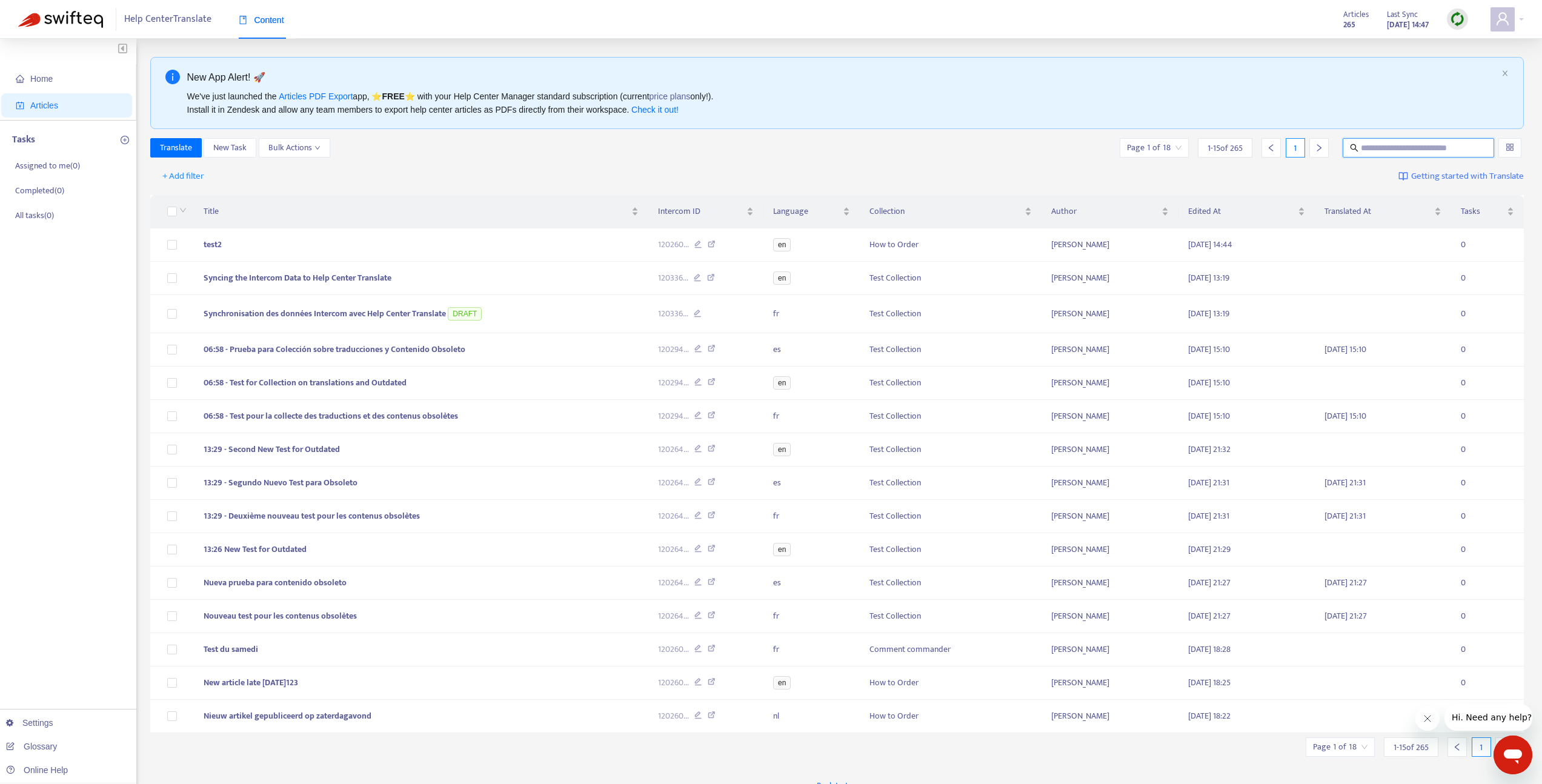
click at [1385, 148] on input "text" at bounding box center [1419, 148] width 117 height 13
paste input "********"
type input "********"
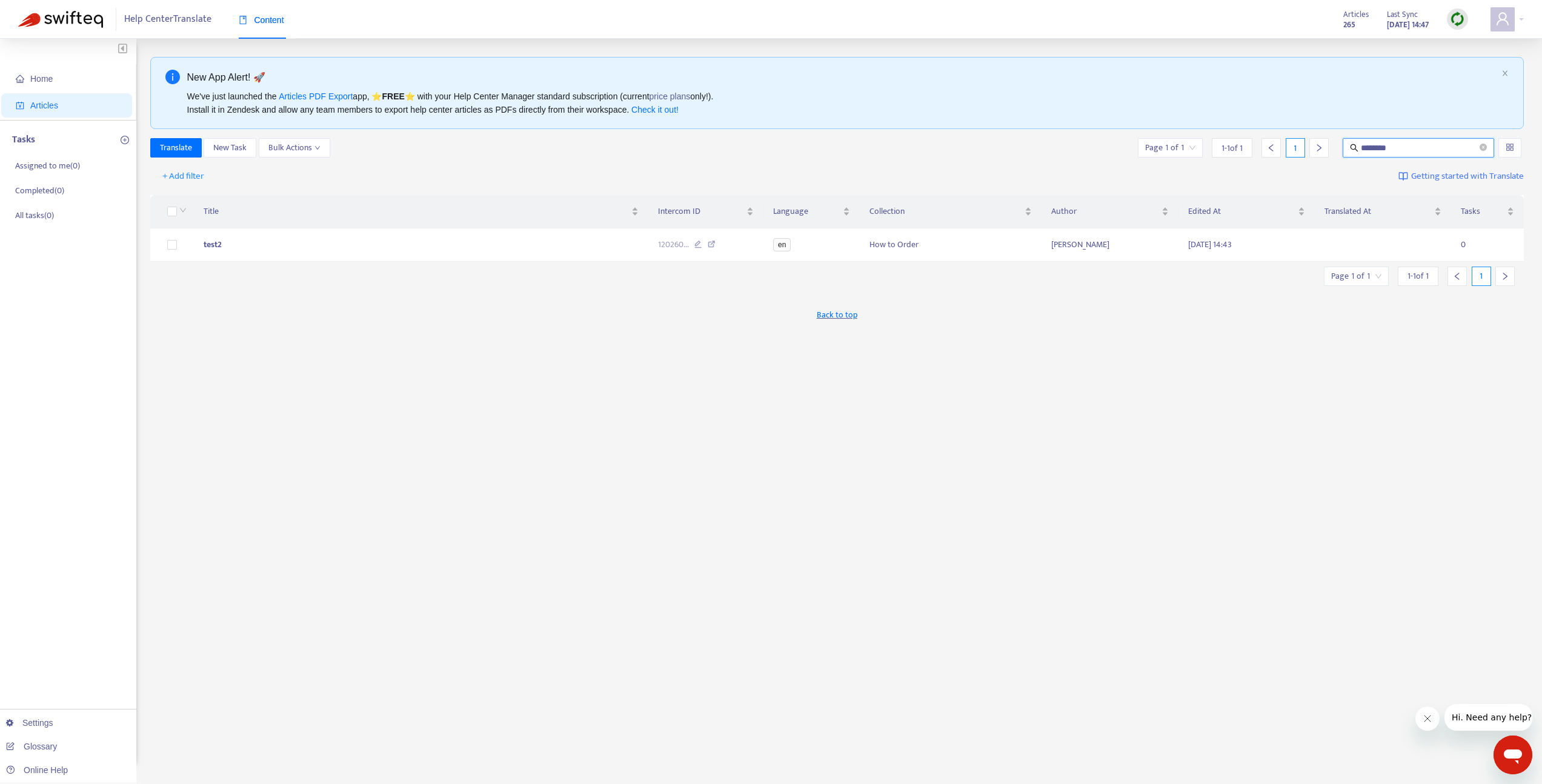
drag, startPoint x: 1436, startPoint y: 148, endPoint x: 1238, endPoint y: 134, distance: 198.5
click at [1238, 134] on div "New App Alert! 🚀 We've just launched the Articles PDF Export app, ⭐ FREE ⭐️ wit…" at bounding box center [837, 411] width 1375 height 709
click at [1463, 14] on img at bounding box center [1457, 19] width 15 height 15
click at [1465, 47] on link "Quick Sync" at bounding box center [1482, 44] width 52 height 14
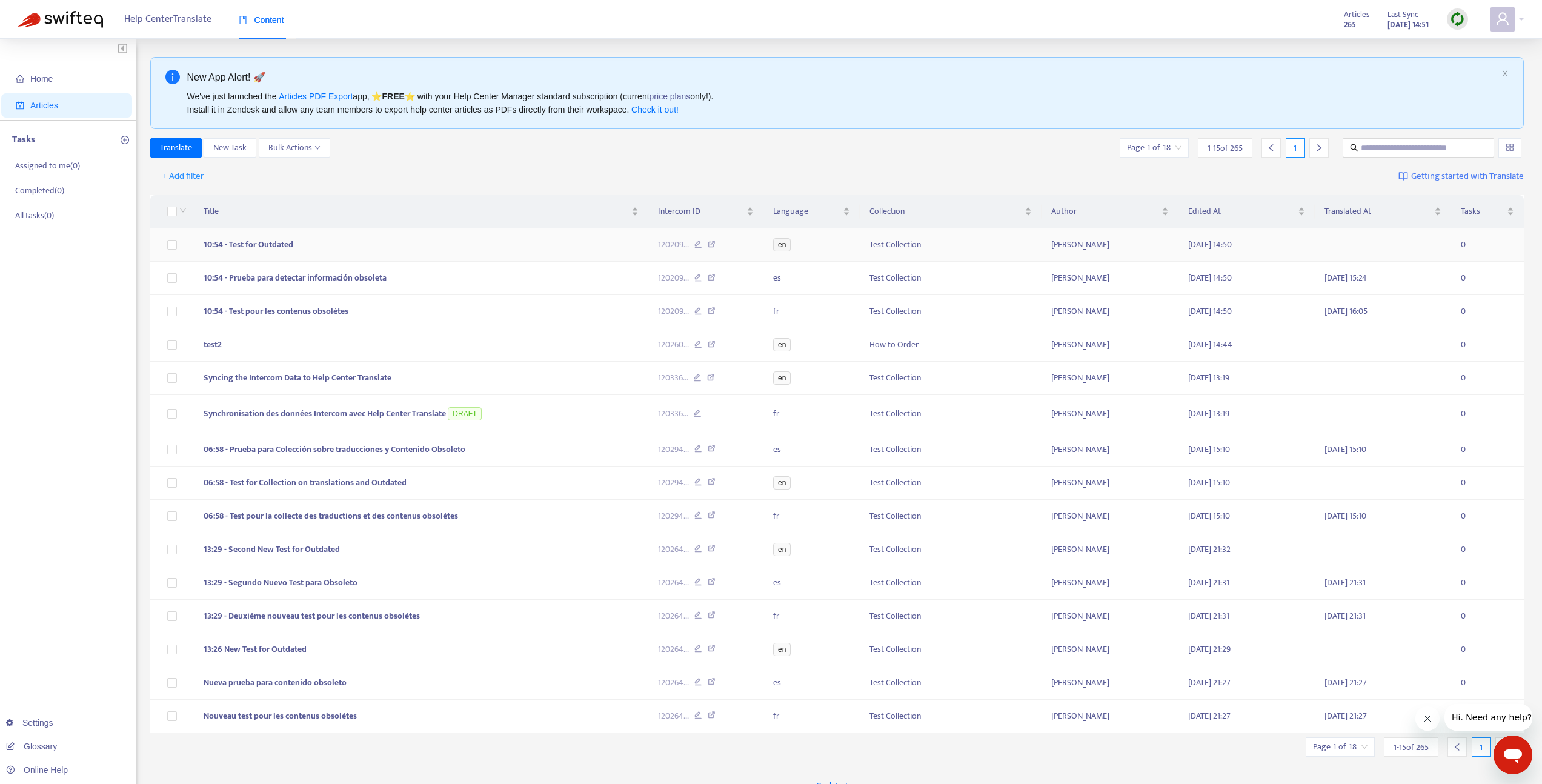
click at [165, 244] on td at bounding box center [171, 245] width 44 height 33
click at [173, 244] on body "Help Center Translate Content Articles 265 Last Sync [DATE] 14:51 Home Articles…" at bounding box center [771, 411] width 1542 height 823
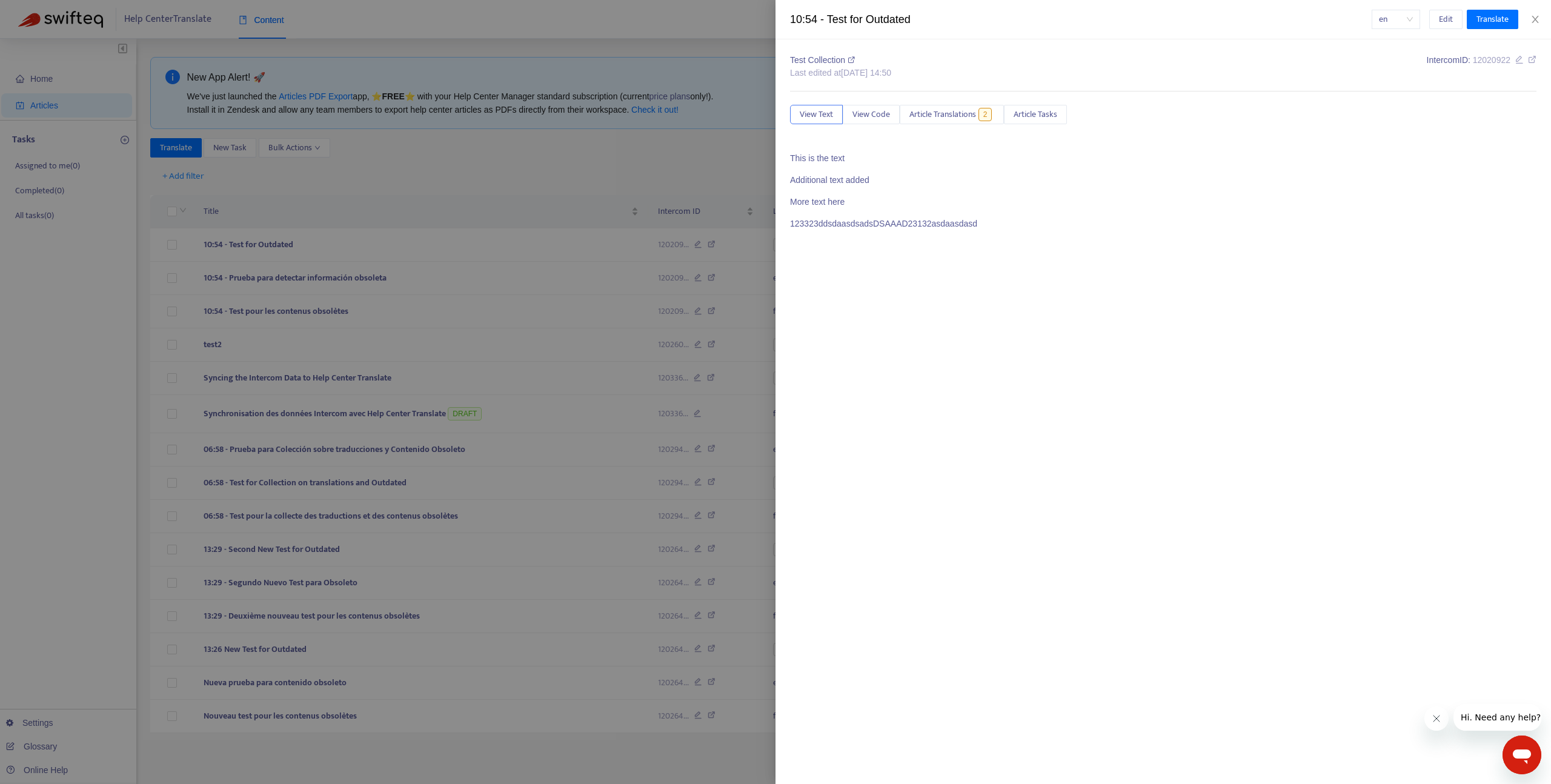
click at [184, 263] on div at bounding box center [776, 392] width 1551 height 784
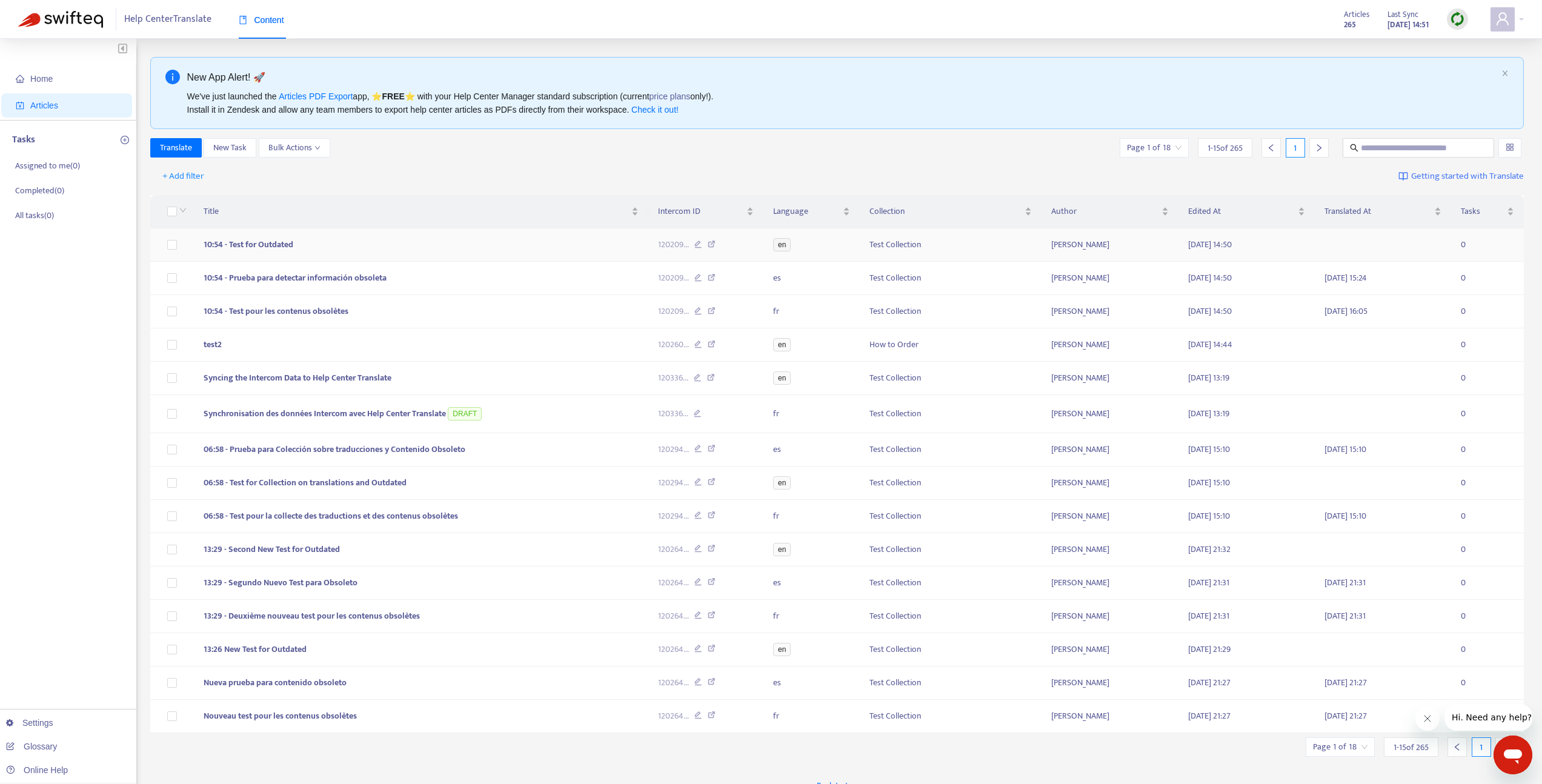
click at [178, 240] on td at bounding box center [171, 245] width 44 height 33
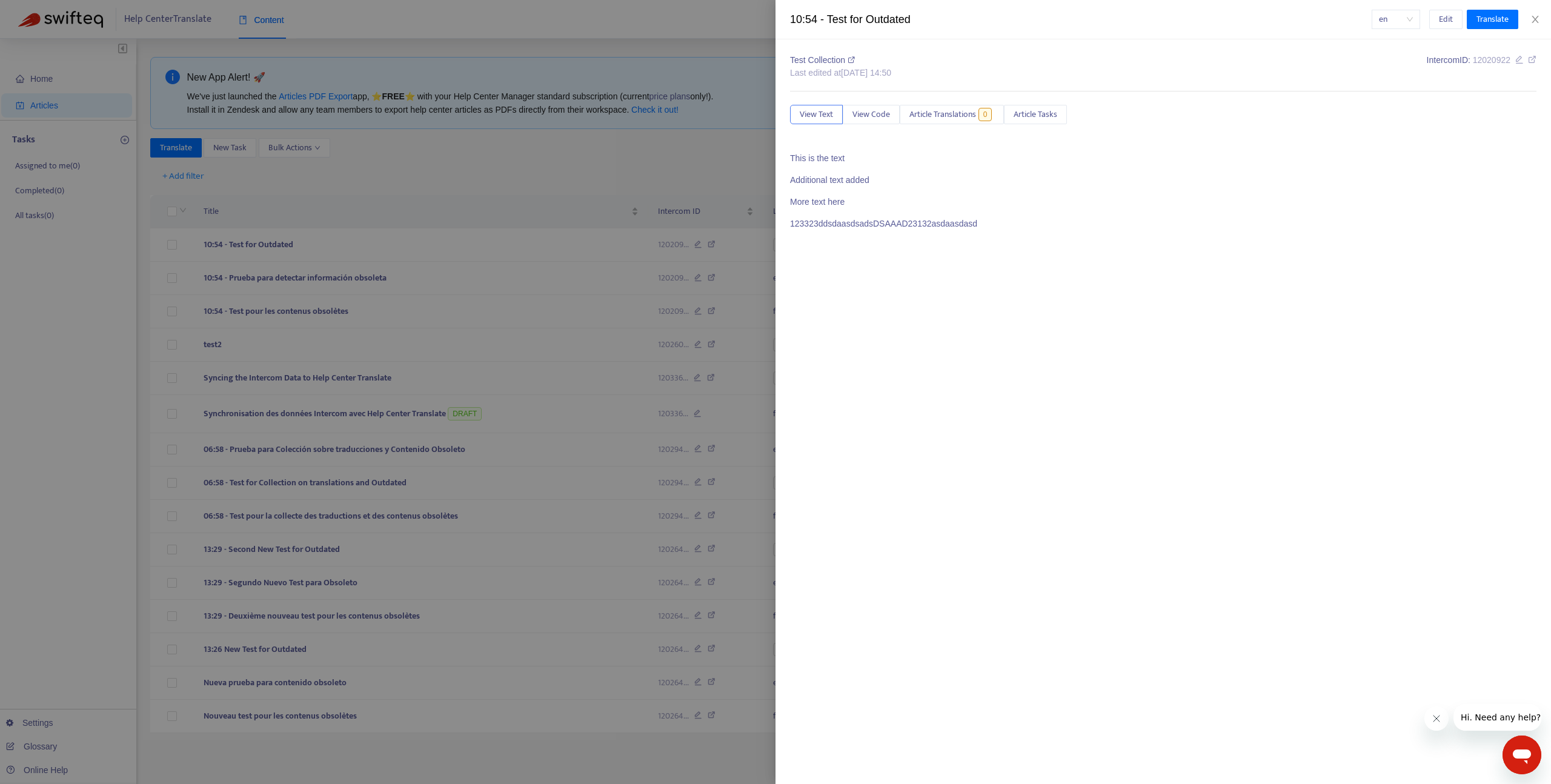
click at [171, 246] on div at bounding box center [776, 392] width 1551 height 784
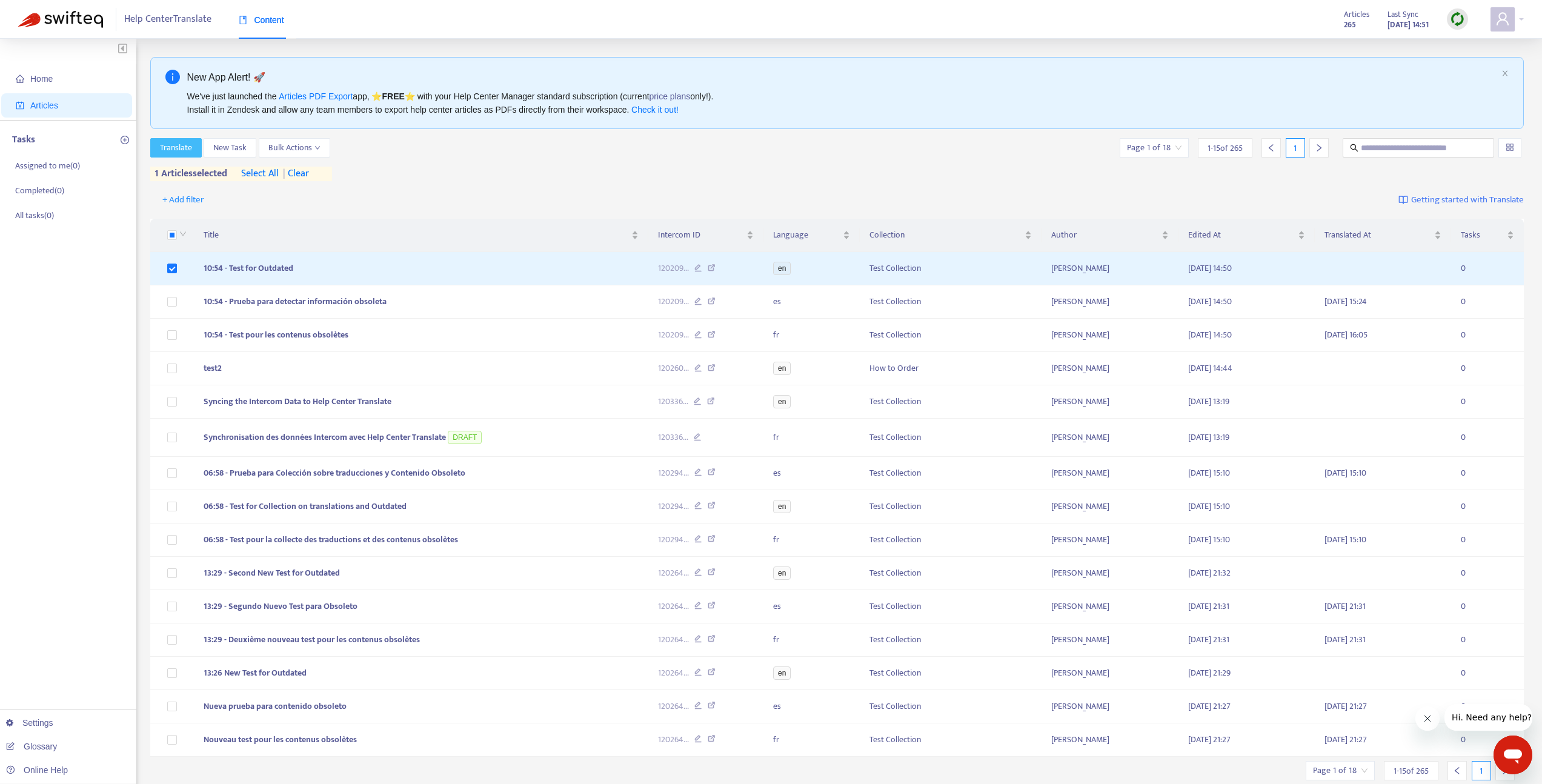
click at [181, 150] on span "Translate" at bounding box center [176, 148] width 32 height 13
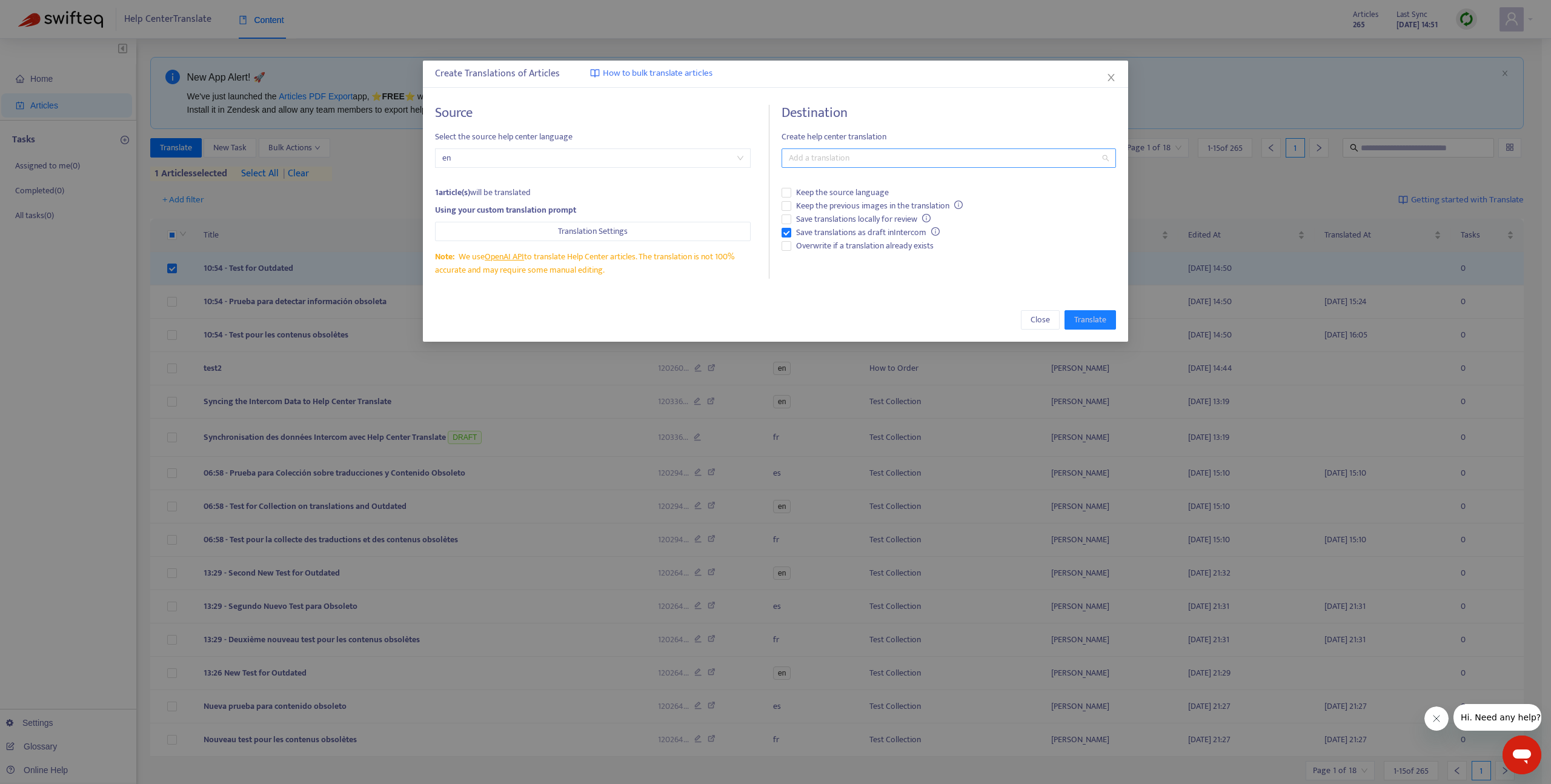
click at [856, 160] on div at bounding box center [943, 158] width 317 height 14
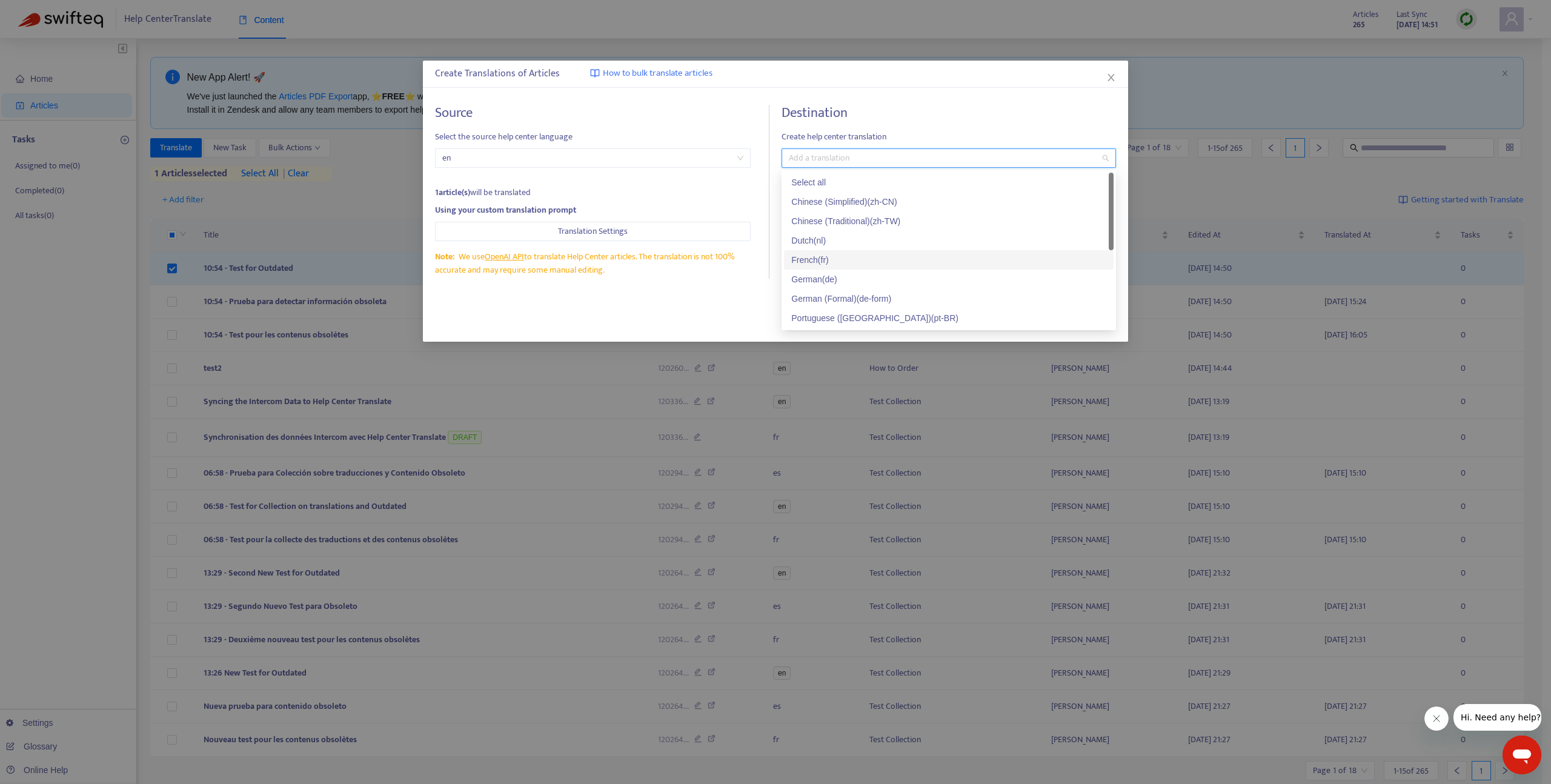
click at [847, 263] on div "French ( fr )" at bounding box center [949, 259] width 315 height 13
click at [837, 316] on div "Spanish ( es )" at bounding box center [949, 317] width 315 height 13
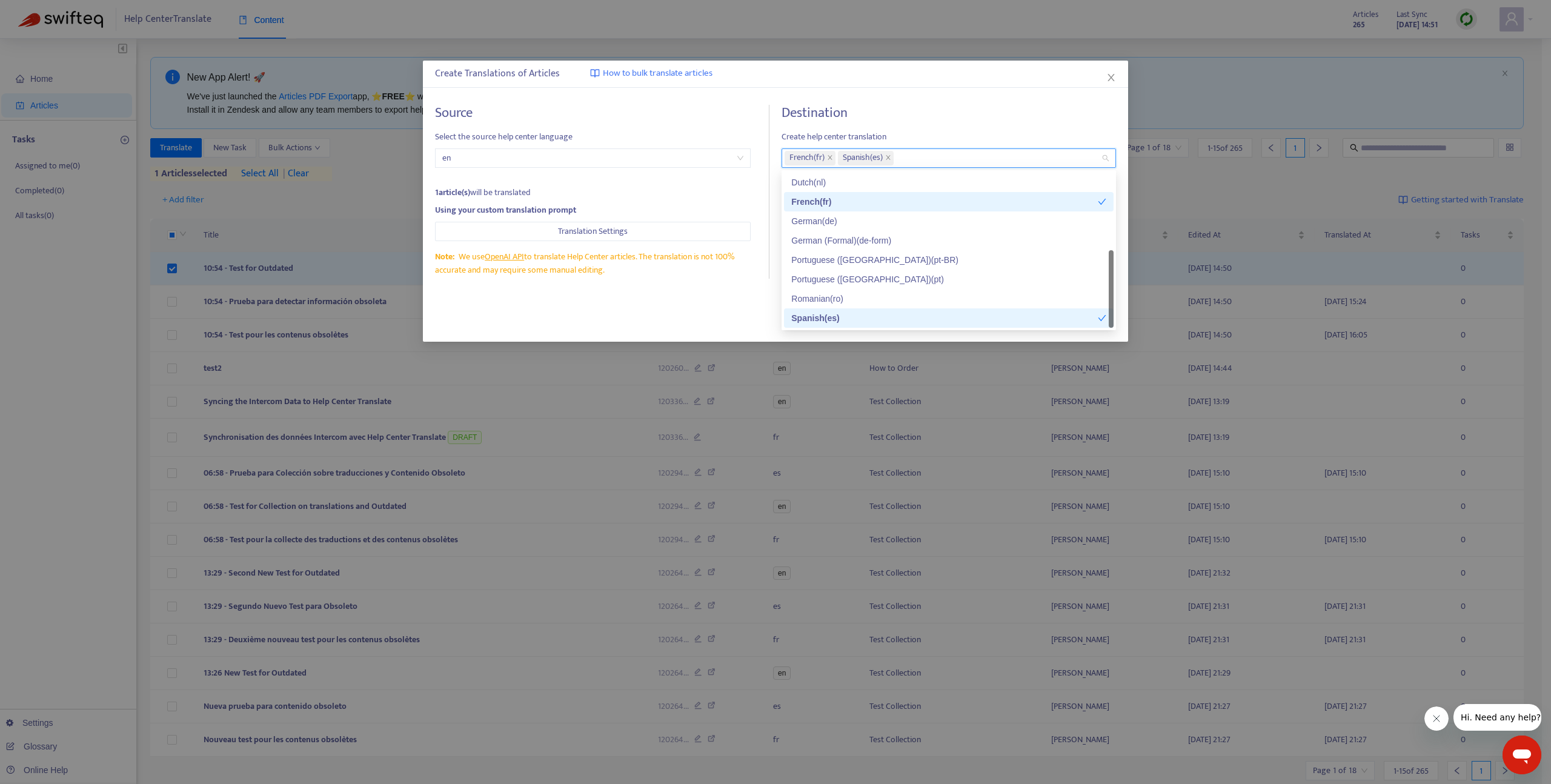
click at [729, 309] on div "Close Translate" at bounding box center [776, 320] width 706 height 44
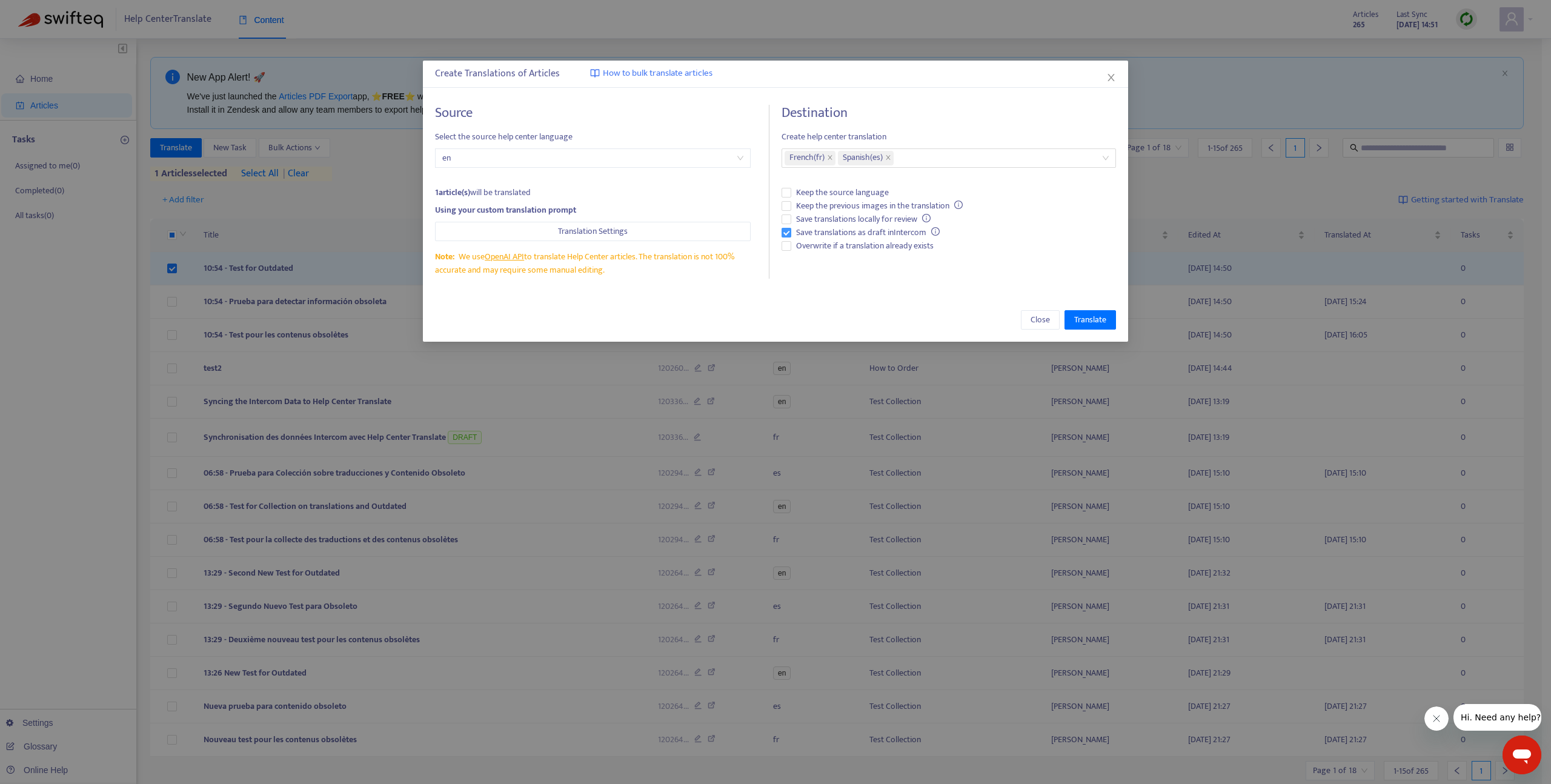
click at [799, 235] on span "Save translations as draft in Intercom" at bounding box center [868, 233] width 153 height 13
click at [804, 250] on span "Overwrite if a translation already exists" at bounding box center [865, 246] width 148 height 13
click at [1090, 321] on span "Translate" at bounding box center [1091, 320] width 32 height 13
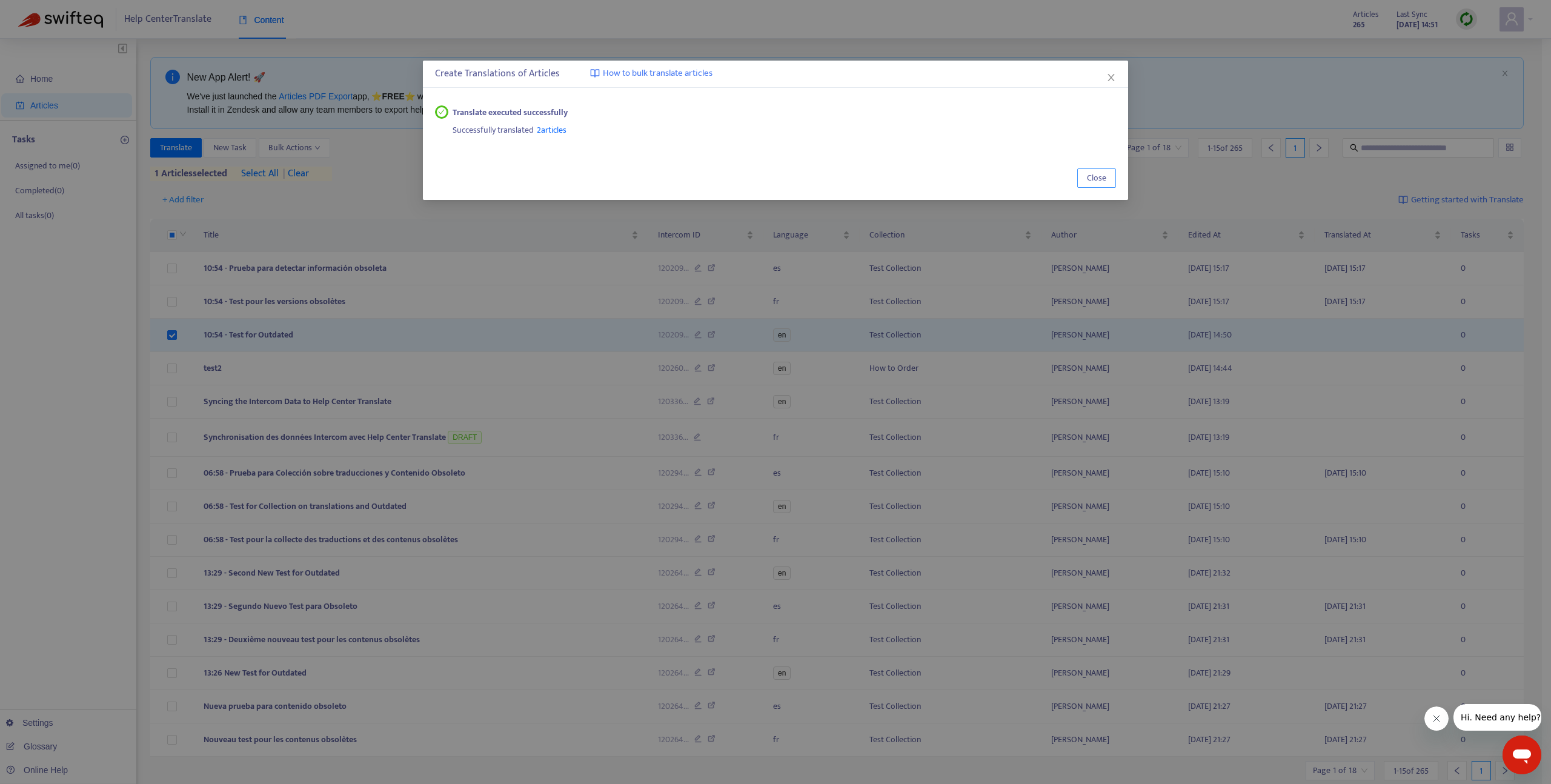
click at [1093, 179] on span "Close" at bounding box center [1097, 178] width 19 height 13
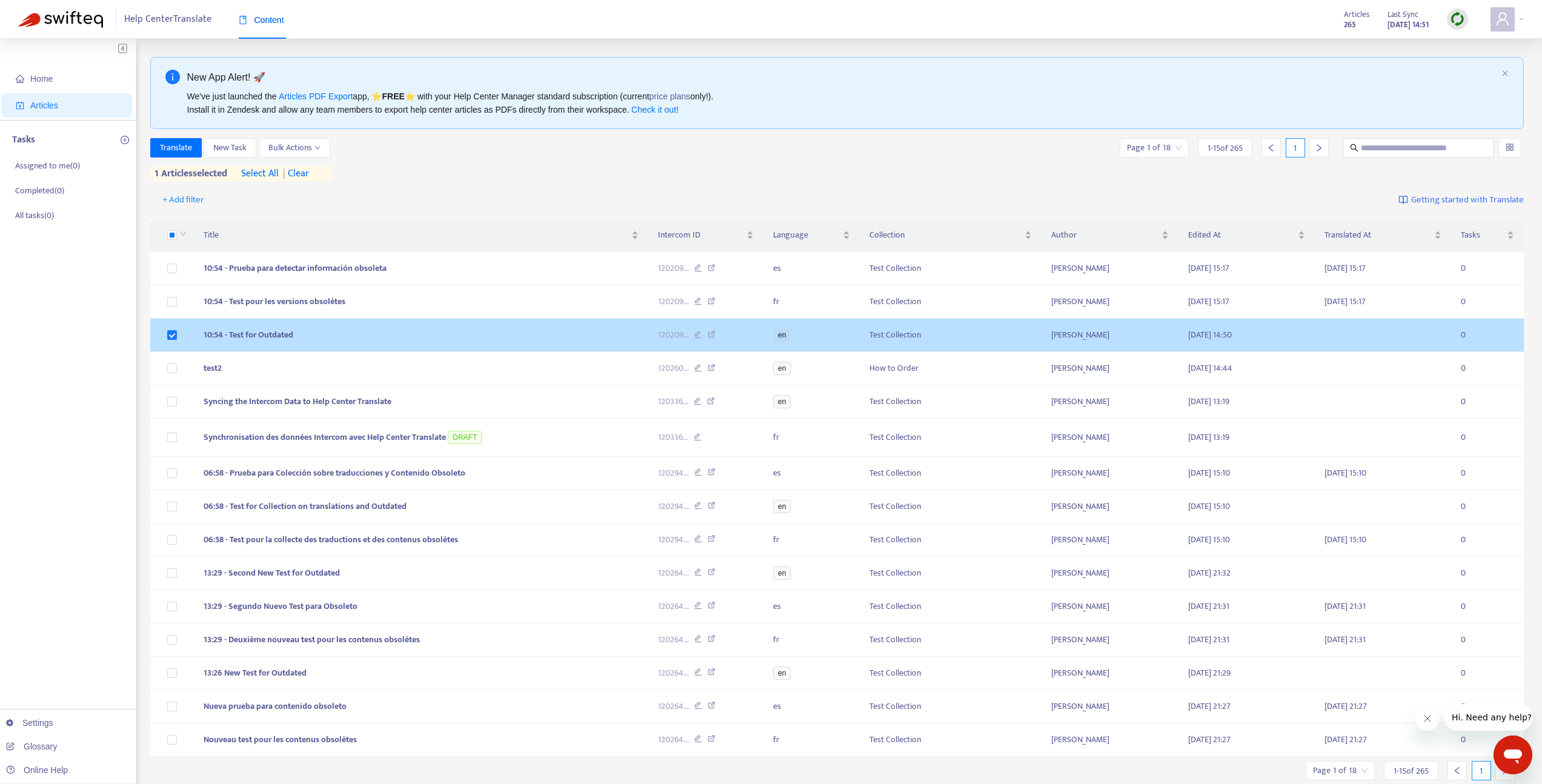
click at [463, 333] on td "10:54 - Test for Outdated" at bounding box center [421, 336] width 455 height 33
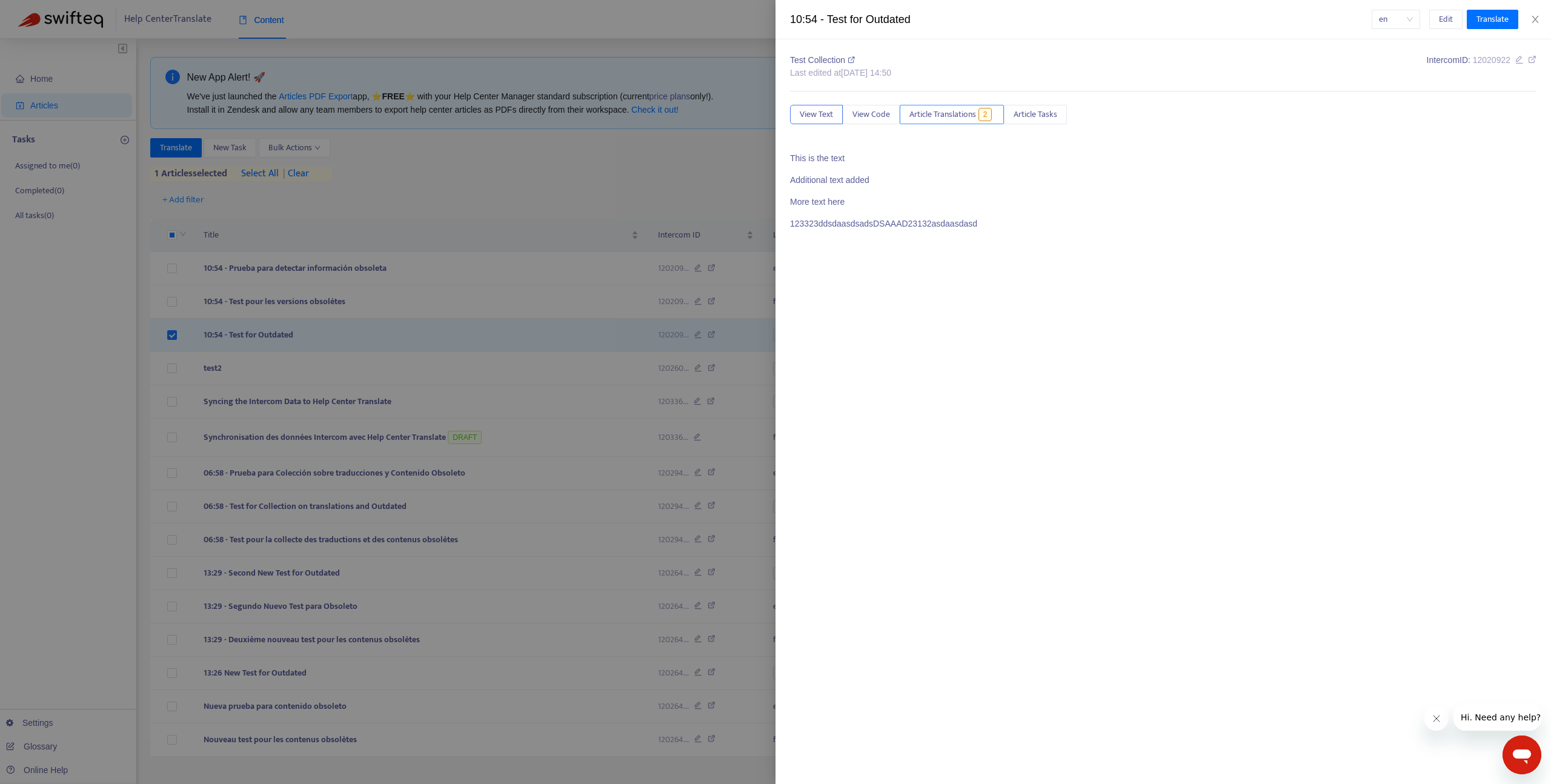
click at [941, 113] on span "Article Translations" at bounding box center [943, 114] width 67 height 13
